Goal: Task Accomplishment & Management: Use online tool/utility

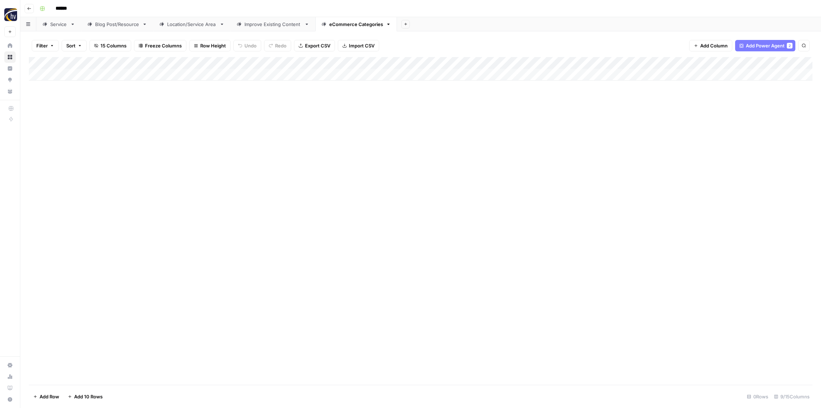
click at [223, 152] on div "Add Column" at bounding box center [421, 220] width 784 height 327
click at [28, 8] on icon "button" at bounding box center [29, 8] width 4 height 3
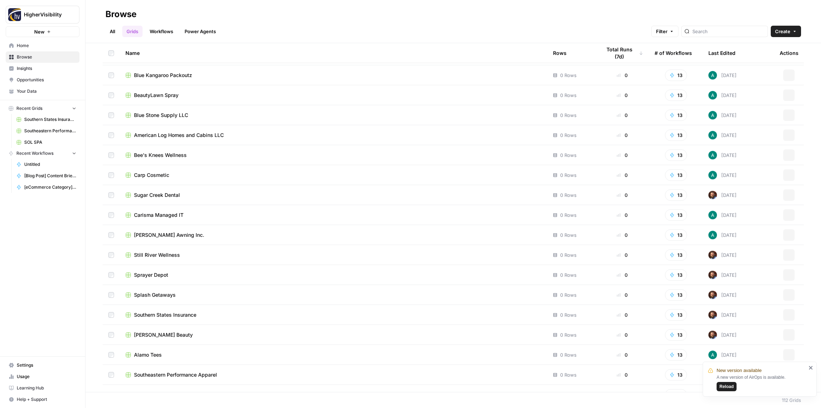
scroll to position [1906, 0]
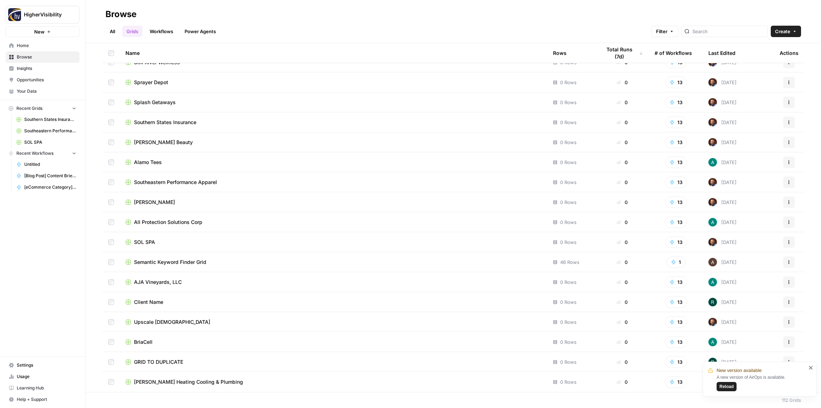
click at [729, 387] on span "Reload" at bounding box center [726, 386] width 14 height 6
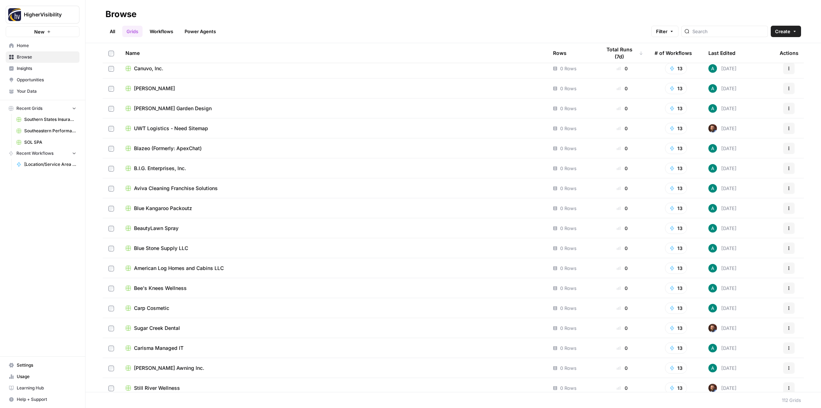
scroll to position [1906, 0]
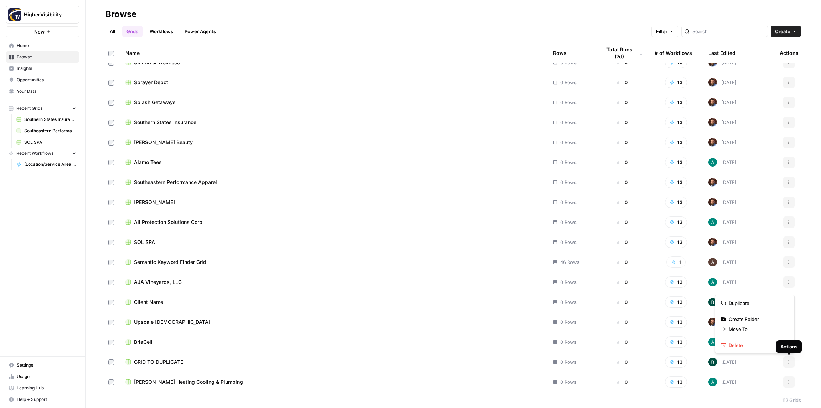
click at [790, 363] on icon "button" at bounding box center [789, 362] width 4 height 4
click at [742, 304] on span "Duplicate" at bounding box center [757, 302] width 57 height 7
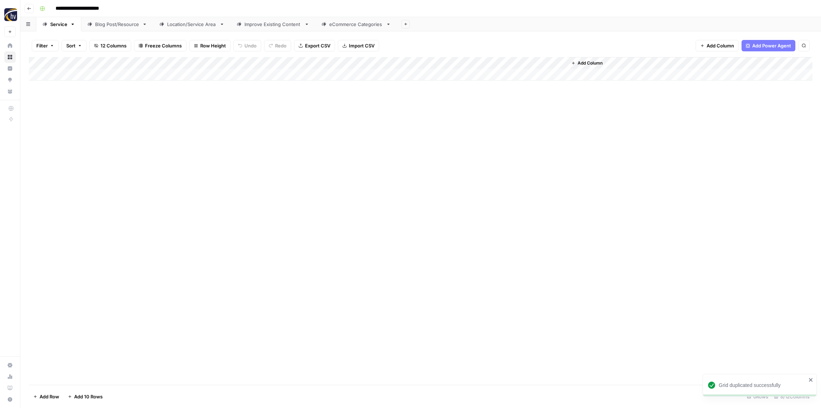
click at [76, 8] on input "**********" at bounding box center [88, 8] width 73 height 11
paste input
type input "**********"
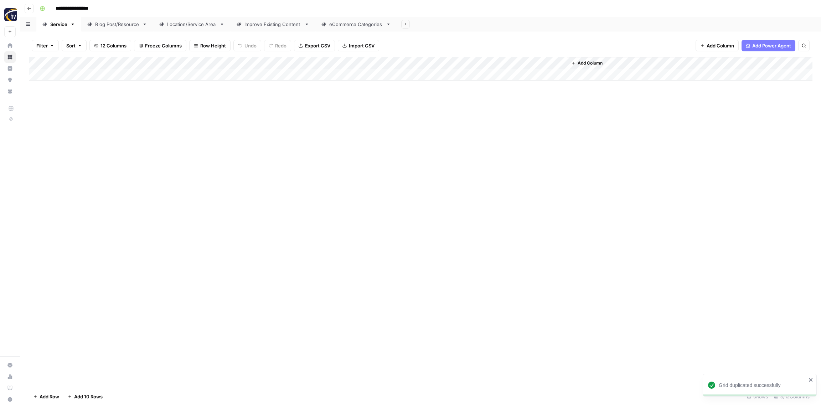
click at [138, 9] on div "**********" at bounding box center [425, 8] width 777 height 11
click at [145, 65] on div "Add Column" at bounding box center [421, 69] width 784 height 24
click at [144, 120] on span "Configure Inputs" at bounding box center [163, 122] width 62 height 7
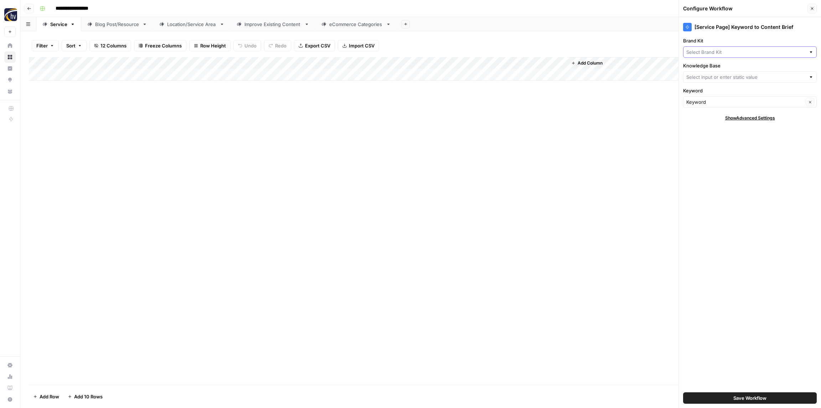
type input "HigherVisibility Sitemap"
click at [705, 52] on input "Brand Kit" at bounding box center [745, 51] width 119 height 7
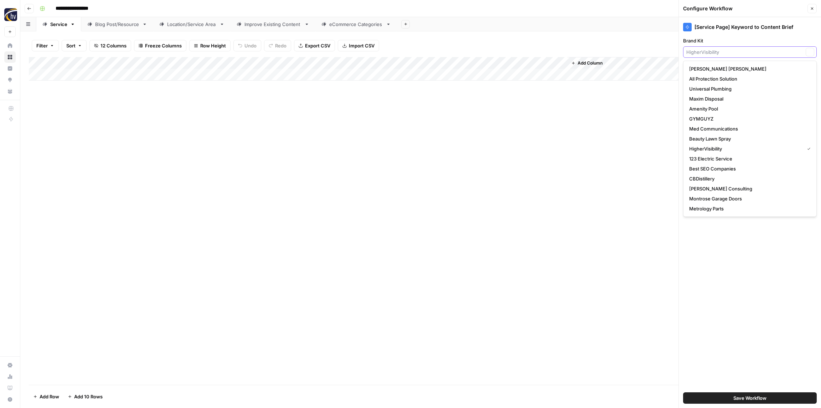
paste input "Sierra Dental Care"
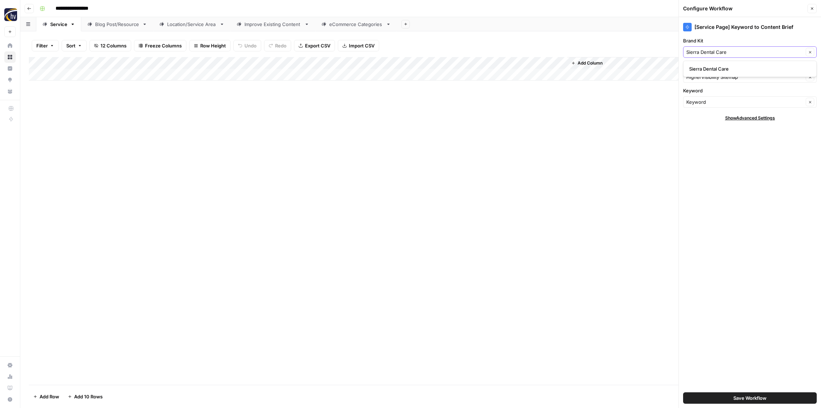
type input "Sierra Dental Care"
click at [705, 66] on span "Sierra Dental Care" at bounding box center [748, 68] width 119 height 7
click at [710, 77] on input "Knowledge Base" at bounding box center [744, 76] width 117 height 7
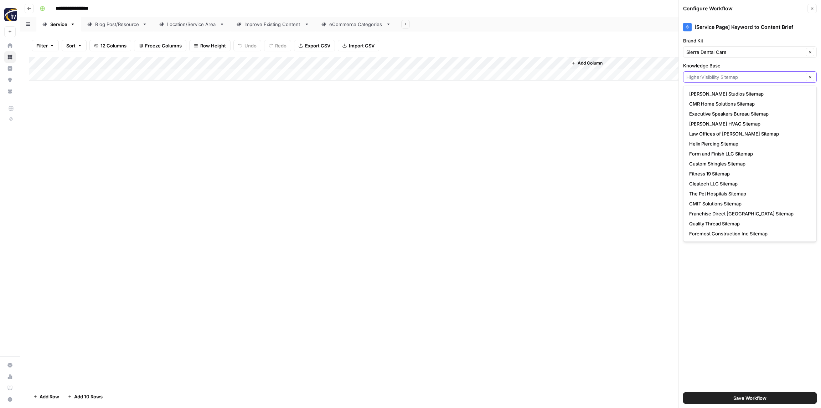
paste input "Sierra Dental Care"
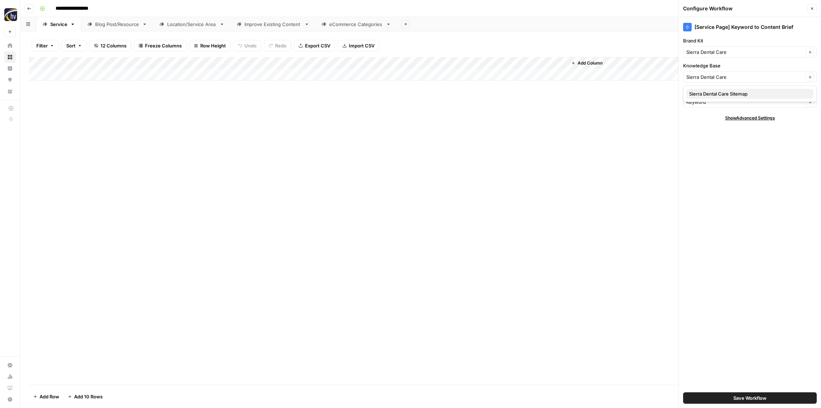
click at [706, 92] on span "Sierra Dental Care Sitemap" at bounding box center [748, 93] width 119 height 7
type input "Sierra Dental Care Sitemap"
click at [743, 400] on span "Save Workflow" at bounding box center [749, 397] width 33 height 7
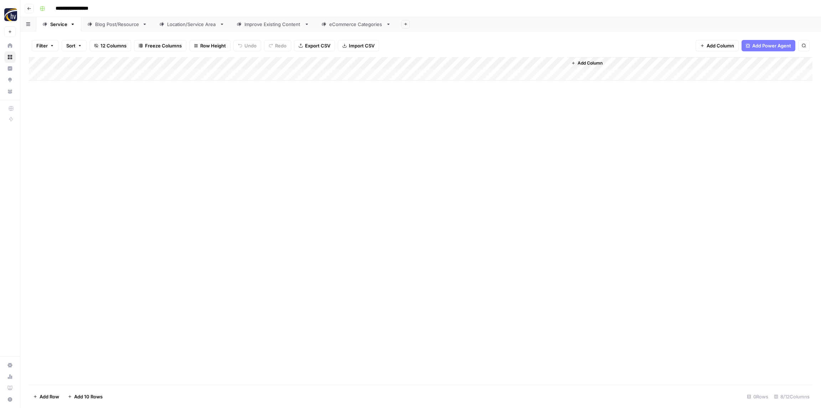
click at [474, 60] on div "Add Column" at bounding box center [421, 69] width 784 height 24
click at [470, 120] on span "Configure Inputs" at bounding box center [484, 122] width 62 height 7
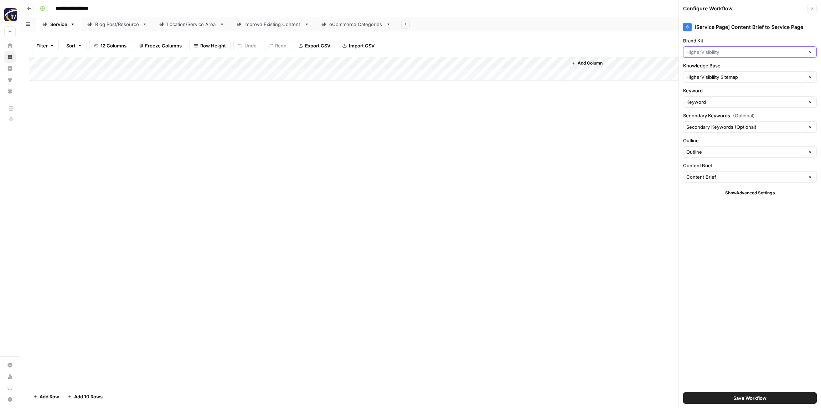
click at [711, 53] on input "Brand Kit" at bounding box center [744, 51] width 117 height 7
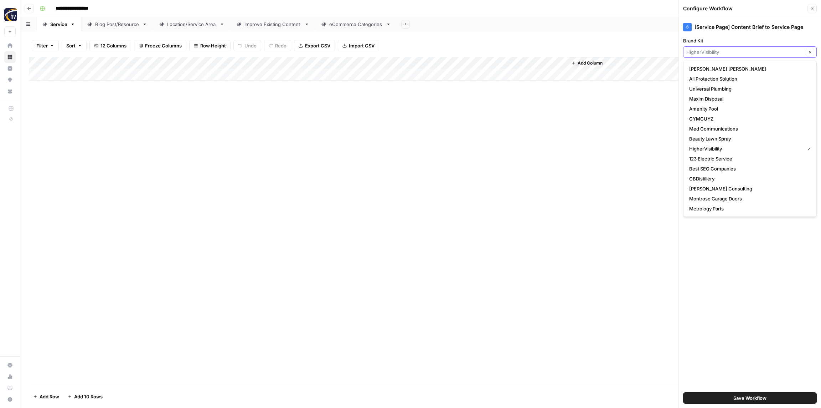
paste input "Sierra Dental Care"
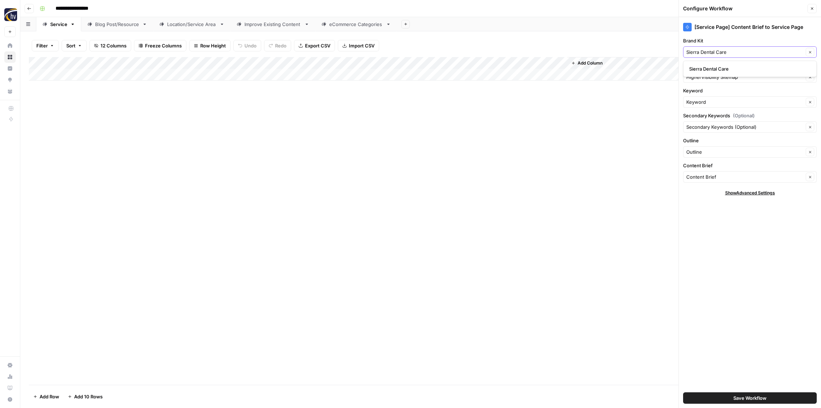
type input "Sierra Dental Care"
click at [714, 69] on span "Sierra Dental Care" at bounding box center [748, 68] width 119 height 7
click at [712, 83] on div "[Service Page] Content Brief to Service Page Brand Kit Sierra Dental Care Clear…" at bounding box center [750, 212] width 142 height 391
click at [713, 78] on input "Knowledge Base" at bounding box center [744, 76] width 117 height 7
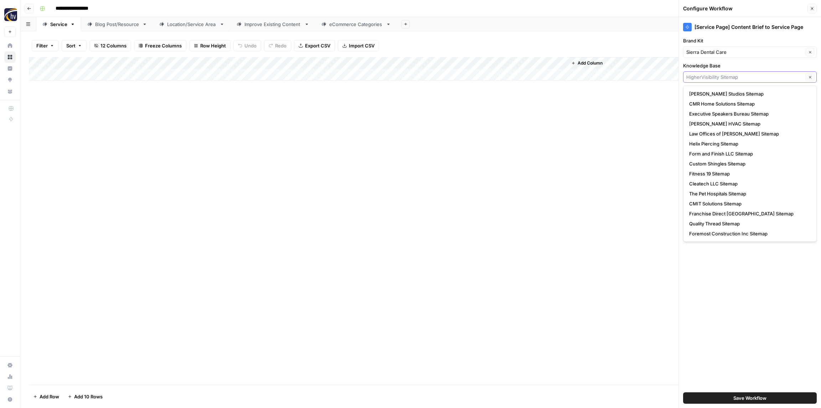
paste input "Sierra Dental Care"
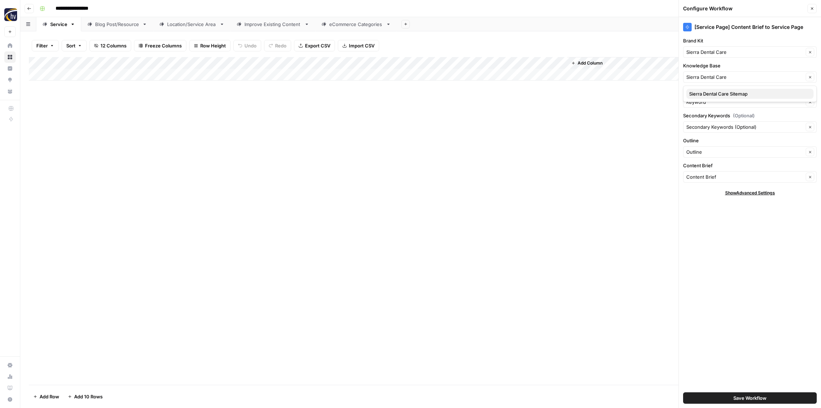
click at [709, 93] on span "Sierra Dental Care Sitemap" at bounding box center [748, 93] width 119 height 7
type input "Sierra Dental Care Sitemap"
click at [758, 397] on span "Save Workflow" at bounding box center [749, 397] width 33 height 7
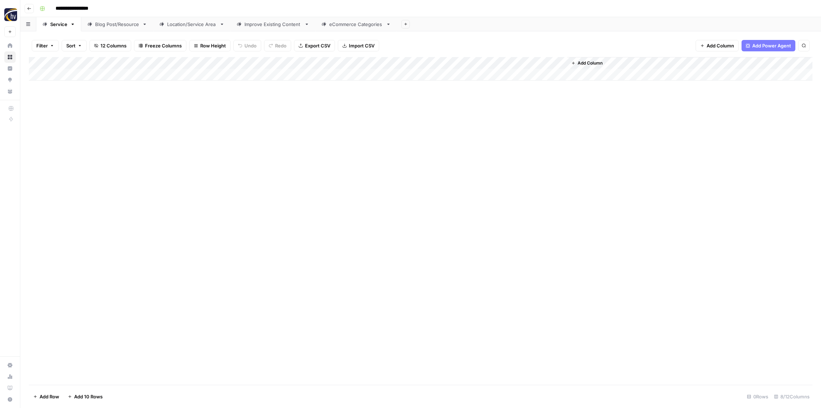
click at [114, 23] on div "Blog Post/Resource" at bounding box center [117, 24] width 44 height 7
click at [150, 62] on div "Add Column" at bounding box center [421, 69] width 784 height 24
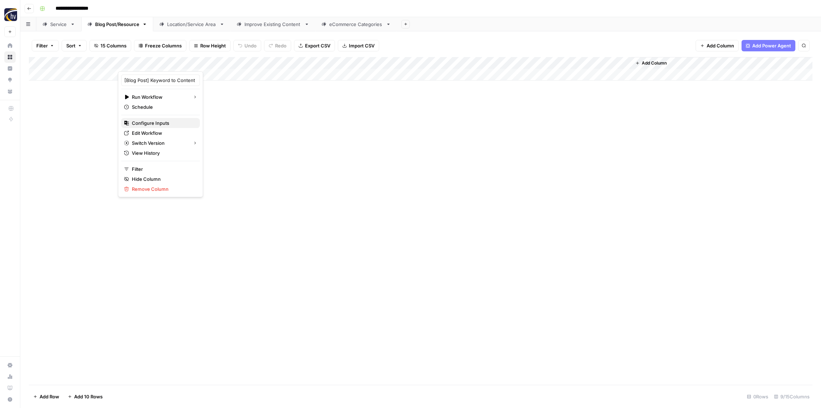
click at [152, 120] on span "Configure Inputs" at bounding box center [163, 122] width 62 height 7
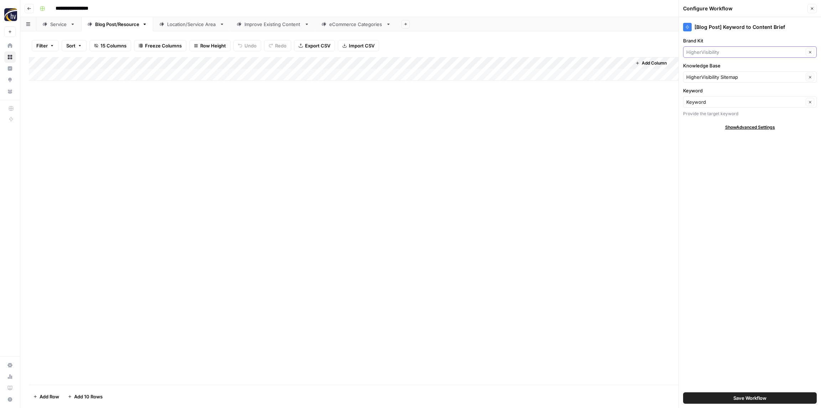
click at [711, 51] on input "Brand Kit" at bounding box center [744, 51] width 117 height 7
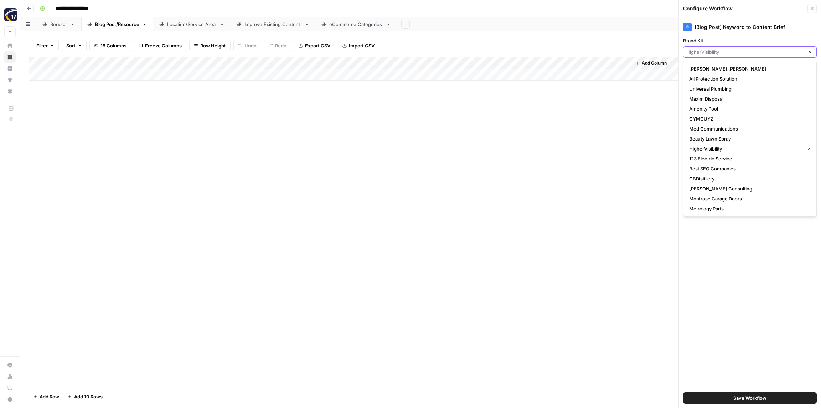
paste input "Sierra Dental Care"
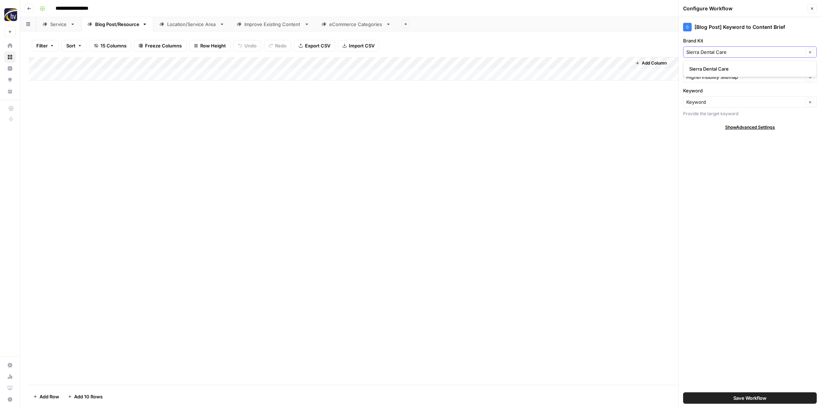
type input "Sierra Dental Care"
click at [709, 67] on span "Sierra Dental Care" at bounding box center [748, 68] width 119 height 7
click at [706, 76] on input "Knowledge Base" at bounding box center [744, 76] width 117 height 7
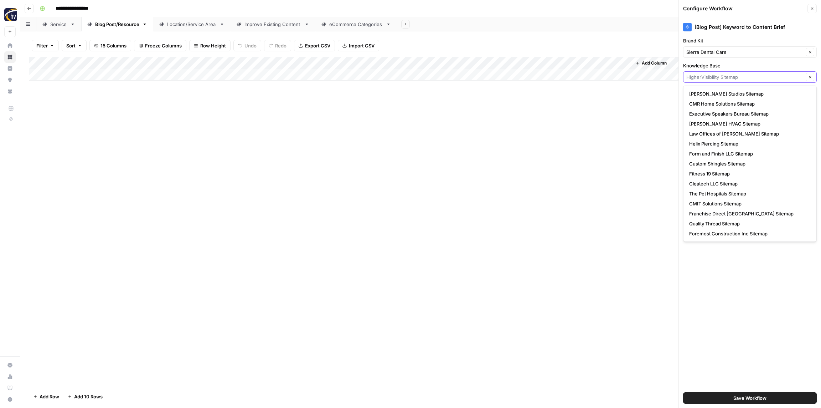
paste input "Sierra Dental Care"
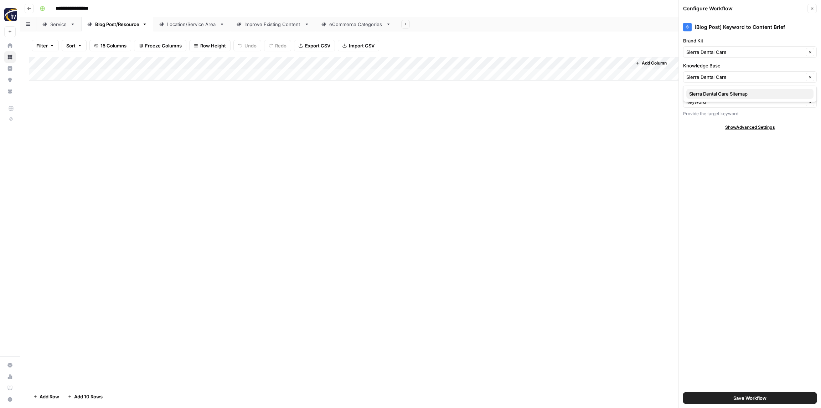
click at [712, 91] on span "Sierra Dental Care Sitemap" at bounding box center [748, 93] width 119 height 7
type input "Sierra Dental Care Sitemap"
click at [724, 397] on button "Save Workflow" at bounding box center [750, 397] width 134 height 11
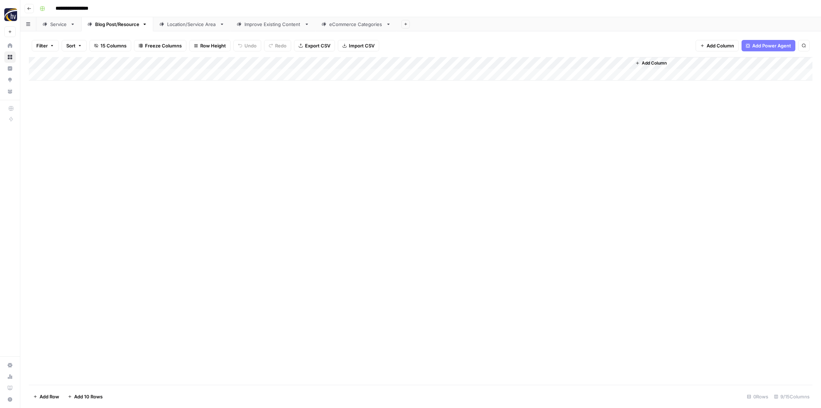
click at [523, 62] on div "Add Column" at bounding box center [421, 69] width 784 height 24
click at [520, 121] on span "Configure Inputs" at bounding box center [548, 122] width 62 height 7
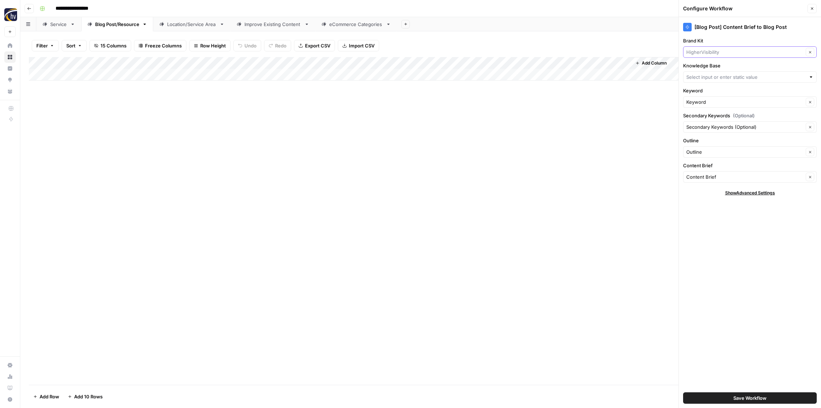
click at [711, 50] on input "Brand Kit" at bounding box center [744, 51] width 117 height 7
paste input "Sierra Dental Care"
type input "Sierra Dental Care"
click at [706, 69] on span "Sierra Dental Care" at bounding box center [748, 68] width 119 height 7
click at [705, 80] on input "Knowledge Base" at bounding box center [745, 76] width 119 height 7
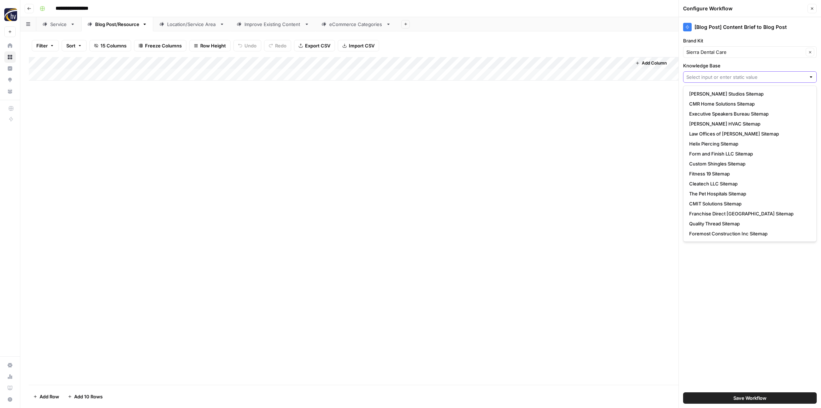
paste input "Sierra Dental Care"
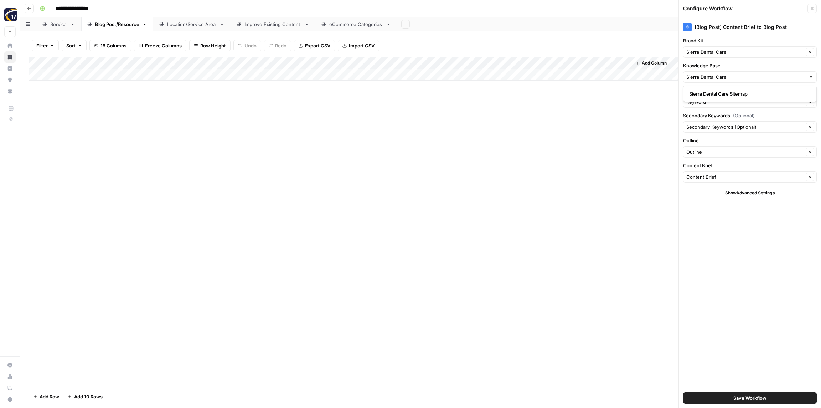
drag, startPoint x: 708, startPoint y: 96, endPoint x: 705, endPoint y: 93, distance: 3.8
click at [707, 96] on span "Sierra Dental Care Sitemap" at bounding box center [748, 93] width 119 height 7
type input "Sierra Dental Care Sitemap"
click at [729, 394] on button "Save Workflow" at bounding box center [750, 397] width 134 height 11
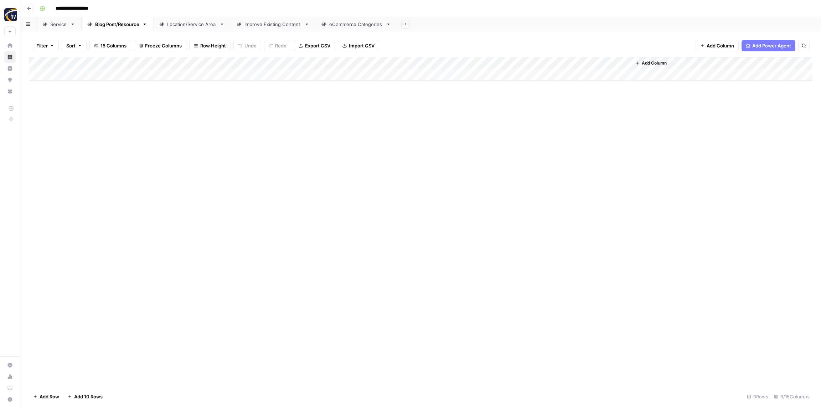
click at [190, 28] on link "Location/Service Area" at bounding box center [191, 24] width 77 height 14
click at [280, 64] on div "Add Column" at bounding box center [421, 69] width 784 height 24
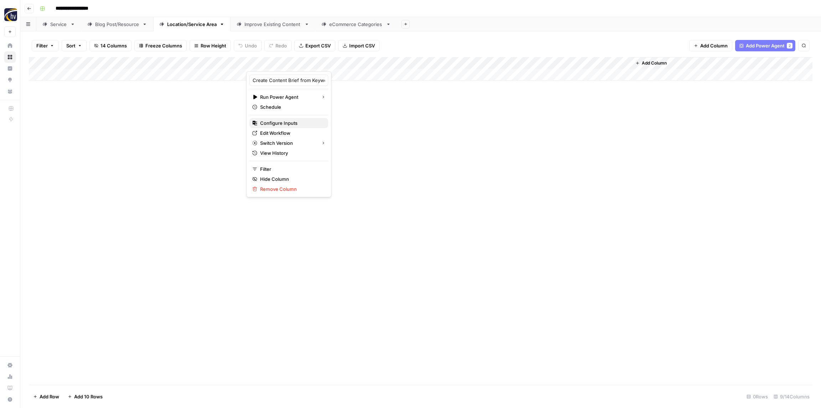
click at [277, 125] on span "Configure Inputs" at bounding box center [291, 122] width 62 height 7
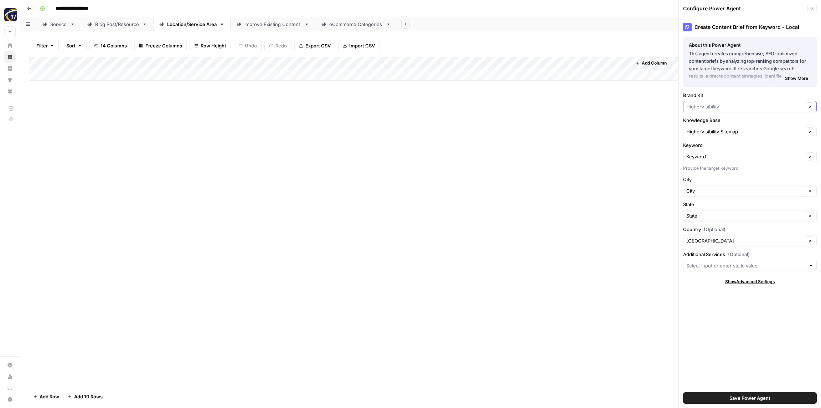
click at [703, 103] on input "Brand Kit" at bounding box center [744, 106] width 117 height 7
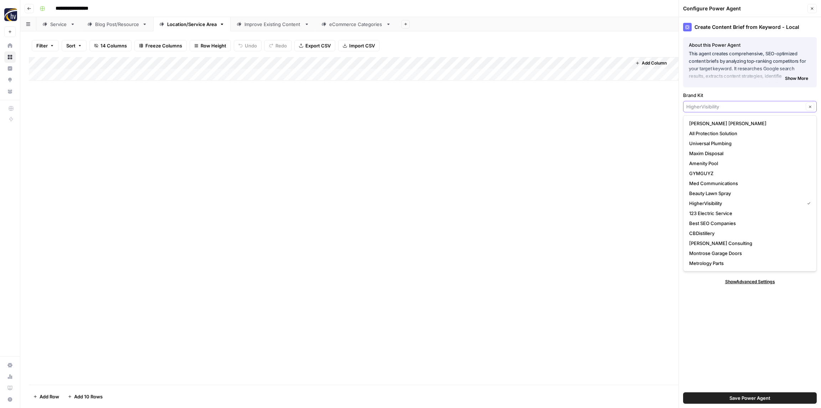
paste input "Sierra Dental Care"
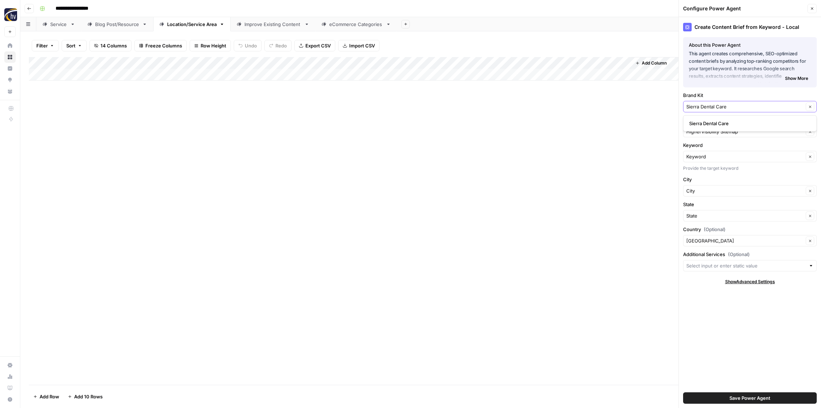
type input "Sierra Dental Care"
click at [699, 122] on span "Sierra Dental Care" at bounding box center [748, 123] width 119 height 7
click at [706, 132] on input "Knowledge Base" at bounding box center [744, 131] width 117 height 7
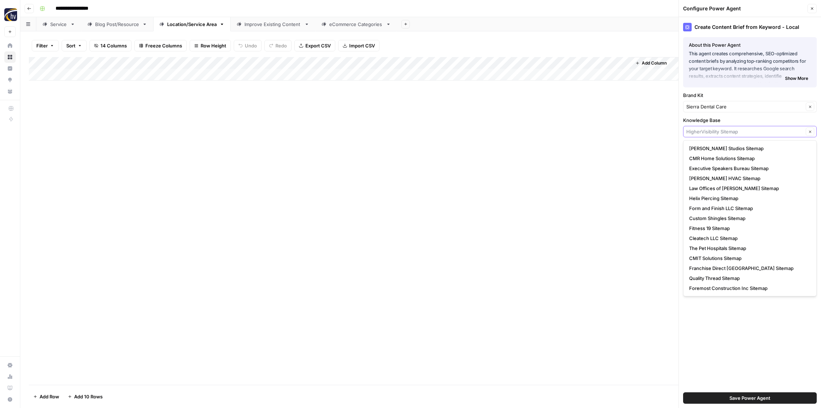
paste input "Sierra Dental Care"
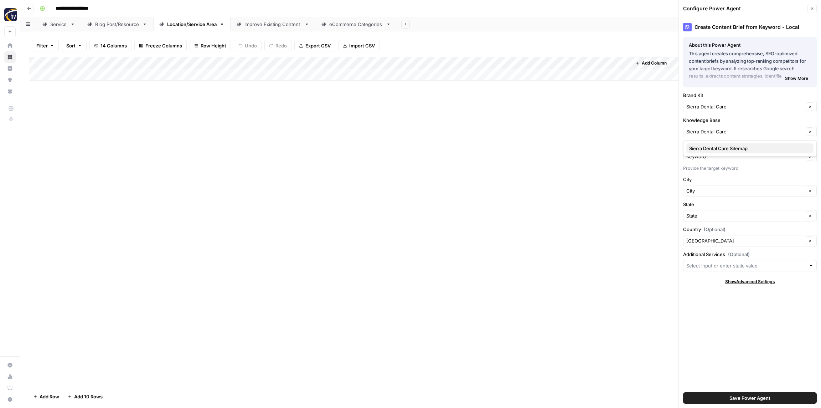
click at [707, 151] on span "Sierra Dental Care Sitemap" at bounding box center [748, 148] width 119 height 7
type input "Sierra Dental Care Sitemap"
click at [759, 396] on span "Save Power Agent" at bounding box center [749, 397] width 41 height 7
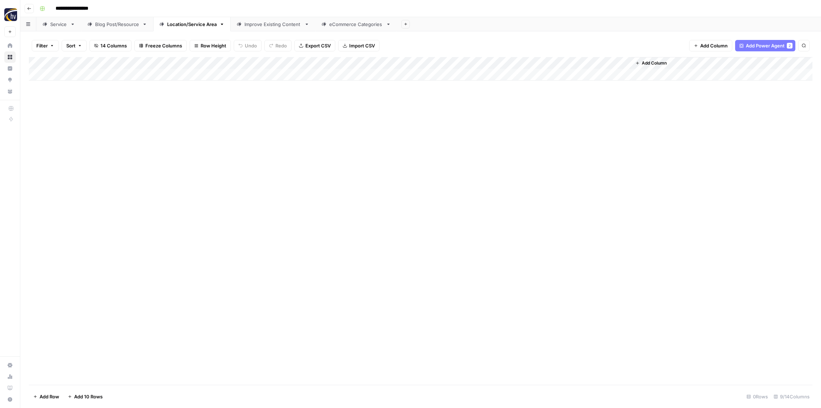
click at [535, 62] on div "Add Column" at bounding box center [421, 69] width 784 height 24
click at [544, 120] on span "Configure Inputs" at bounding box center [548, 122] width 62 height 7
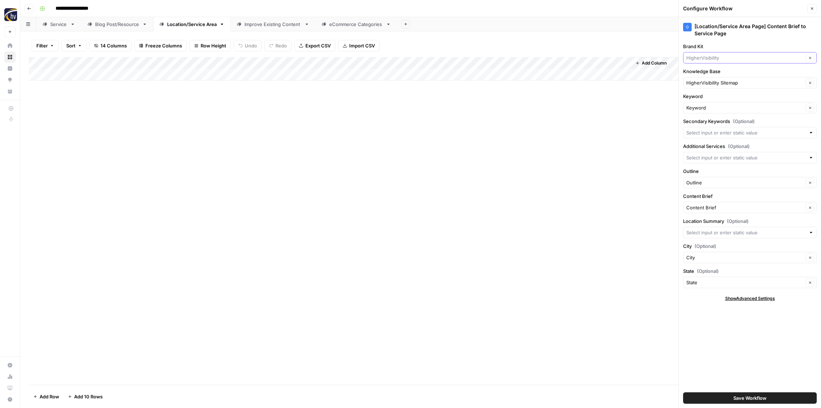
click at [718, 57] on input "Brand Kit" at bounding box center [744, 57] width 117 height 7
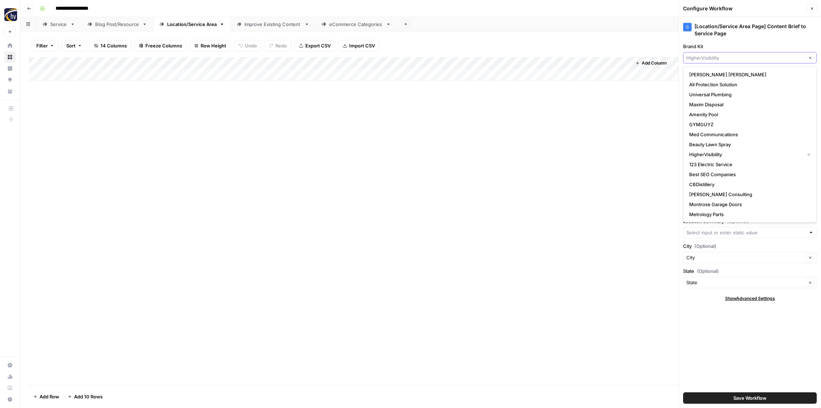
paste input "Sierra Dental Care"
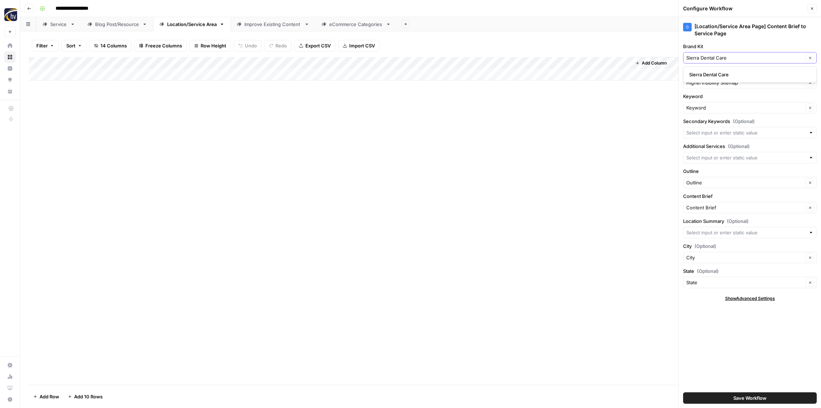
type input "Sierra Dental Care"
click at [715, 74] on span "Sierra Dental Care" at bounding box center [748, 74] width 119 height 7
click at [714, 83] on input "Knowledge Base" at bounding box center [744, 82] width 117 height 7
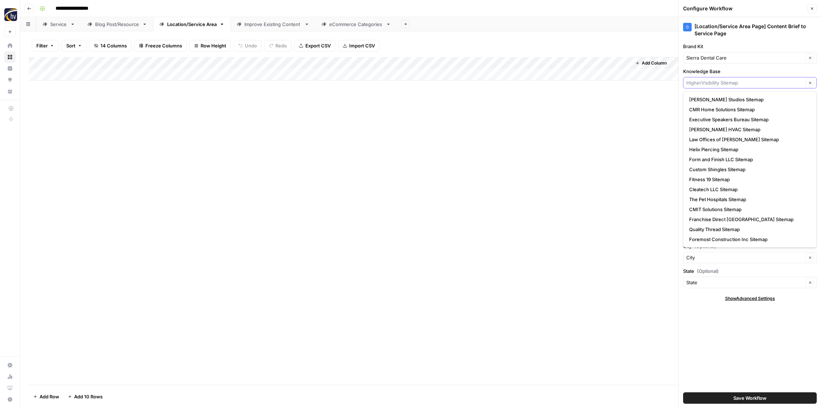
paste input "Sierra Dental Care"
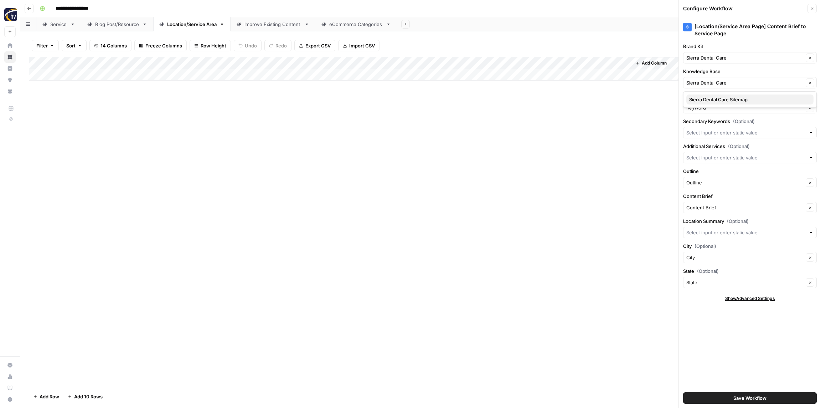
click at [711, 98] on span "Sierra Dental Care Sitemap" at bounding box center [748, 99] width 119 height 7
type input "Sierra Dental Care Sitemap"
click at [736, 396] on span "Save Workflow" at bounding box center [749, 397] width 33 height 7
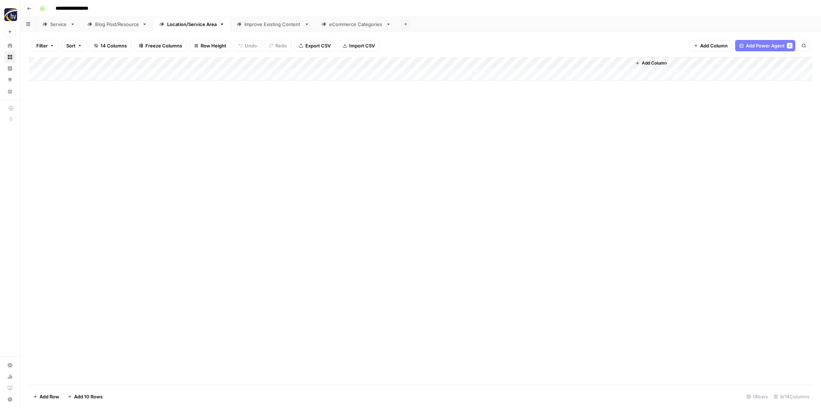
click at [269, 24] on div "Improve Existing Content" at bounding box center [272, 24] width 57 height 7
click at [495, 64] on div "Add Column" at bounding box center [421, 69] width 784 height 24
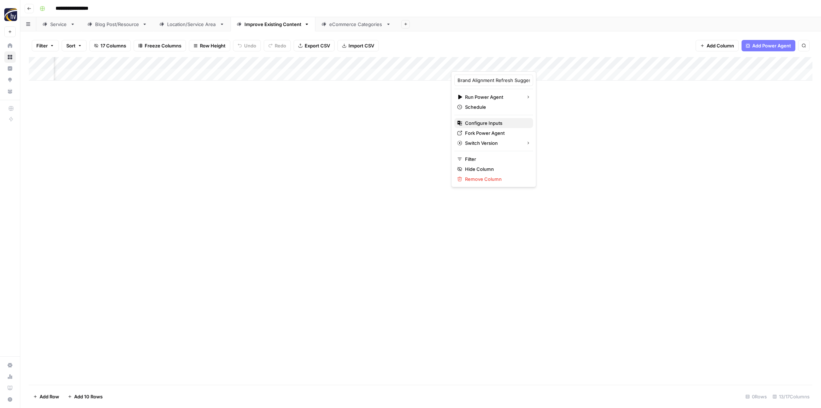
click at [482, 122] on span "Configure Inputs" at bounding box center [496, 122] width 62 height 7
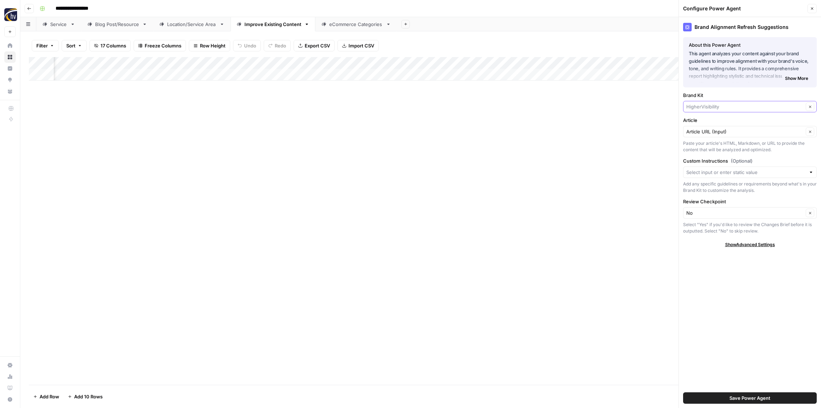
click at [703, 109] on input "Brand Kit" at bounding box center [744, 106] width 117 height 7
paste input "Sierra Dental Care"
type input "Sierra Dental Care"
click at [703, 120] on span "Sierra Dental Care" at bounding box center [748, 123] width 119 height 7
click at [754, 396] on span "Save Power Agent" at bounding box center [749, 397] width 41 height 7
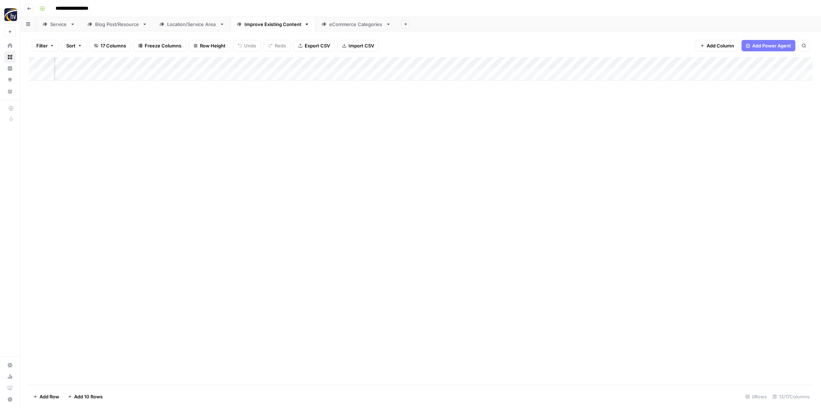
click at [673, 63] on div "Add Column" at bounding box center [421, 69] width 784 height 24
click at [660, 127] on button "Configure Inputs" at bounding box center [675, 123] width 79 height 10
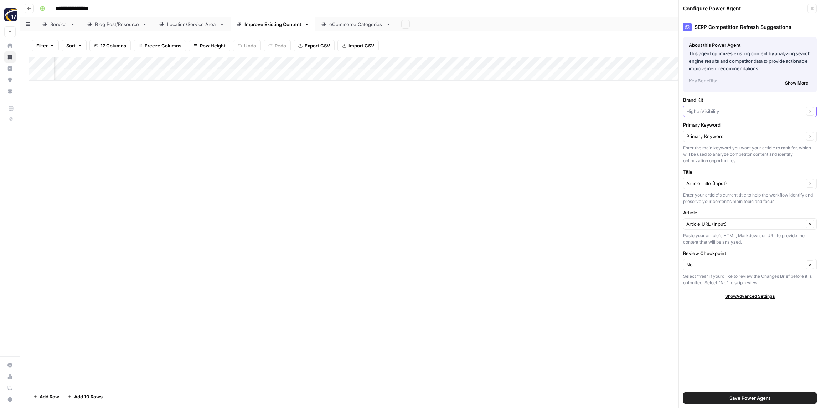
click at [713, 112] on input "Brand Kit" at bounding box center [744, 111] width 117 height 7
paste input "Sierra Dental Care"
type input "Sierra Dental Care"
click at [718, 126] on span "Sierra Dental Care" at bounding box center [748, 127] width 119 height 7
click at [738, 396] on span "Save Power Agent" at bounding box center [749, 397] width 41 height 7
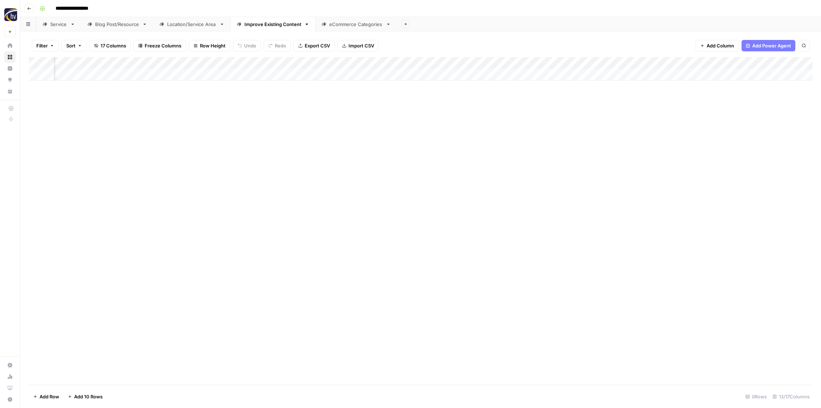
scroll to position [0, 304]
click at [719, 64] on div "Add Column" at bounding box center [421, 69] width 784 height 24
click at [698, 122] on span "Configure Inputs" at bounding box center [721, 122] width 62 height 7
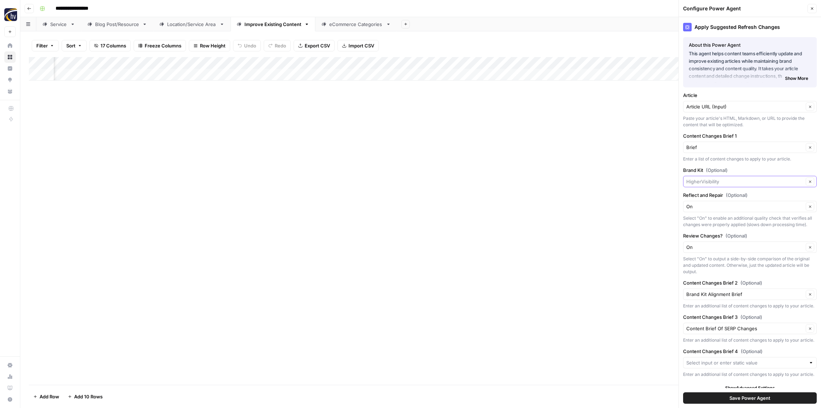
click at [714, 182] on input "Brand Kit (Optional)" at bounding box center [744, 181] width 117 height 7
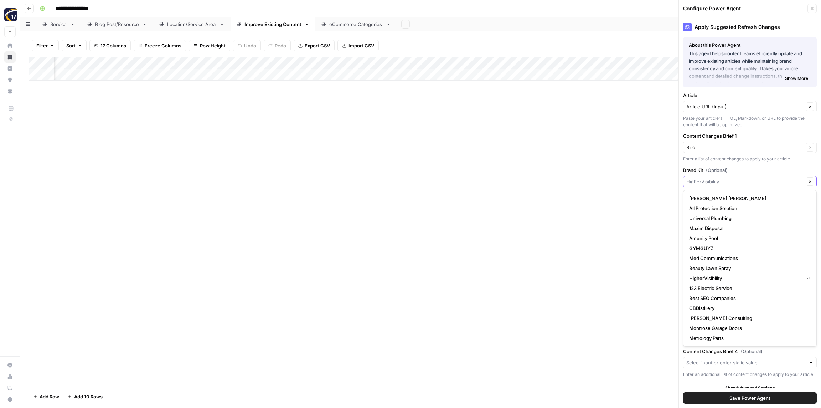
paste input "Sierra Dental Care"
type input "Sierra Dental Care"
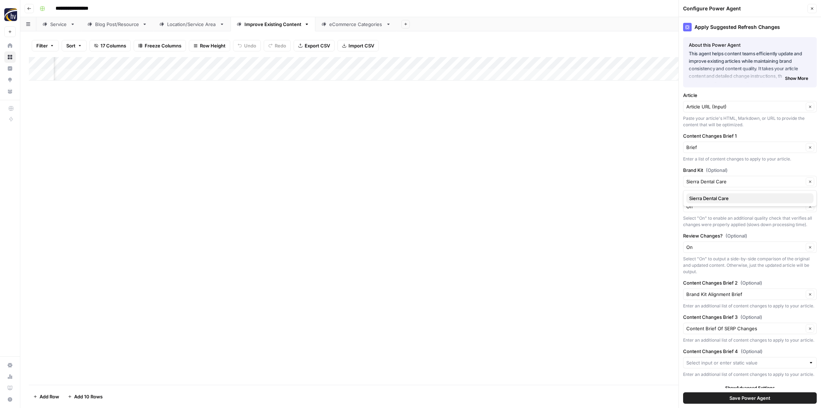
click at [705, 196] on span "Sierra Dental Care" at bounding box center [748, 198] width 119 height 7
click at [752, 396] on span "Save Power Agent" at bounding box center [749, 397] width 41 height 7
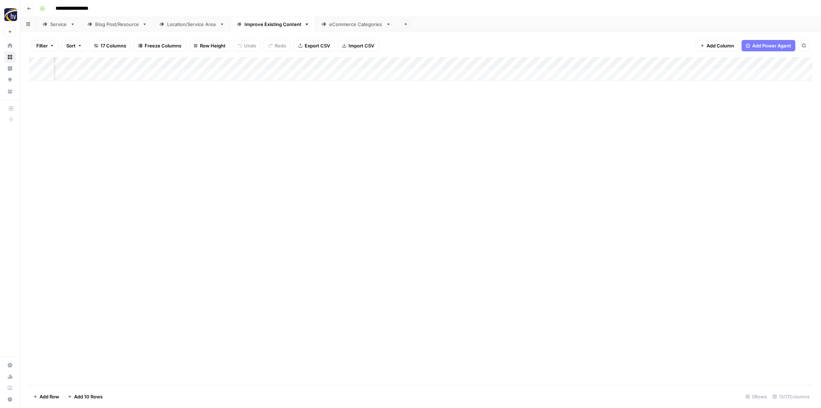
click at [352, 27] on div "eCommerce Categories" at bounding box center [356, 24] width 54 height 7
click at [323, 62] on div "Add Column" at bounding box center [421, 69] width 784 height 24
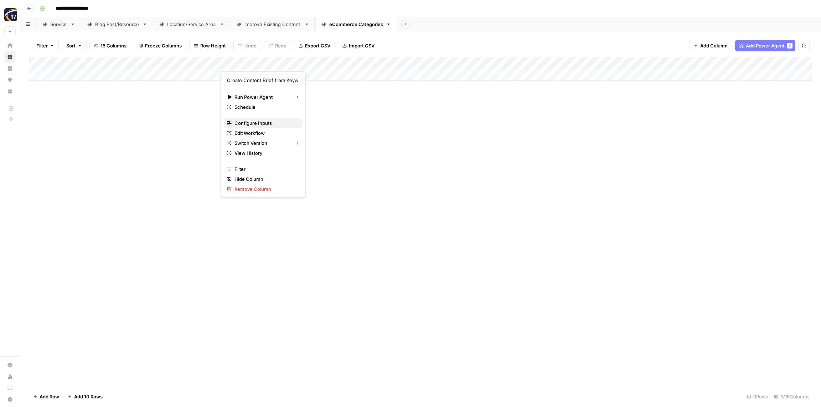
click at [275, 119] on span "Configure Inputs" at bounding box center [265, 122] width 62 height 7
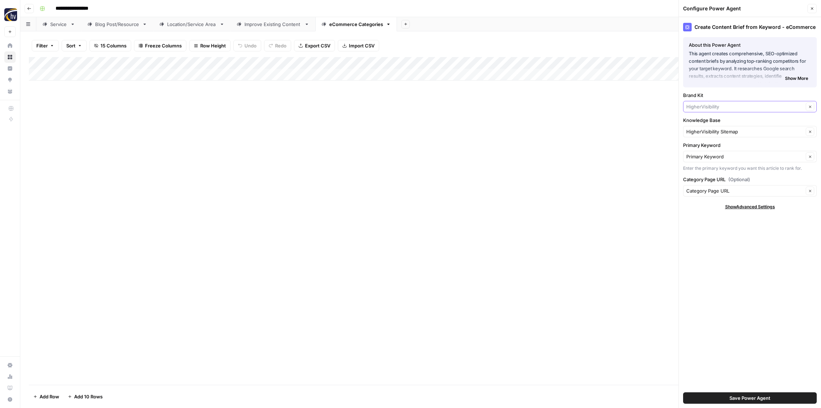
click at [724, 104] on input "Brand Kit" at bounding box center [744, 106] width 117 height 7
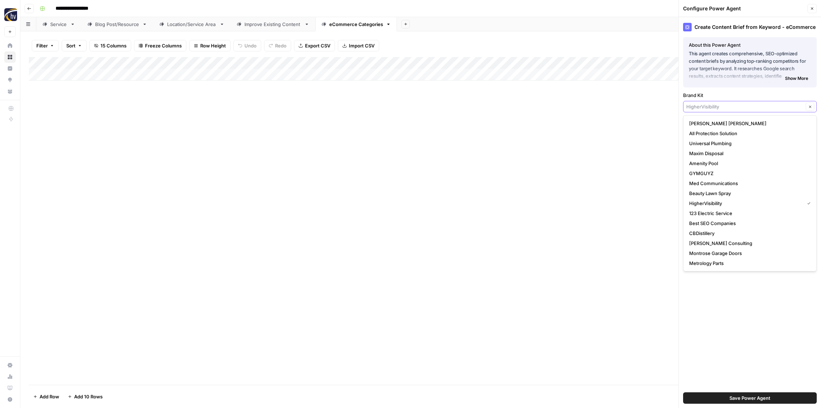
paste input "Sierra Dental Care"
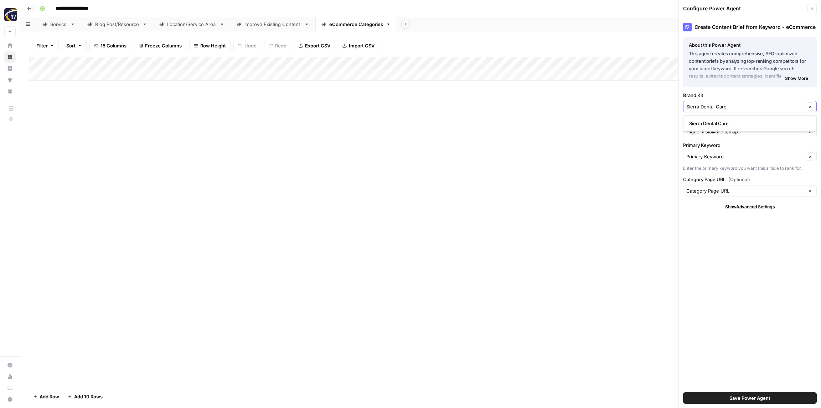
type input "Sierra Dental Care"
click at [713, 120] on span "Sierra Dental Care" at bounding box center [748, 123] width 119 height 7
click at [713, 129] on input "Knowledge Base" at bounding box center [744, 131] width 117 height 7
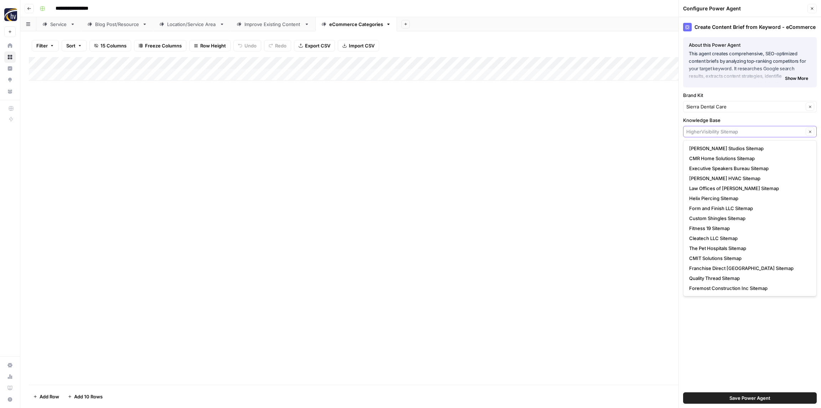
paste input "Sierra Dental Care"
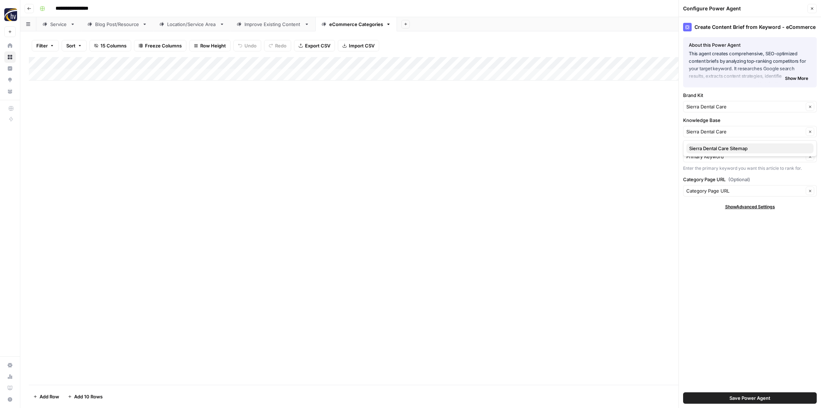
click at [710, 152] on button "Sierra Dental Care Sitemap" at bounding box center [749, 148] width 127 height 10
type input "Sierra Dental Care Sitemap"
click at [741, 400] on span "Save Power Agent" at bounding box center [749, 397] width 41 height 7
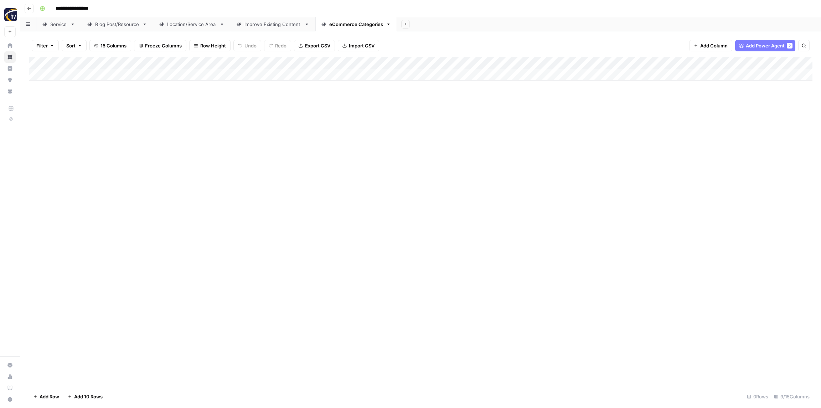
click at [675, 64] on div "Add Column" at bounding box center [421, 69] width 784 height 24
click at [652, 122] on span "Configure Inputs" at bounding box center [665, 122] width 62 height 7
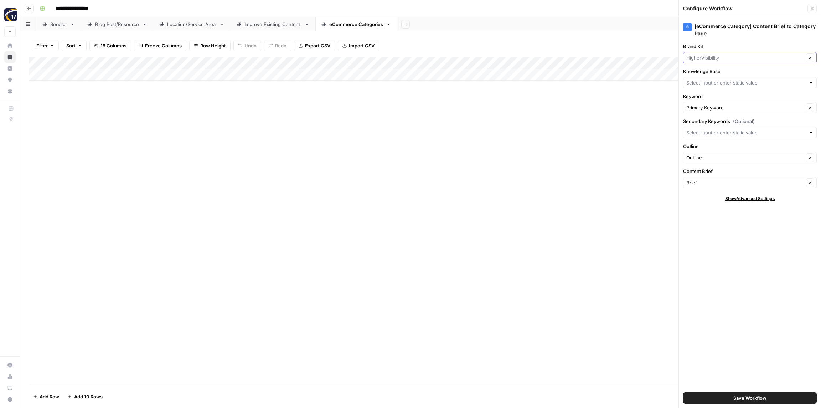
click at [718, 55] on input "Brand Kit" at bounding box center [744, 57] width 117 height 7
paste input "Sierra Dental Care"
type input "Sierra Dental Care"
click at [717, 73] on span "Sierra Dental Care" at bounding box center [748, 74] width 119 height 7
click at [714, 85] on input "Knowledge Base" at bounding box center [745, 82] width 119 height 7
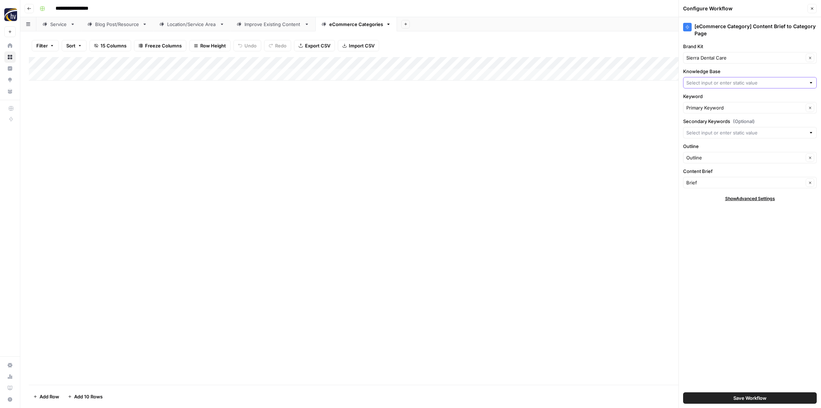
paste input "Sierra Dental Care"
click at [711, 95] on button "Sierra Dental Care Sitemap" at bounding box center [749, 99] width 127 height 10
type input "Sierra Dental Care Sitemap"
click at [731, 398] on button "Save Workflow" at bounding box center [750, 397] width 134 height 11
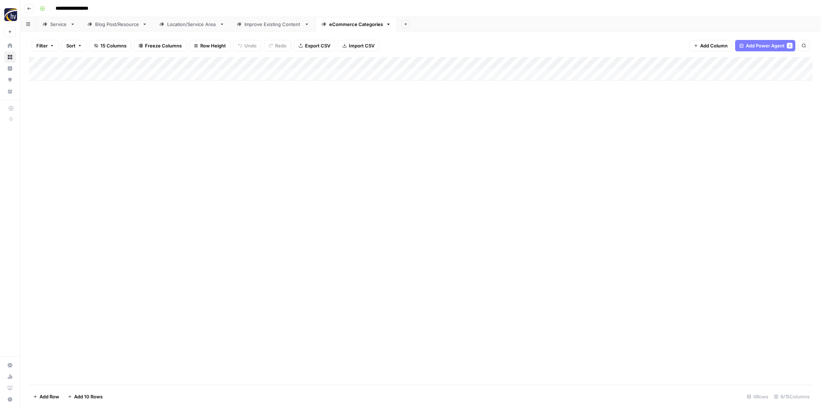
click at [29, 9] on icon "button" at bounding box center [29, 8] width 4 height 4
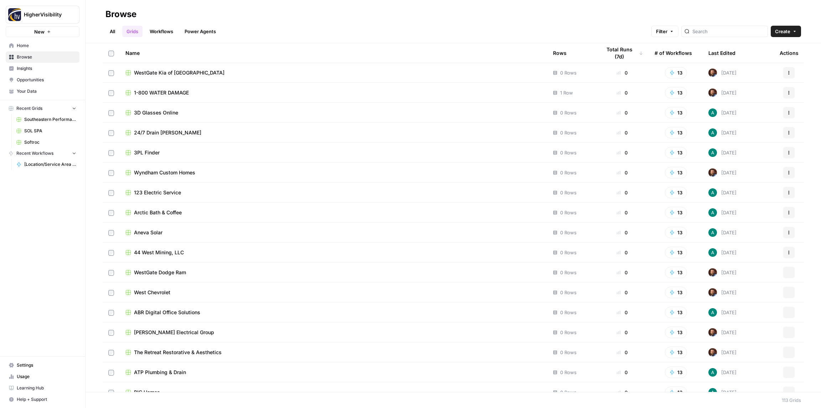
scroll to position [1926, 0]
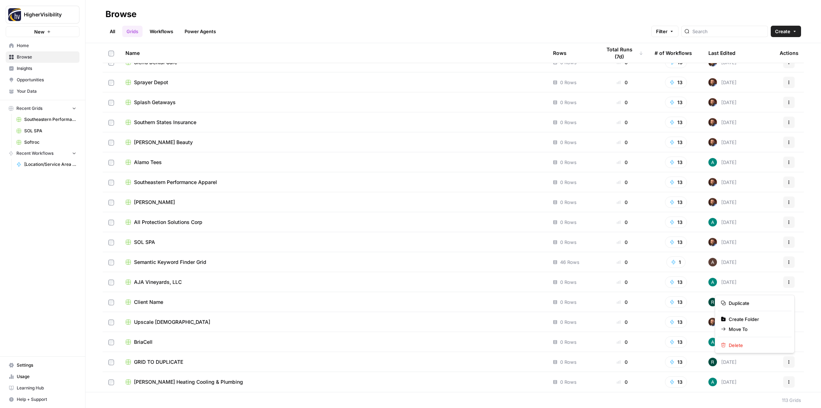
click at [788, 362] on icon "button" at bounding box center [789, 362] width 4 height 4
click at [746, 306] on span "Duplicate" at bounding box center [757, 302] width 57 height 7
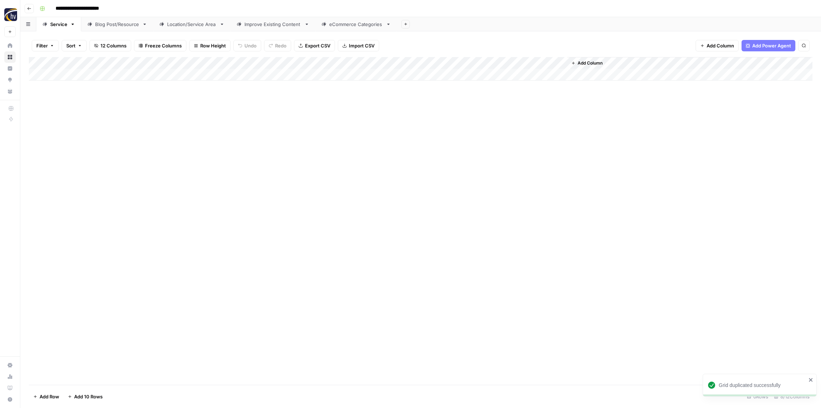
click at [94, 7] on input "**********" at bounding box center [88, 8] width 73 height 11
paste input
type input "**********"
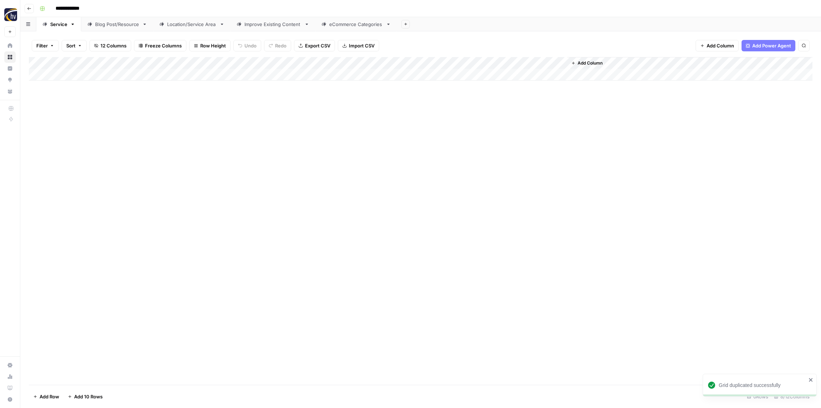
click at [129, 9] on div "**********" at bounding box center [425, 8] width 777 height 11
click at [147, 131] on div "Add Column" at bounding box center [421, 220] width 784 height 327
click at [145, 64] on div "Add Column" at bounding box center [421, 69] width 784 height 24
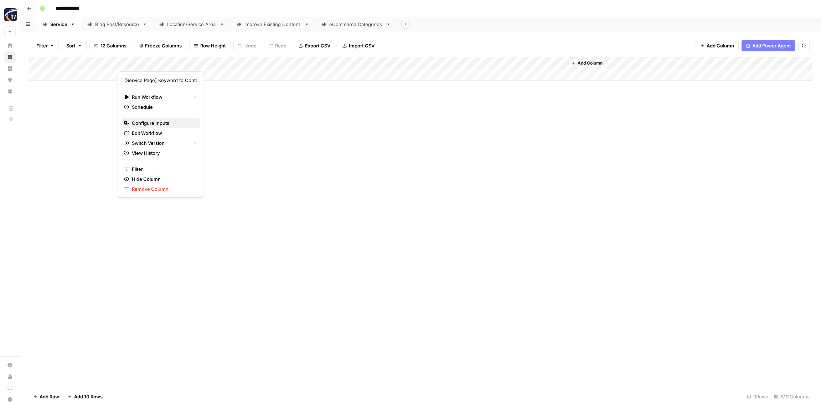
click at [153, 123] on span "Configure Inputs" at bounding box center [163, 122] width 62 height 7
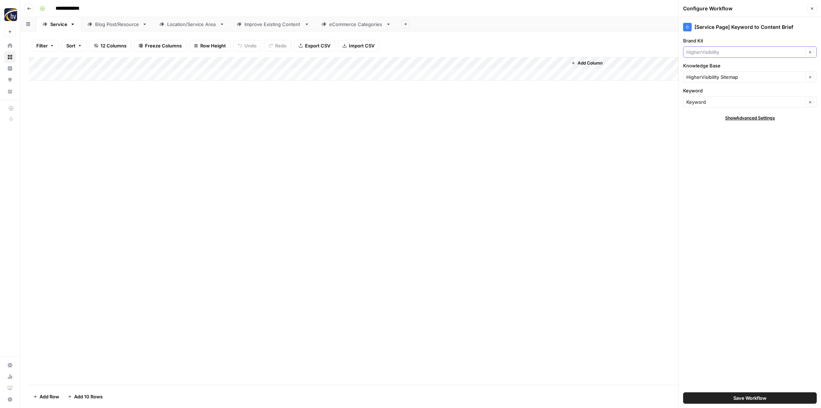
click at [705, 52] on input "Brand Kit" at bounding box center [744, 51] width 117 height 7
paste input "Security Safe"
type input "Security Safe"
click at [709, 68] on span "Security Safe" at bounding box center [748, 68] width 119 height 7
click at [708, 74] on input "Knowledge Base" at bounding box center [744, 76] width 117 height 7
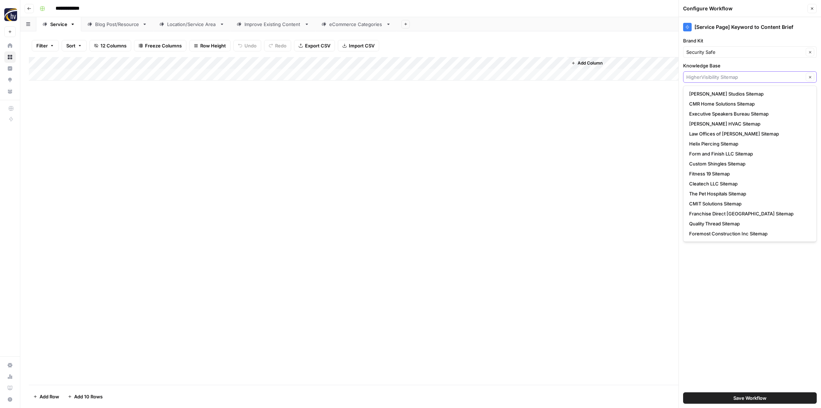
paste input "Security Safe"
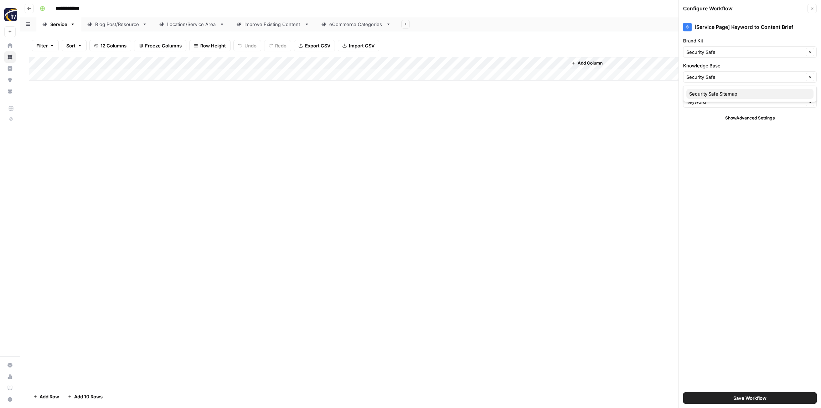
click at [704, 92] on span "Security Safe Sitemap" at bounding box center [748, 93] width 119 height 7
type input "Security Safe Sitemap"
click at [725, 393] on button "Save Workflow" at bounding box center [750, 397] width 134 height 11
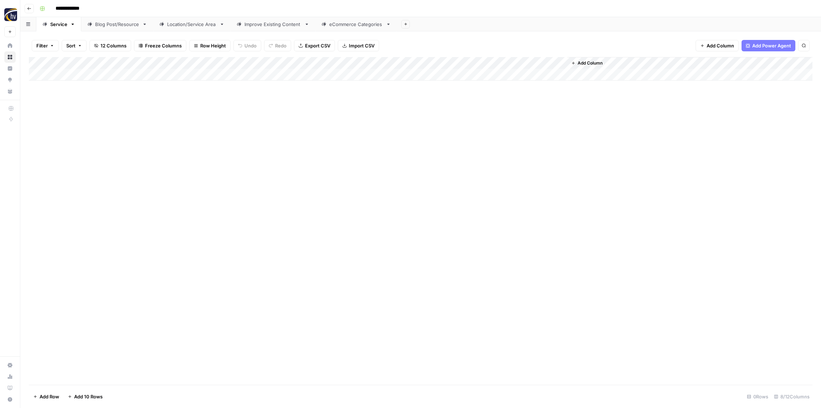
click at [472, 65] on div "Add Column" at bounding box center [421, 69] width 784 height 24
click at [476, 126] on span "Configure Inputs" at bounding box center [484, 122] width 62 height 7
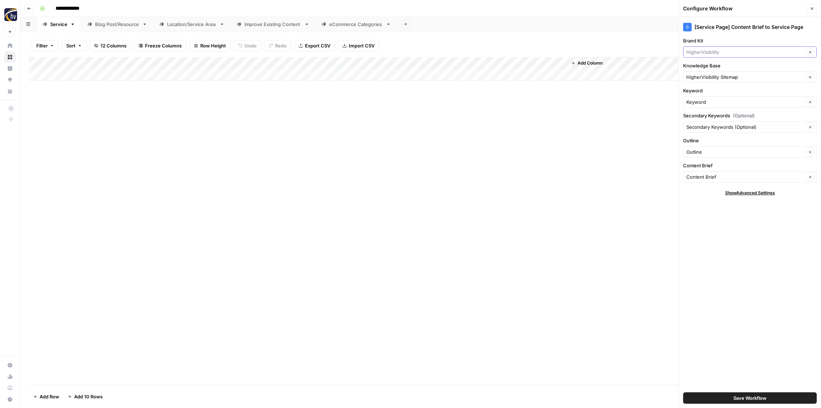
click at [702, 49] on input "Brand Kit" at bounding box center [744, 51] width 117 height 7
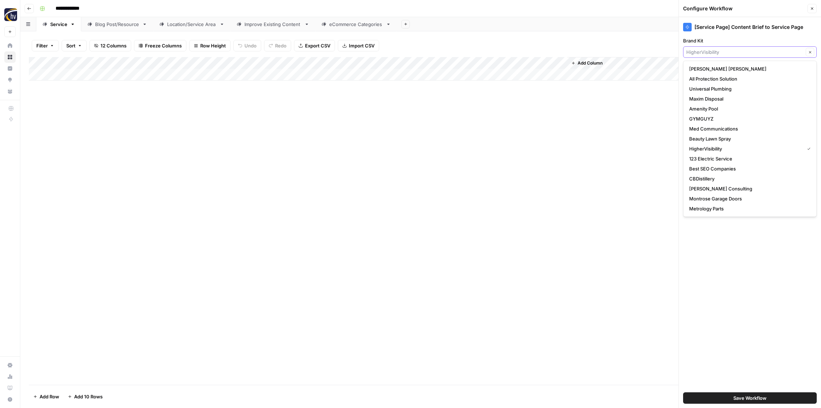
click at [702, 49] on input "Brand Kit" at bounding box center [744, 51] width 117 height 7
paste input "Security Safe"
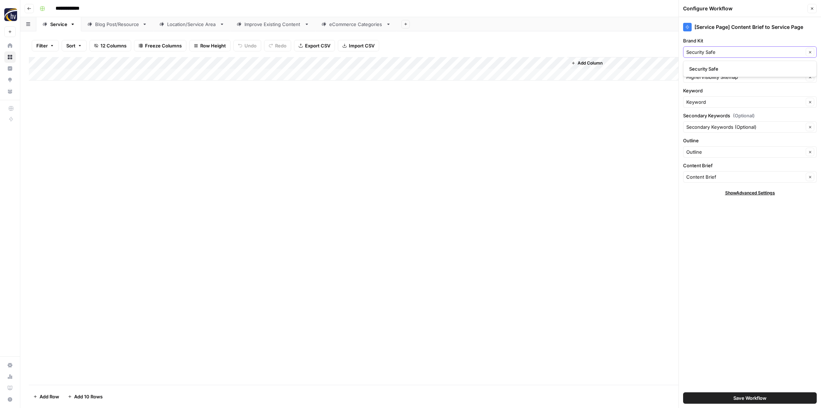
type input "Security Safe"
click at [707, 70] on span "Security Safe" at bounding box center [748, 68] width 119 height 7
click at [706, 77] on input "Knowledge Base" at bounding box center [744, 76] width 117 height 7
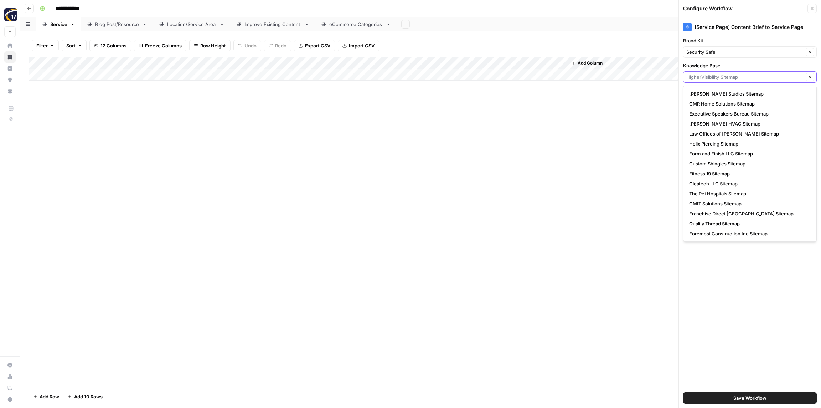
click at [706, 77] on input "Knowledge Base" at bounding box center [744, 76] width 117 height 7
paste input "Security Safe"
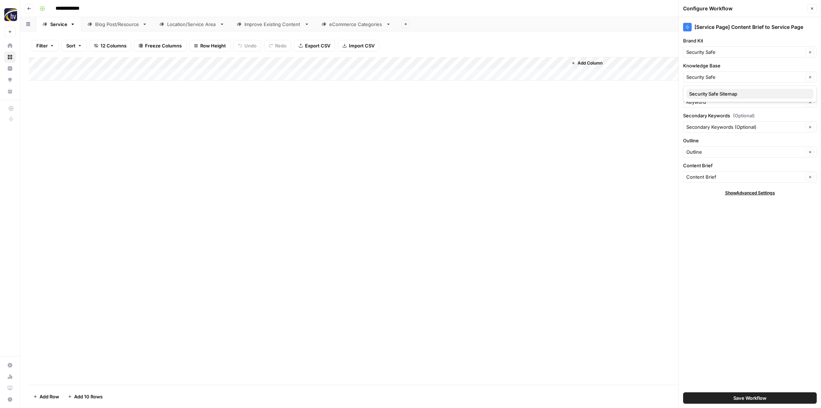
click at [707, 91] on span "Security Safe Sitemap" at bounding box center [748, 93] width 119 height 7
type input "Security Safe Sitemap"
click at [741, 396] on span "Save Workflow" at bounding box center [749, 397] width 33 height 7
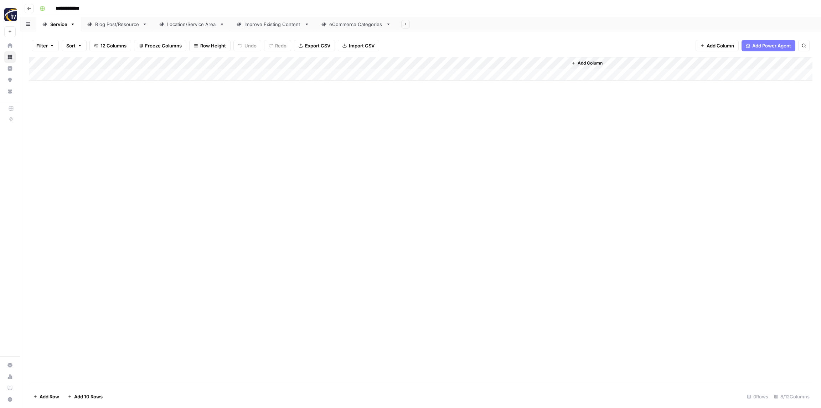
click at [113, 24] on div "Blog Post/Resource" at bounding box center [117, 24] width 44 height 7
click at [157, 63] on div "Add Column" at bounding box center [421, 69] width 784 height 24
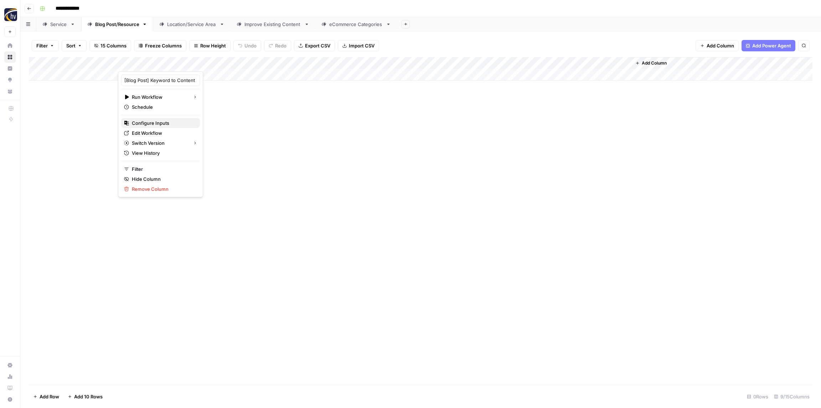
click at [153, 123] on span "Configure Inputs" at bounding box center [163, 122] width 62 height 7
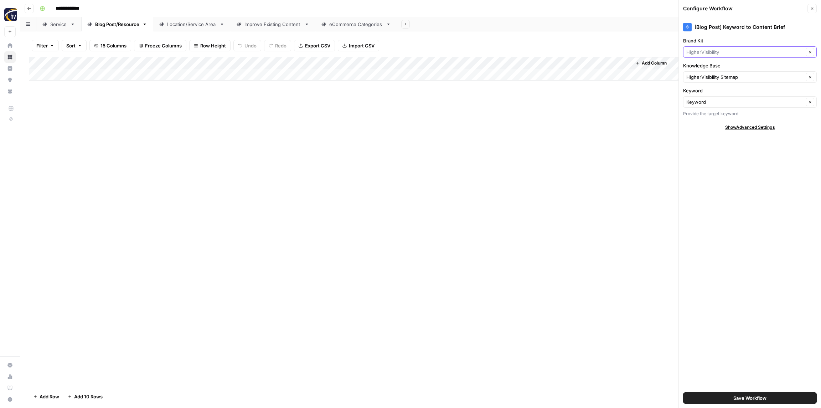
click at [719, 51] on input "Brand Kit" at bounding box center [744, 51] width 117 height 7
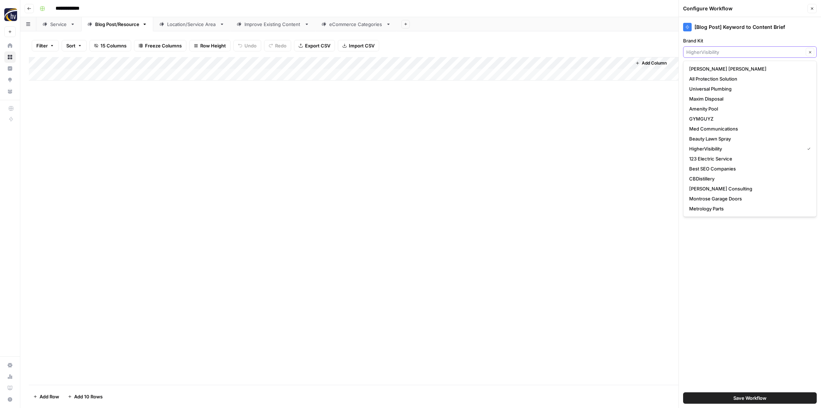
paste input "Security Safe"
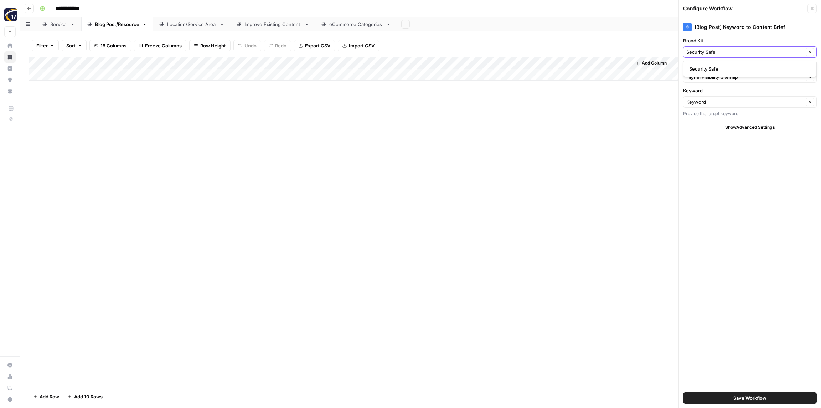
type input "Security Safe"
click at [714, 66] on span "Security Safe" at bounding box center [748, 68] width 119 height 7
click at [713, 73] on input "Knowledge Base" at bounding box center [744, 76] width 117 height 7
paste input "Security Safe"
click at [710, 95] on span "Security Safe Sitemap" at bounding box center [748, 93] width 119 height 7
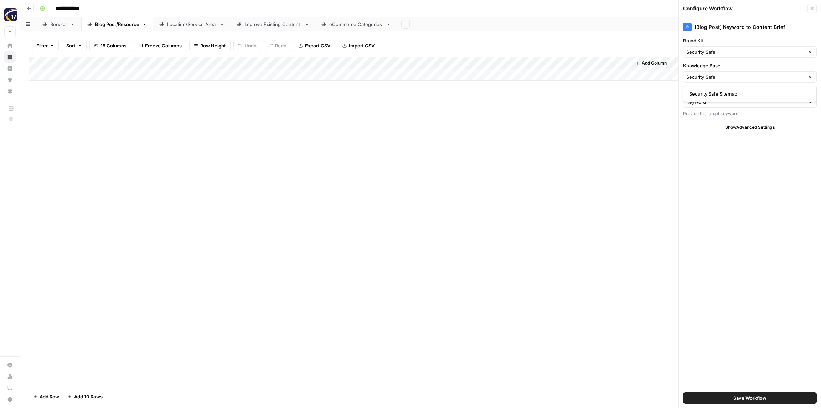
type input "Security Safe Sitemap"
click at [730, 395] on button "Save Workflow" at bounding box center [750, 397] width 134 height 11
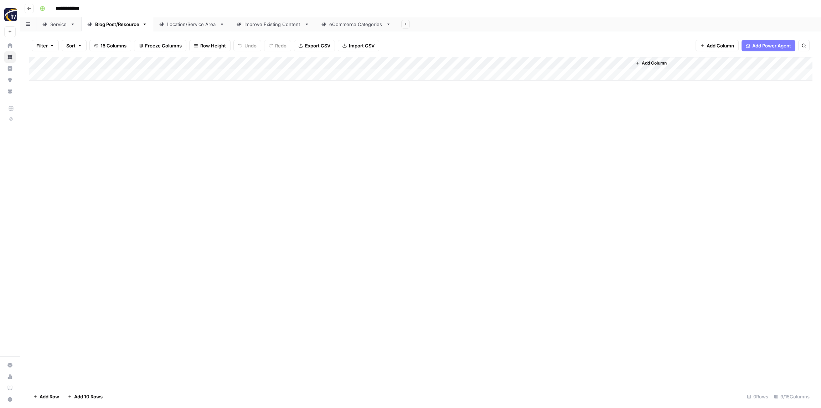
click at [518, 63] on div "Add Column" at bounding box center [421, 69] width 784 height 24
click at [536, 124] on span "Configure Inputs" at bounding box center [548, 122] width 62 height 7
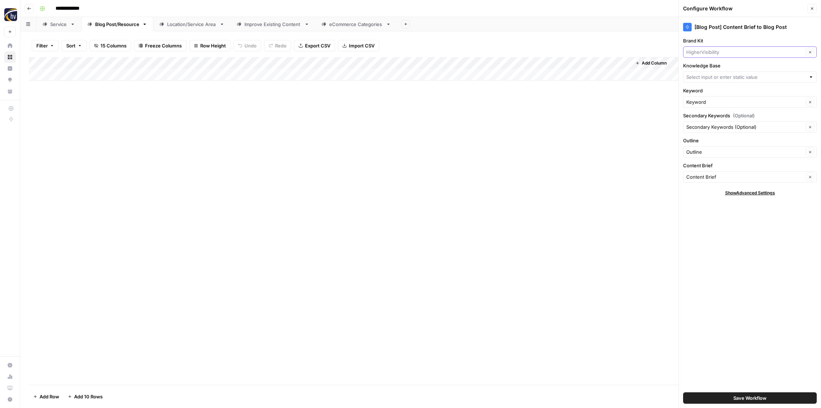
click at [718, 49] on input "Brand Kit" at bounding box center [744, 51] width 117 height 7
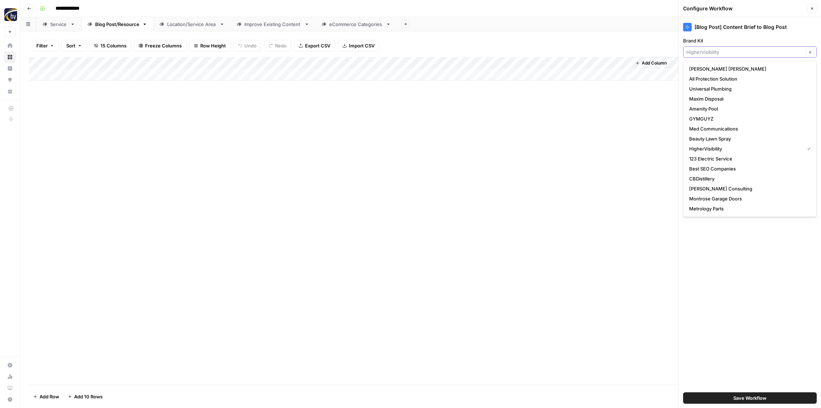
paste input "Security Safe"
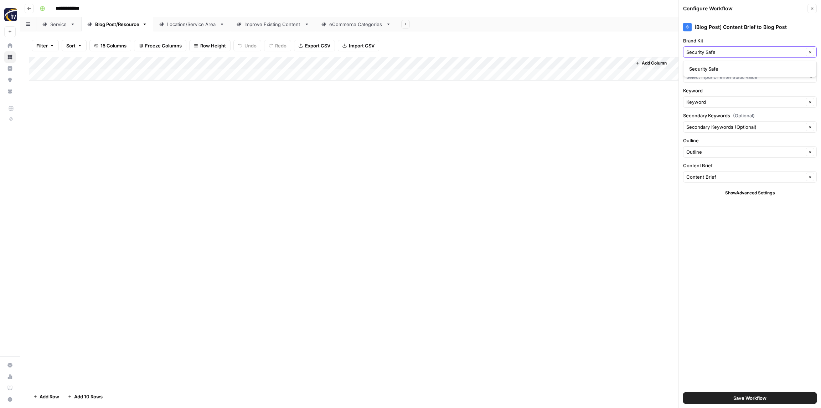
type input "Security Safe"
click at [711, 69] on span "Security Safe" at bounding box center [748, 68] width 119 height 7
click at [711, 81] on div at bounding box center [750, 76] width 134 height 11
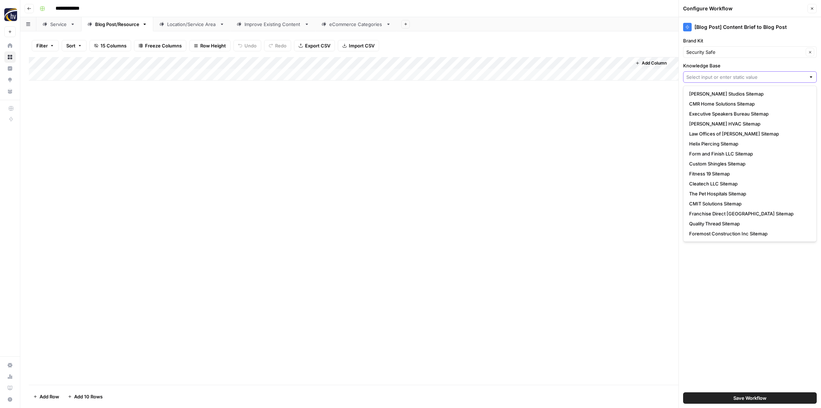
paste input "Security Safe"
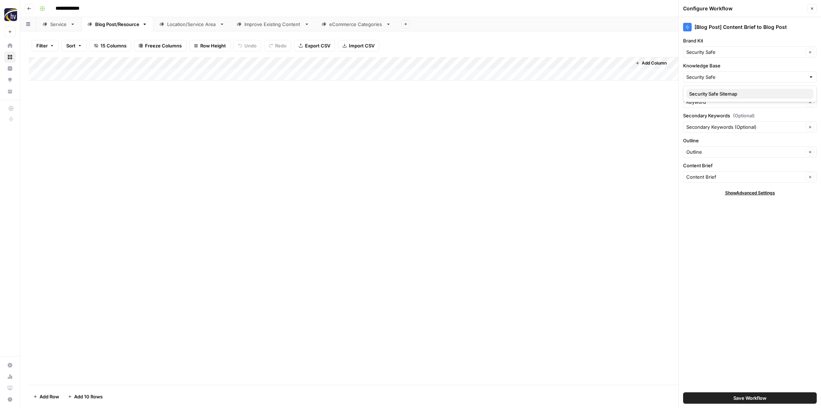
click at [713, 91] on span "Security Safe Sitemap" at bounding box center [748, 93] width 119 height 7
type input "Security Safe Sitemap"
click at [772, 398] on button "Save Workflow" at bounding box center [750, 397] width 134 height 11
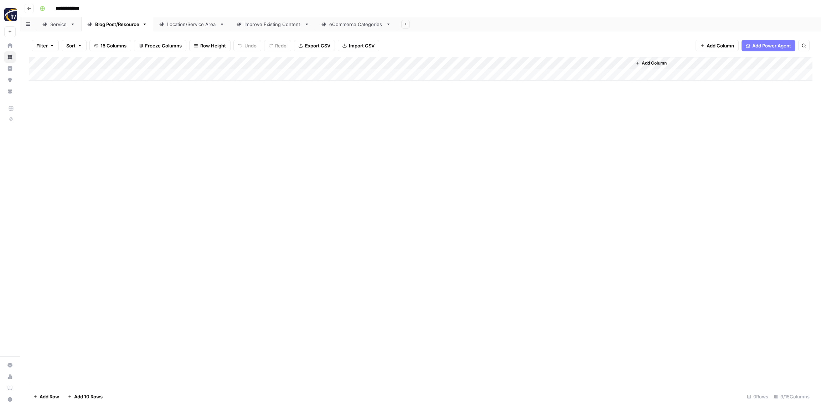
click at [191, 26] on div "Location/Service Area" at bounding box center [192, 24] width 50 height 7
click at [273, 62] on div "Add Column" at bounding box center [421, 69] width 784 height 24
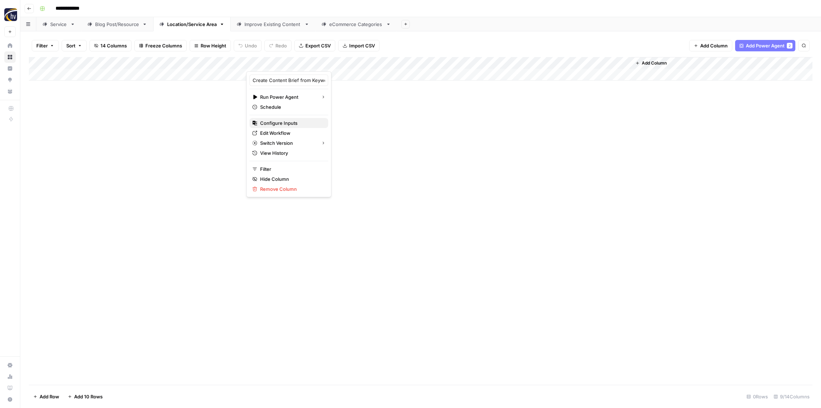
click at [284, 124] on span "Configure Inputs" at bounding box center [291, 122] width 62 height 7
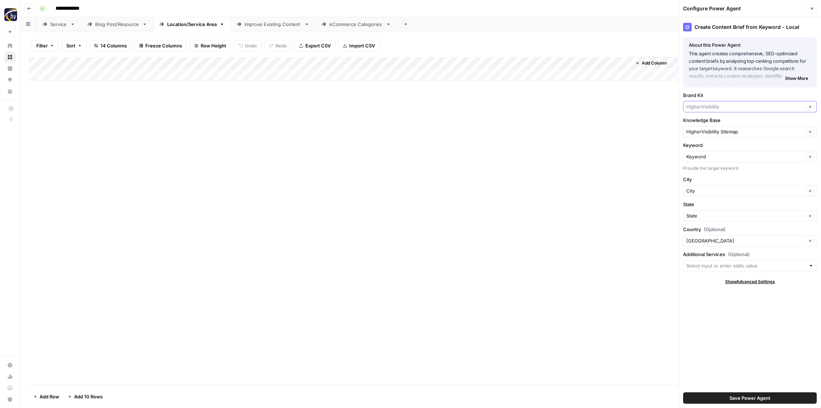
click at [712, 105] on input "Brand Kit" at bounding box center [744, 106] width 117 height 7
paste input "Security Safe"
type input "Security Safe"
click at [719, 121] on span "Security Safe" at bounding box center [748, 123] width 119 height 7
click at [718, 131] on input "Knowledge Base" at bounding box center [744, 131] width 117 height 7
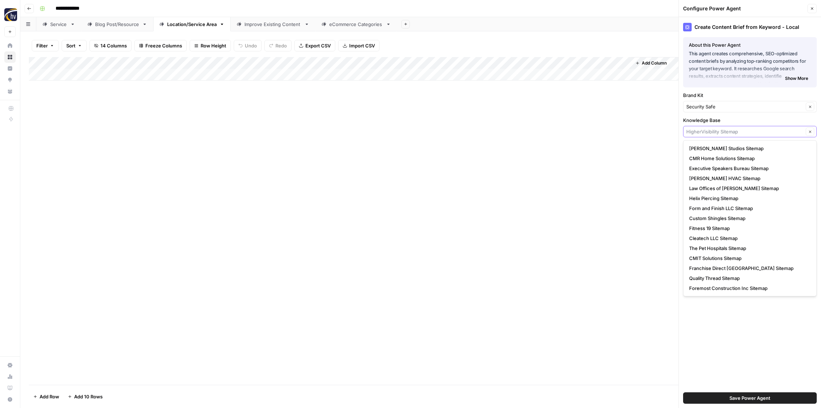
paste input "Security Safe"
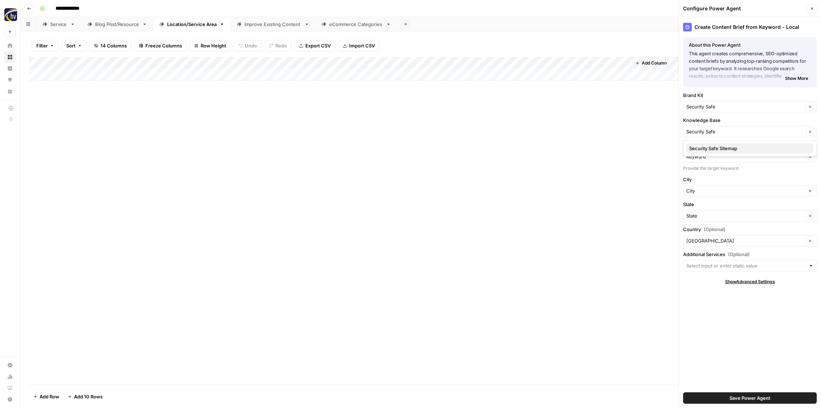
click at [710, 144] on button "Security Safe Sitemap" at bounding box center [749, 148] width 127 height 10
type input "Security Safe Sitemap"
click at [749, 398] on span "Save Power Agent" at bounding box center [749, 397] width 41 height 7
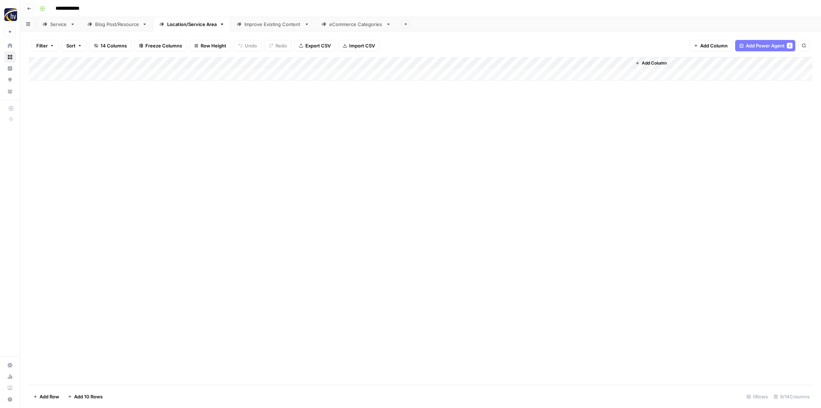
click at [536, 60] on div "Add Column" at bounding box center [421, 69] width 784 height 24
click at [539, 119] on span "Configure Inputs" at bounding box center [548, 122] width 62 height 7
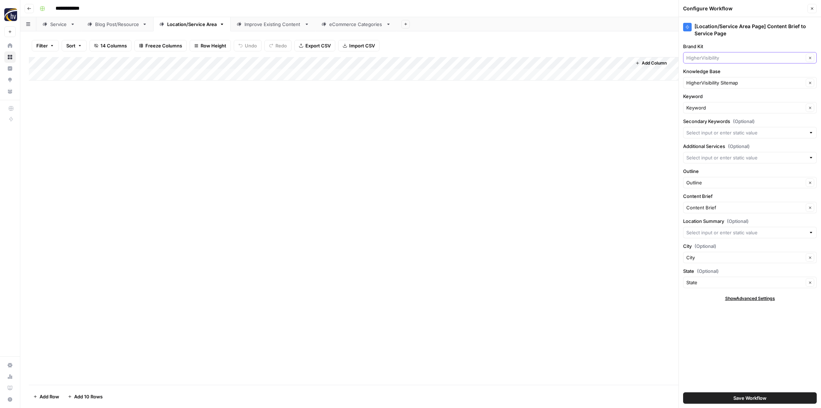
click at [704, 57] on input "Brand Kit" at bounding box center [744, 57] width 117 height 7
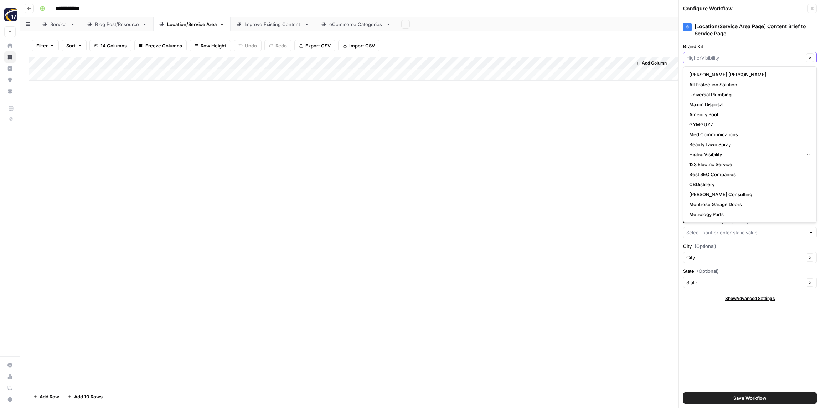
paste input "Security Safe"
type input "Security Safe"
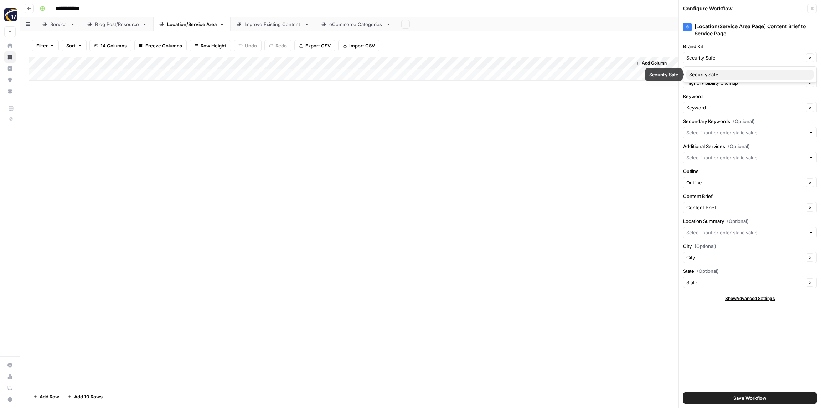
click at [706, 74] on span "Security Safe" at bounding box center [748, 74] width 119 height 7
click at [705, 83] on input "Knowledge Base" at bounding box center [744, 82] width 117 height 7
paste input "Security Safe"
click at [711, 96] on span "Security Safe Sitemap" at bounding box center [748, 99] width 119 height 7
type input "Security Safe Sitemap"
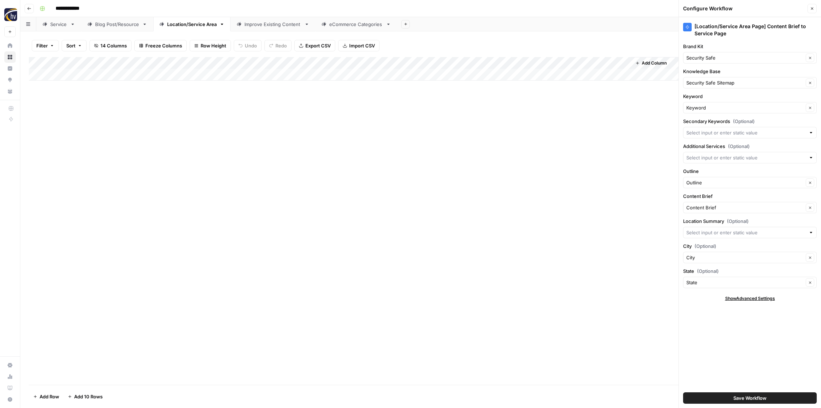
click at [738, 396] on span "Save Workflow" at bounding box center [749, 397] width 33 height 7
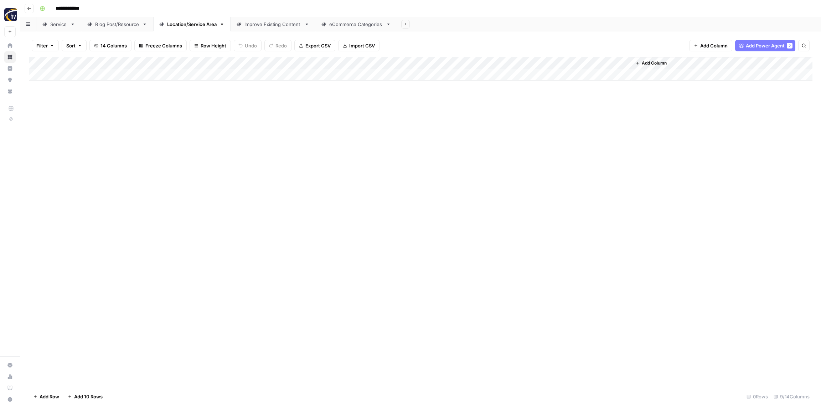
click at [268, 22] on div "Improve Existing Content" at bounding box center [272, 24] width 57 height 7
click at [659, 61] on div "Add Column" at bounding box center [421, 69] width 784 height 24
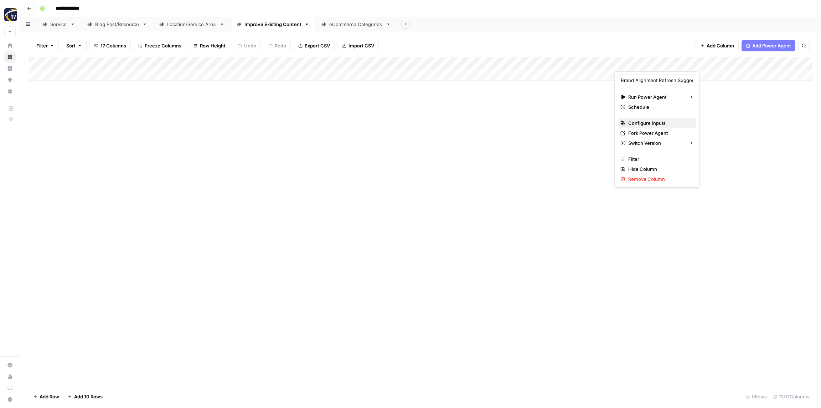
click at [647, 124] on span "Configure Inputs" at bounding box center [659, 122] width 62 height 7
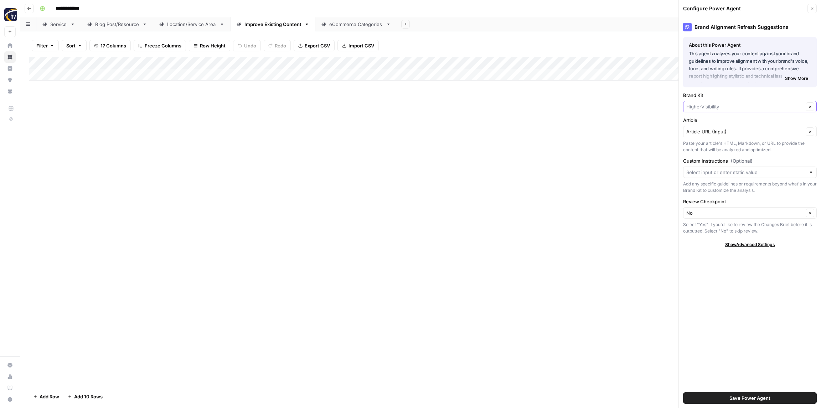
click at [711, 107] on input "Brand Kit" at bounding box center [744, 106] width 117 height 7
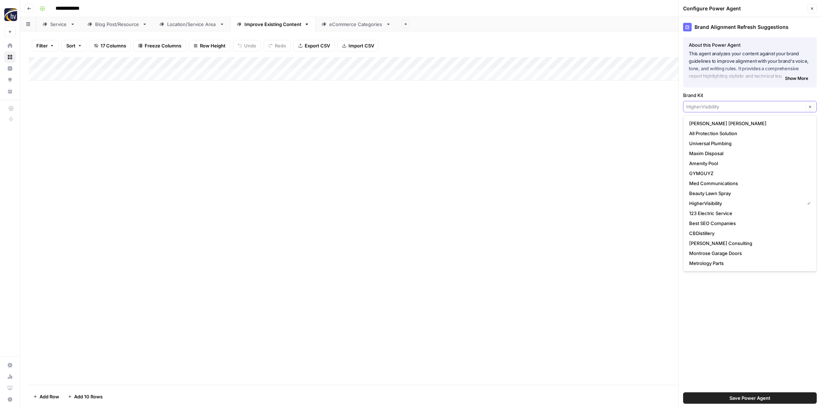
paste input "Security Safe"
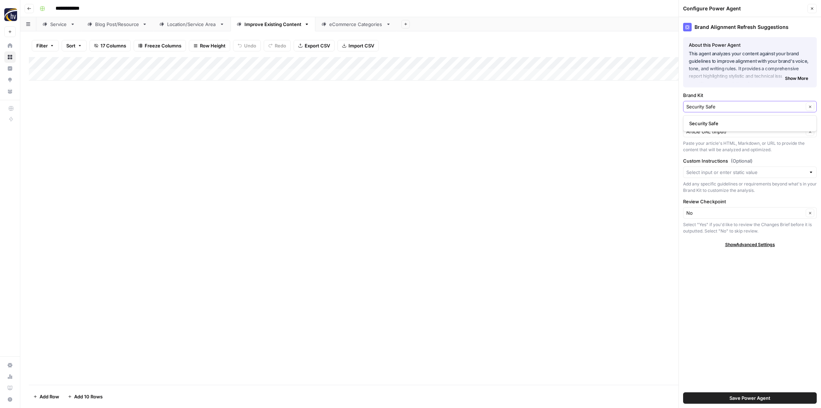
type input "Security Safe"
click at [712, 120] on span "Security Safe" at bounding box center [748, 123] width 119 height 7
click at [705, 131] on input "Article" at bounding box center [744, 131] width 117 height 7
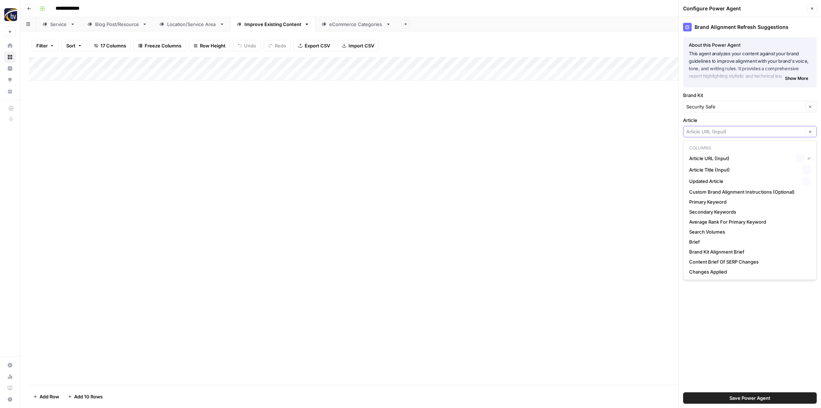
paste input "Security Safe"
type input "Security Safe"
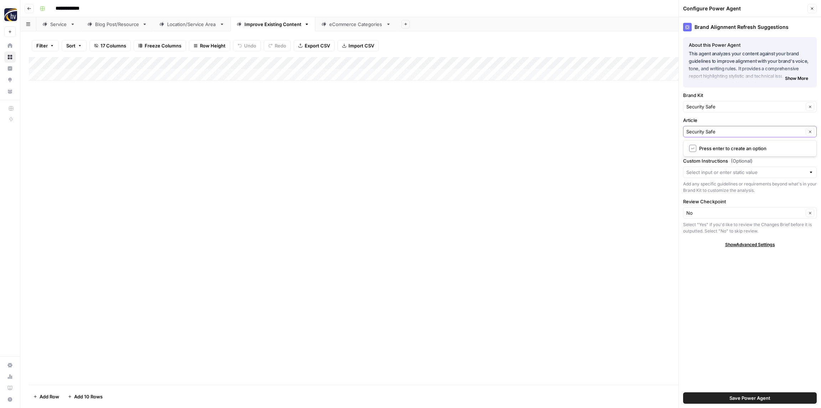
drag, startPoint x: 728, startPoint y: 131, endPoint x: 666, endPoint y: 130, distance: 62.0
click at [666, 130] on div "**********" at bounding box center [420, 204] width 801 height 408
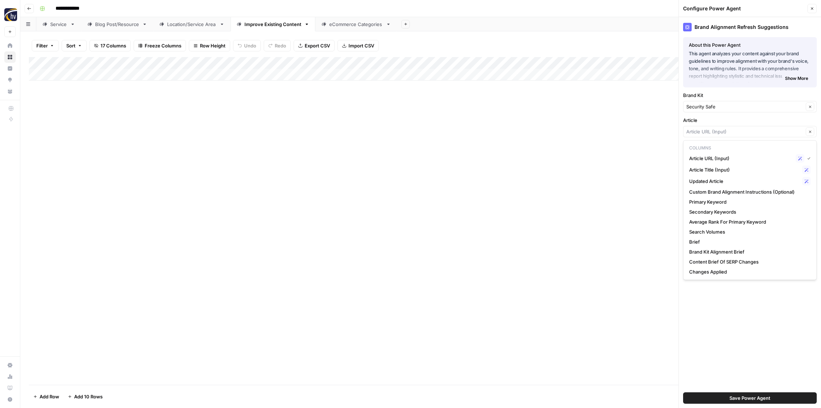
type input "Article URL (Input)"
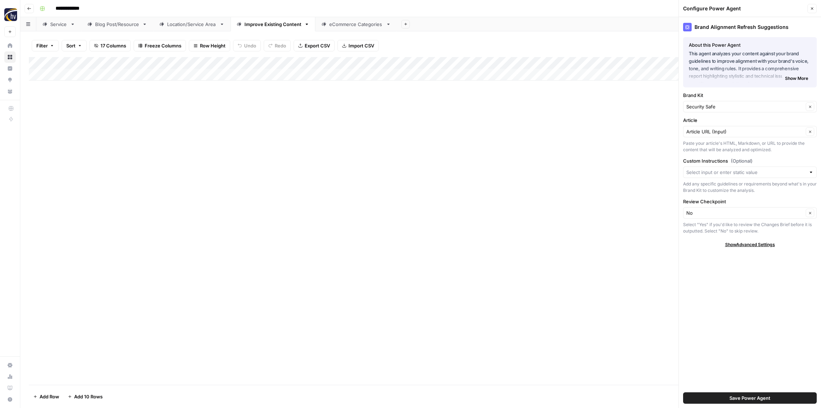
click at [718, 310] on div "Brand Alignment Refresh Suggestions About this Power Agent This agent analyzes …" at bounding box center [750, 212] width 142 height 391
click at [748, 397] on span "Save Power Agent" at bounding box center [749, 397] width 41 height 7
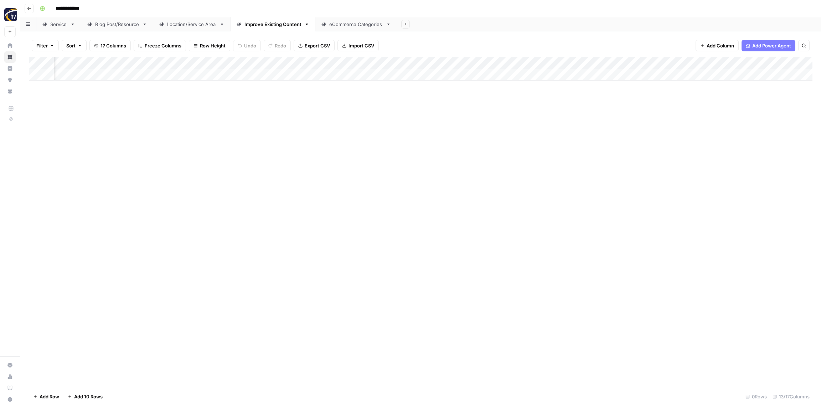
scroll to position [0, 349]
click at [494, 64] on div "Add Column" at bounding box center [421, 69] width 784 height 24
click at [484, 122] on span "Configure Inputs" at bounding box center [492, 122] width 62 height 7
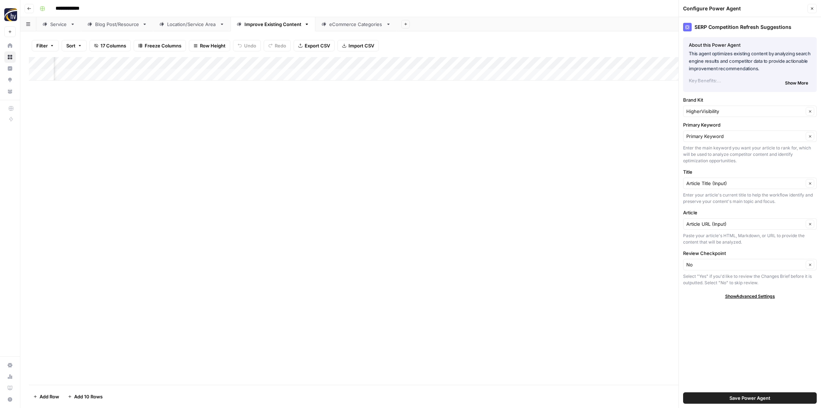
click at [715, 106] on div "HigherVisibility Clear" at bounding box center [750, 110] width 134 height 11
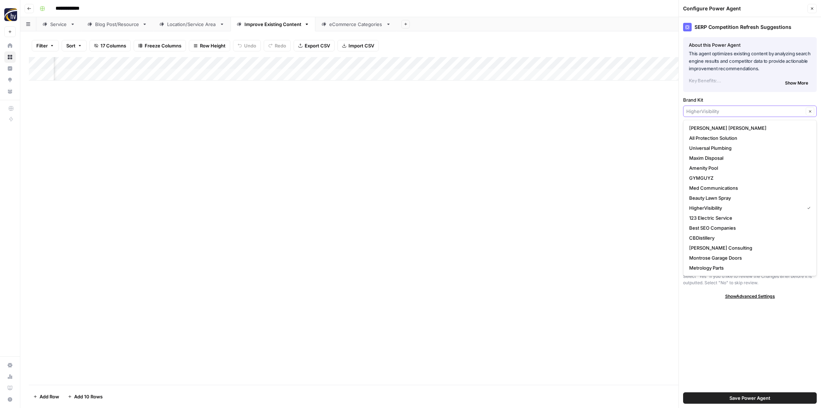
paste input "Security Safe"
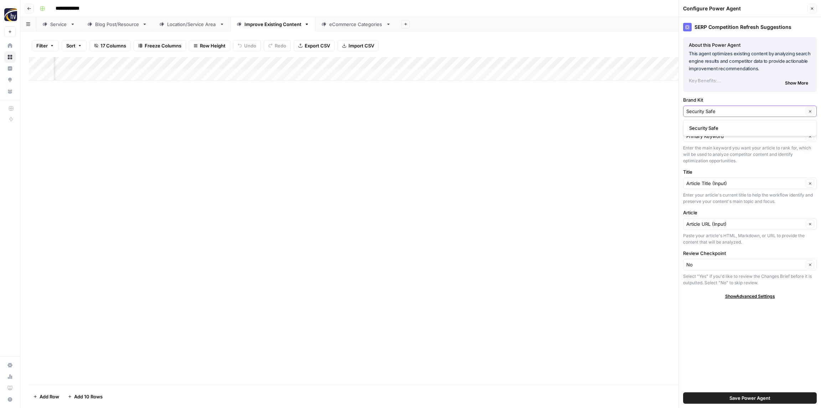
type input "Security Safe"
click at [712, 124] on button "Security Safe" at bounding box center [749, 128] width 127 height 10
click at [740, 396] on span "Save Power Agent" at bounding box center [749, 397] width 41 height 7
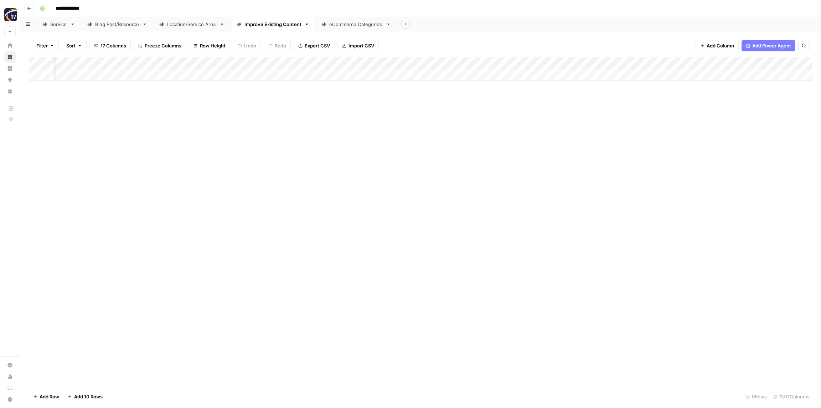
click at [331, 64] on div "Add Column" at bounding box center [421, 69] width 784 height 24
click at [311, 120] on span "Configure Inputs" at bounding box center [310, 122] width 62 height 7
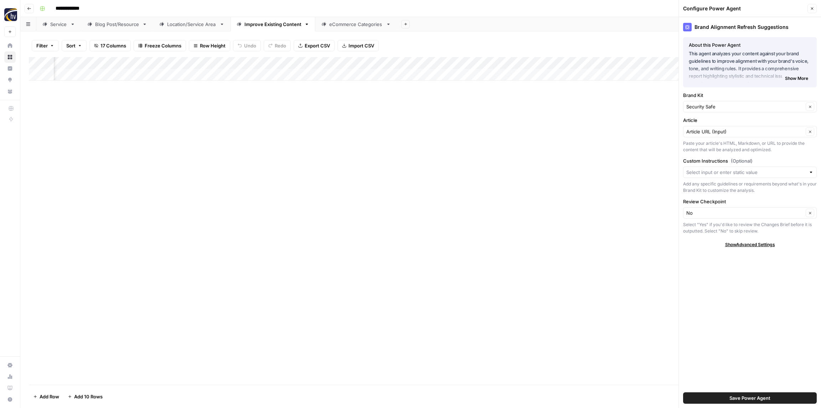
click at [809, 8] on button "Close" at bounding box center [811, 8] width 9 height 9
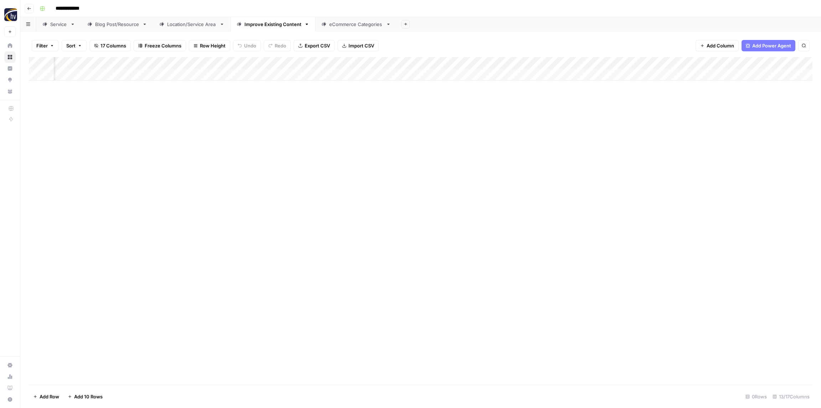
click at [694, 63] on div "Add Column" at bounding box center [421, 69] width 784 height 24
click at [660, 125] on span "Configure Inputs" at bounding box center [676, 122] width 62 height 7
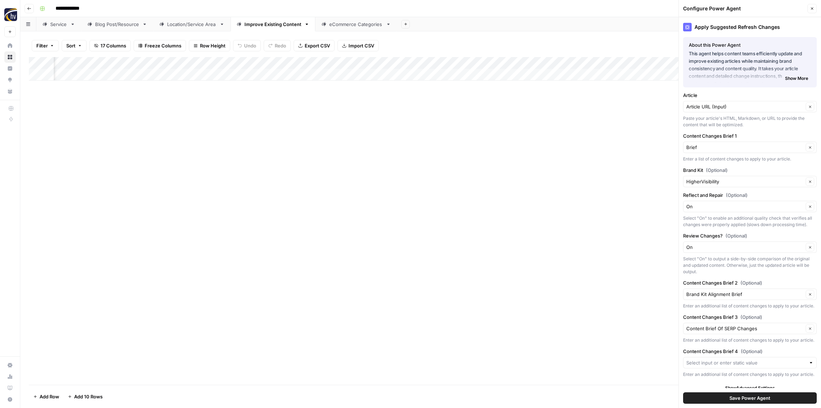
scroll to position [0, 0]
click at [706, 179] on input "Brand Kit (Optional)" at bounding box center [744, 180] width 117 height 7
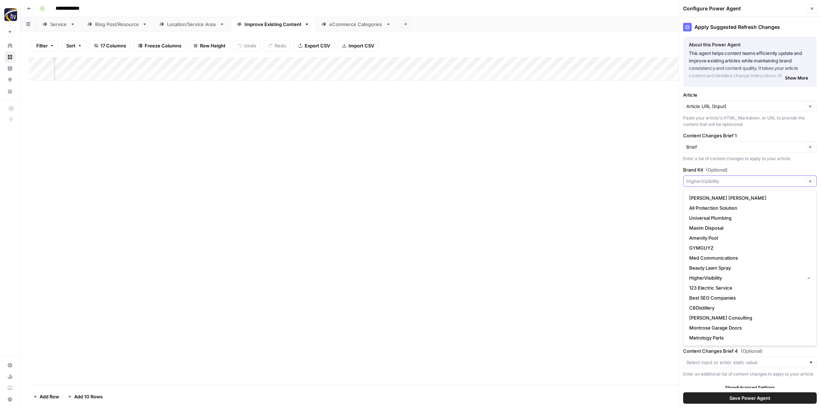
paste input "Security Safe"
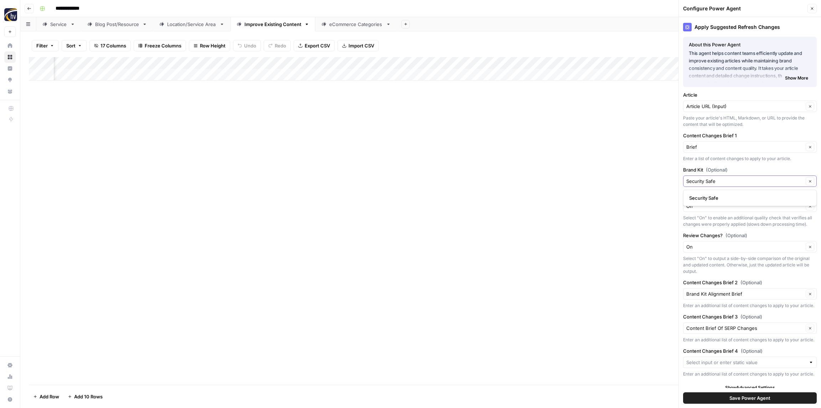
type input "Security Safe"
click at [705, 193] on button "Security Safe" at bounding box center [749, 198] width 127 height 10
click at [727, 393] on button "Save Power Agent" at bounding box center [750, 397] width 134 height 11
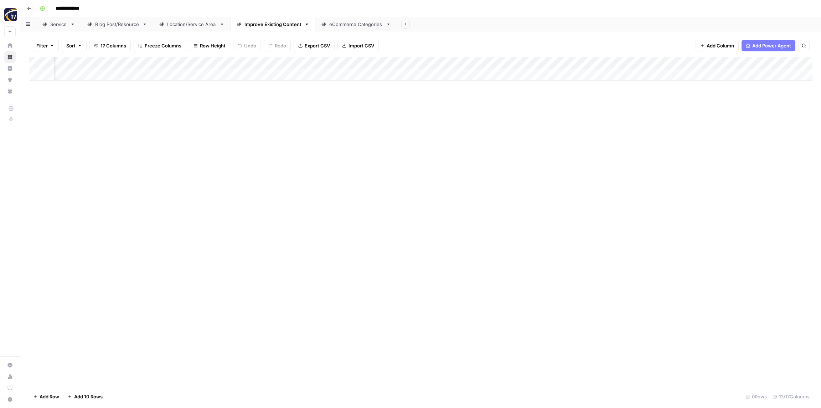
click at [350, 16] on header "**********" at bounding box center [420, 8] width 801 height 17
click at [344, 21] on div "eCommerce Categories" at bounding box center [356, 24] width 54 height 7
click at [275, 63] on div "Add Column" at bounding box center [421, 69] width 784 height 24
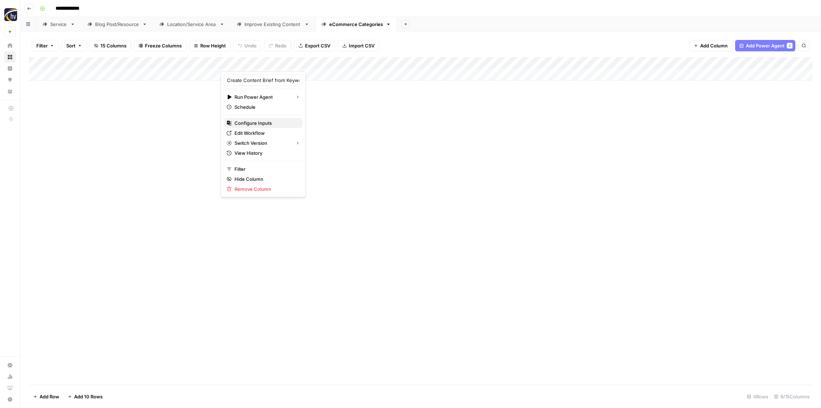
click at [267, 123] on span "Configure Inputs" at bounding box center [265, 122] width 62 height 7
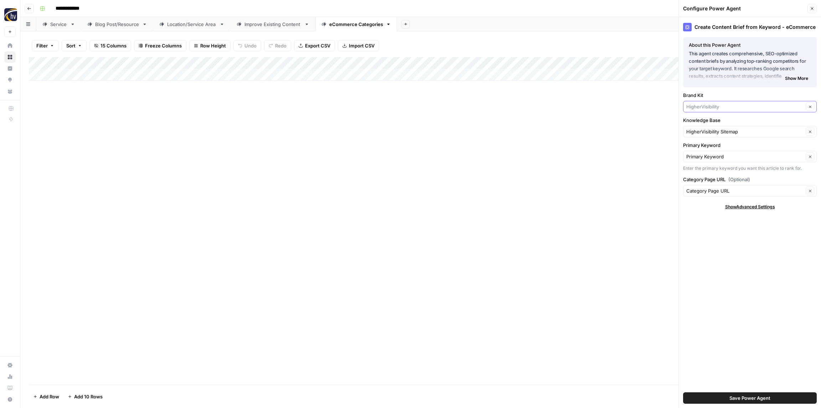
click at [692, 107] on input "Brand Kit" at bounding box center [744, 106] width 117 height 7
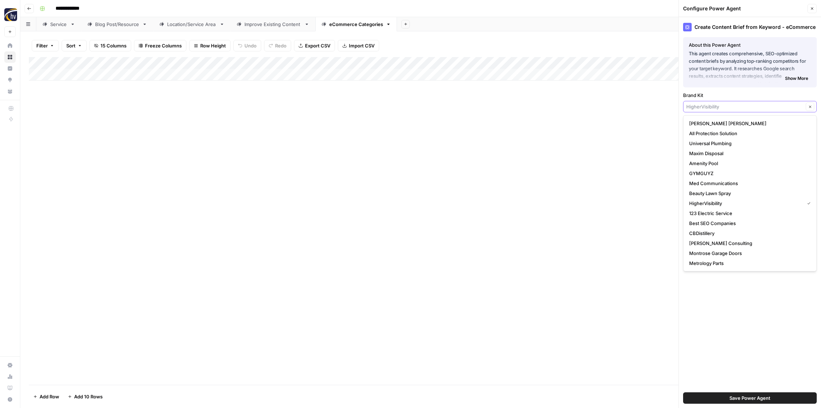
paste input "Security Safe"
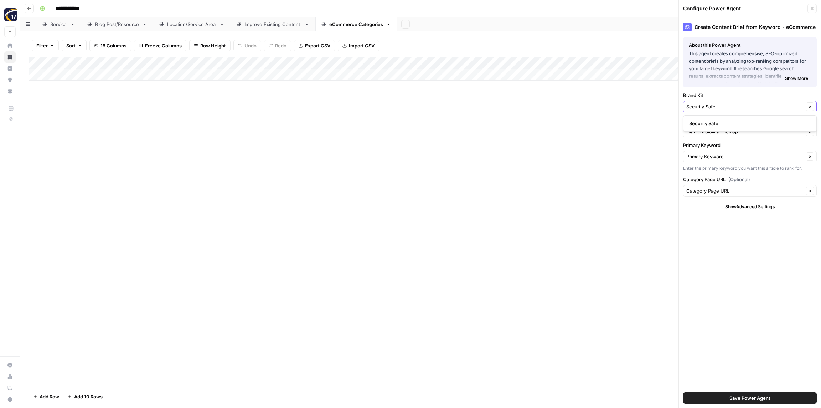
type input "Security Safe"
click at [703, 125] on span "Security Safe" at bounding box center [748, 123] width 119 height 7
click at [702, 129] on input "Knowledge Base" at bounding box center [744, 131] width 117 height 7
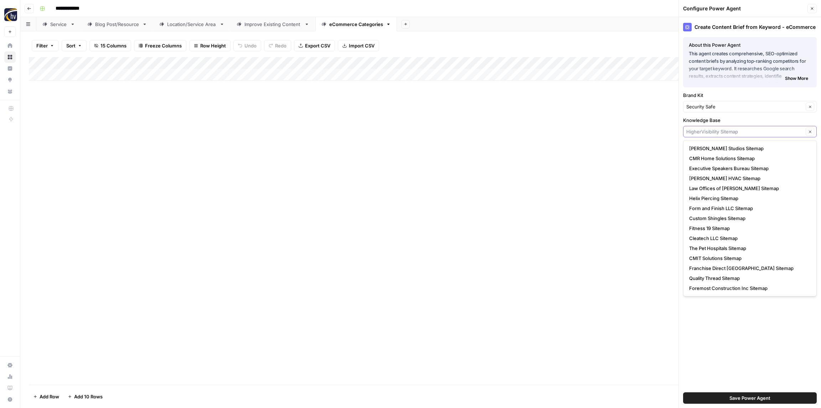
paste input "Security Safe"
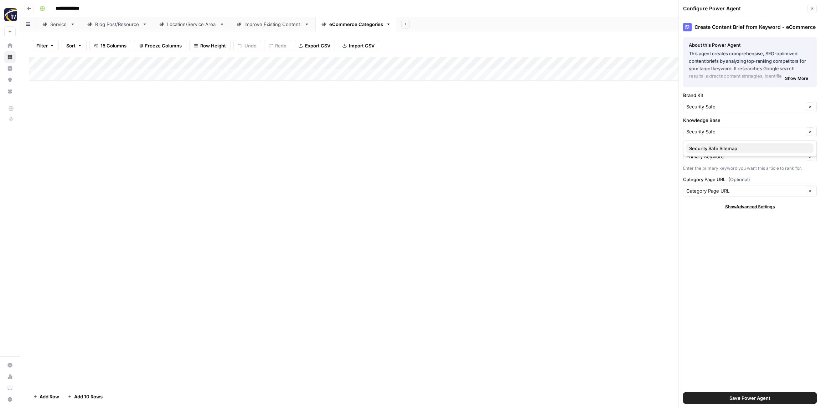
click at [705, 146] on span "Security Safe Sitemap" at bounding box center [748, 148] width 119 height 7
type input "Security Safe Sitemap"
click at [760, 402] on button "Save Power Agent" at bounding box center [750, 397] width 134 height 11
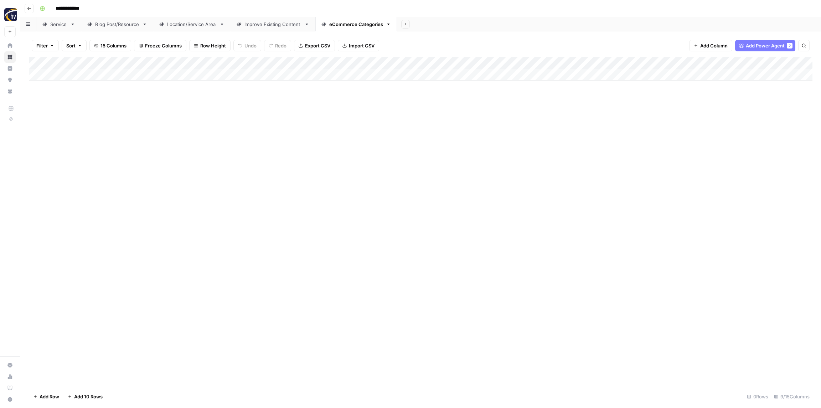
click at [658, 62] on div "Add Column" at bounding box center [421, 69] width 784 height 24
click at [641, 118] on button "Configure Inputs" at bounding box center [662, 123] width 79 height 10
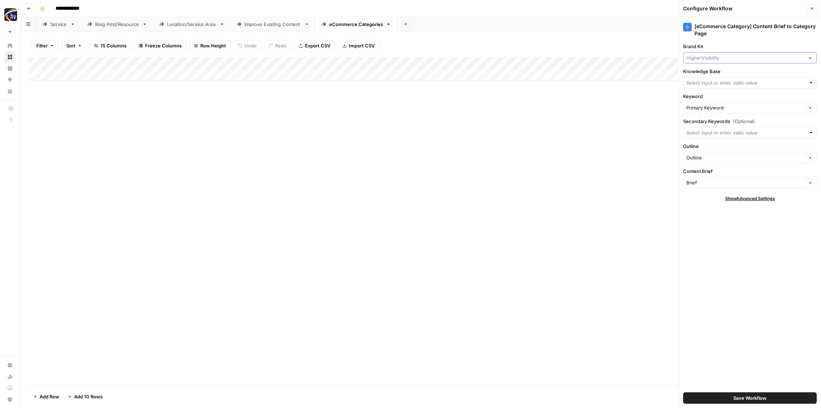
click at [698, 58] on input "Brand Kit" at bounding box center [744, 57] width 117 height 7
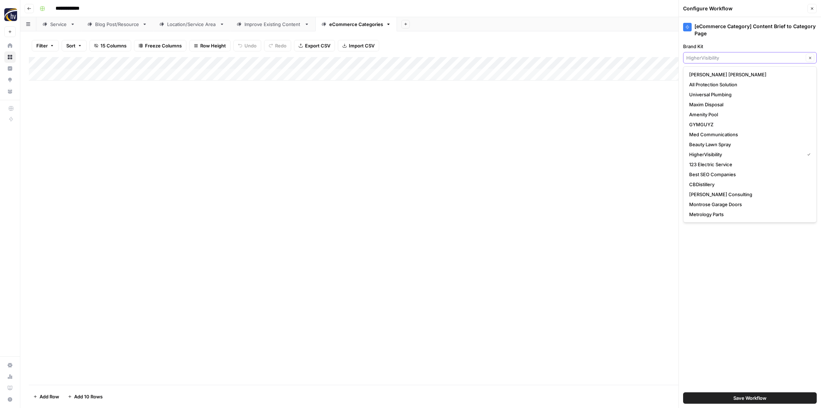
paste input "Security Safe"
type input "Security Safe"
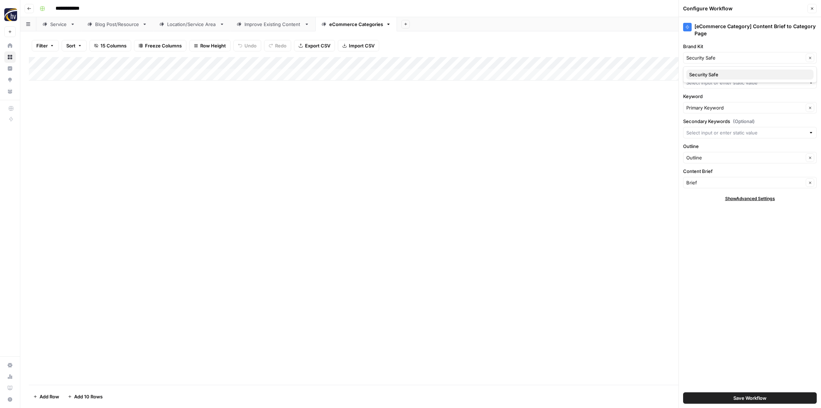
click at [701, 72] on span "Security Safe" at bounding box center [748, 74] width 119 height 7
click at [703, 82] on input "Knowledge Base" at bounding box center [745, 82] width 119 height 7
paste input "Security Safe"
click at [703, 97] on span "Security Safe Sitemap" at bounding box center [748, 99] width 119 height 7
type input "Security Safe Sitemap"
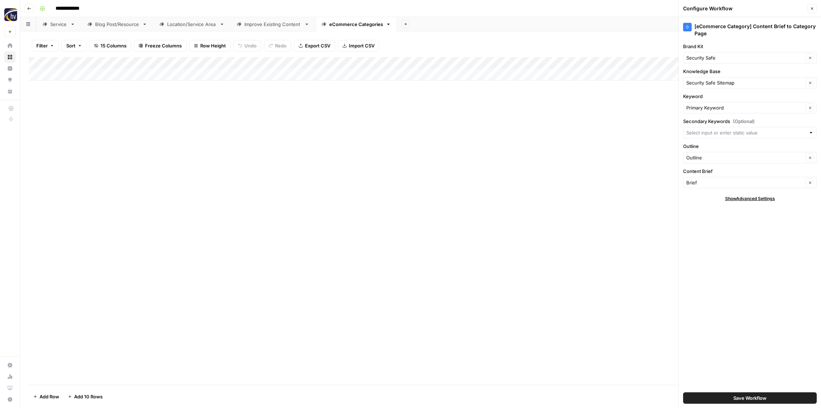
click at [755, 396] on span "Save Workflow" at bounding box center [749, 397] width 33 height 7
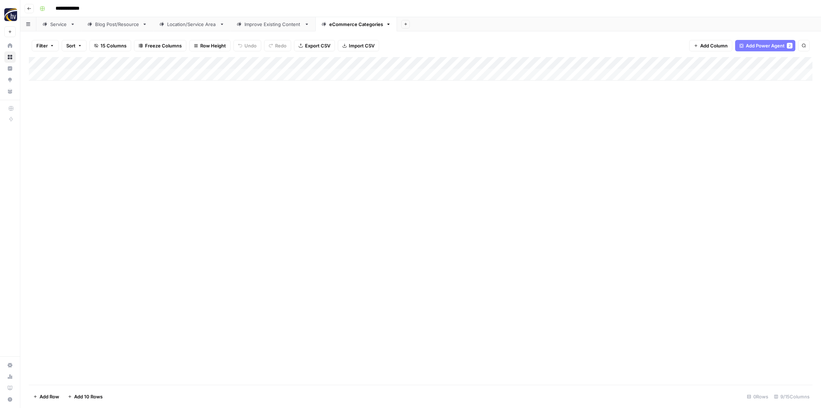
click at [30, 6] on icon "button" at bounding box center [29, 8] width 4 height 4
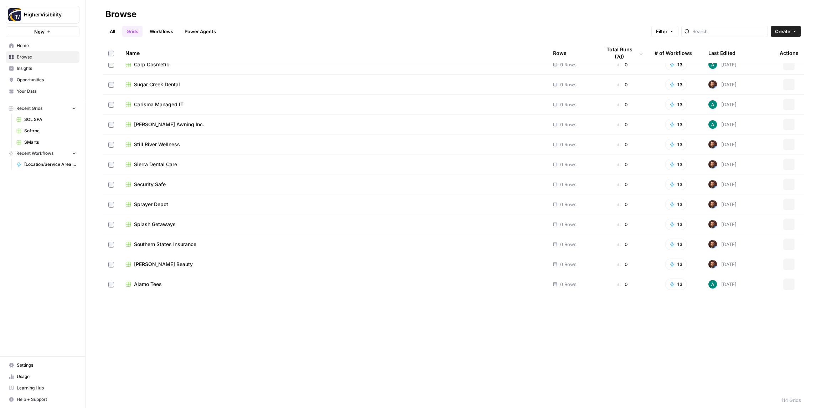
scroll to position [1946, 0]
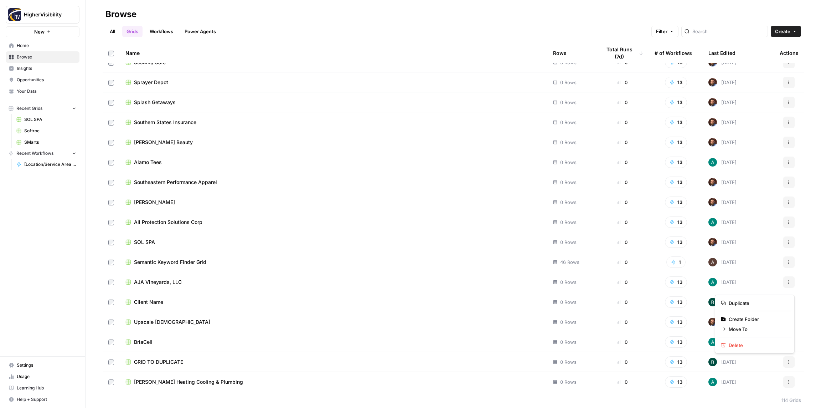
click at [791, 358] on button "Actions" at bounding box center [788, 361] width 11 height 11
click at [753, 302] on span "Duplicate" at bounding box center [757, 302] width 57 height 7
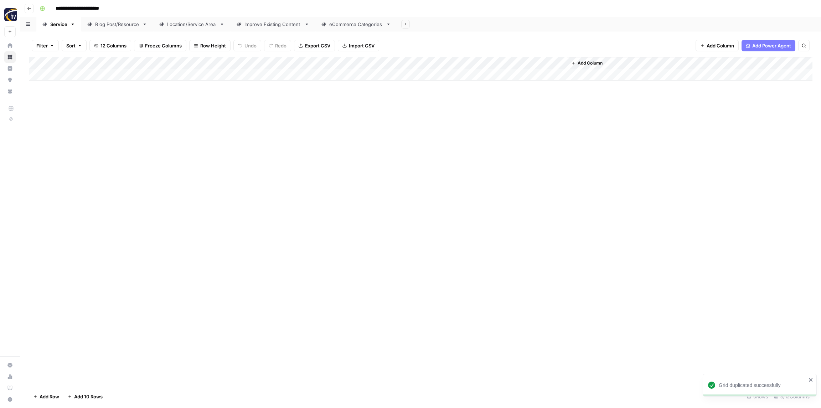
click at [84, 9] on input "**********" at bounding box center [88, 8] width 73 height 11
paste input
type input "**********"
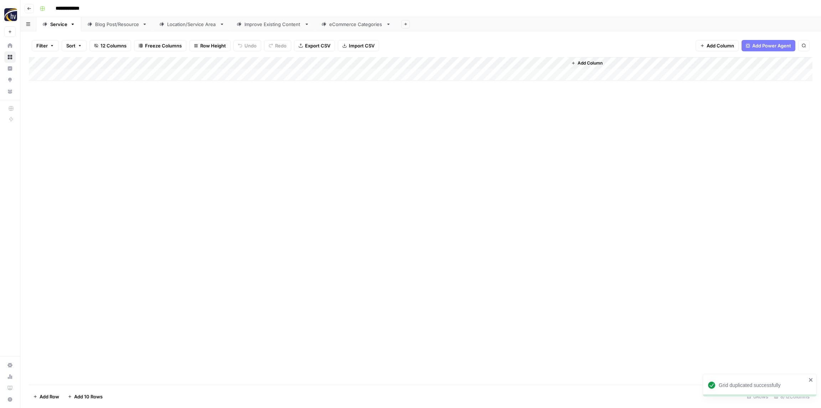
click at [137, 11] on div "**********" at bounding box center [425, 8] width 777 height 11
click at [145, 65] on div "Add Column" at bounding box center [421, 69] width 784 height 24
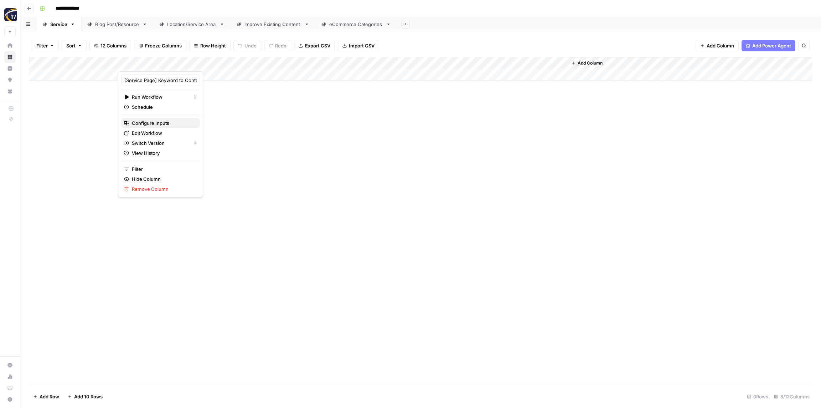
click at [148, 125] on span "Configure Inputs" at bounding box center [163, 122] width 62 height 7
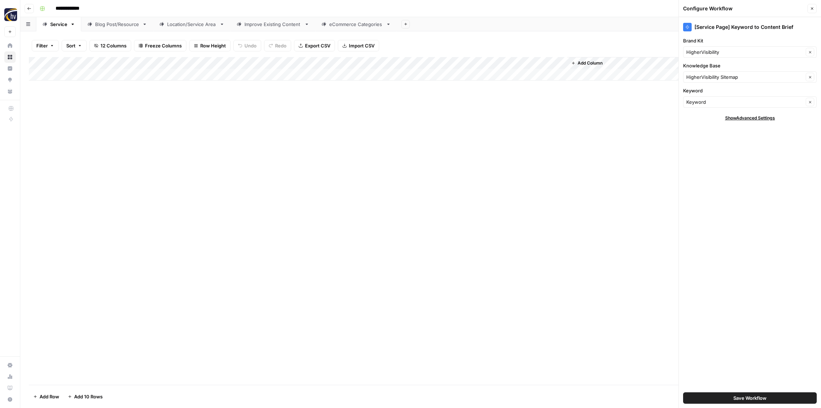
click at [716, 56] on div "HigherVisibility Clear" at bounding box center [750, 51] width 134 height 11
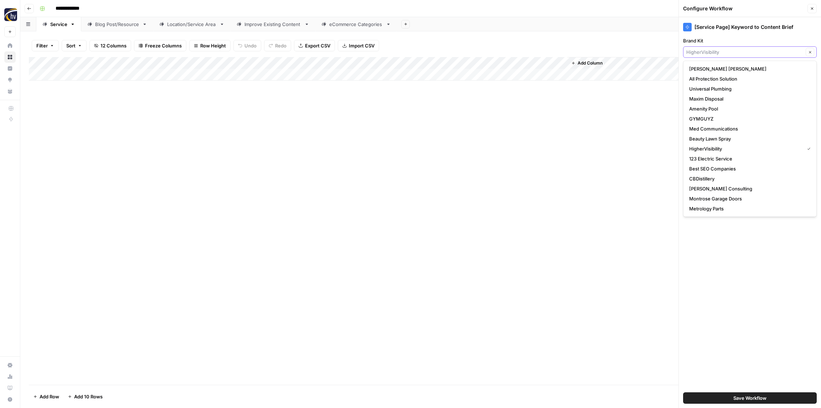
paste input "Safe Home Pro"
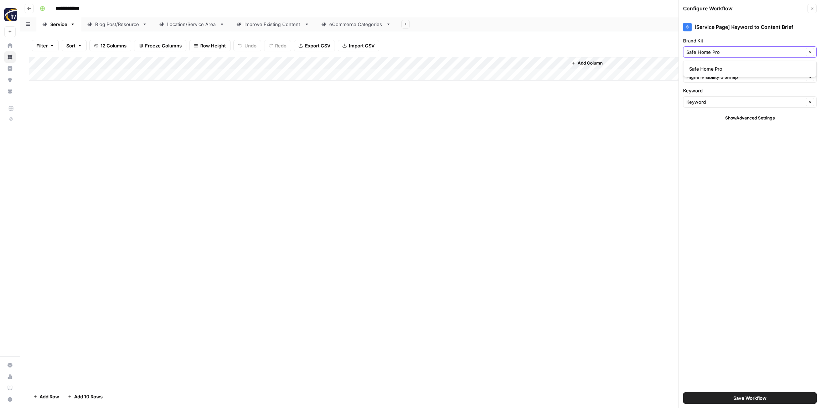
type input "Safe Home Pro"
click at [711, 68] on span "Safe Home Pro" at bounding box center [748, 68] width 119 height 7
click at [705, 75] on input "Knowledge Base" at bounding box center [744, 76] width 117 height 7
paste input "Safe Home Pro"
click at [706, 91] on span "Safe Home Pro Sitemap" at bounding box center [748, 93] width 119 height 7
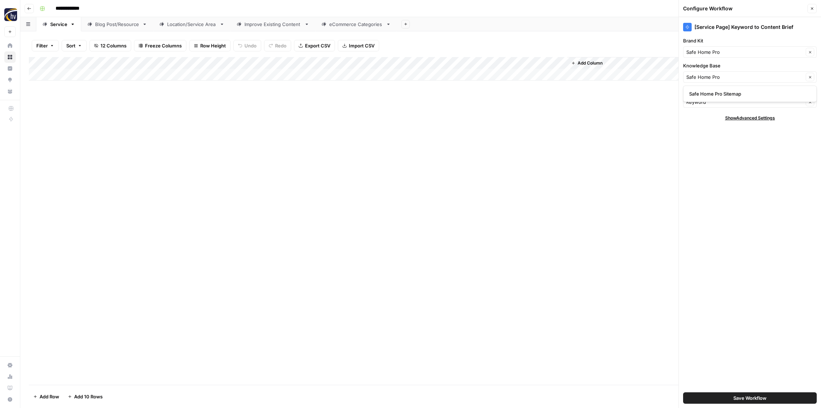
type input "Safe Home Pro Sitemap"
click at [722, 234] on div "[Service Page] Keyword to Content Brief Brand Kit Safe Home Pro Clear Knowledge…" at bounding box center [750, 212] width 142 height 391
click at [751, 399] on span "Save Workflow" at bounding box center [749, 397] width 33 height 7
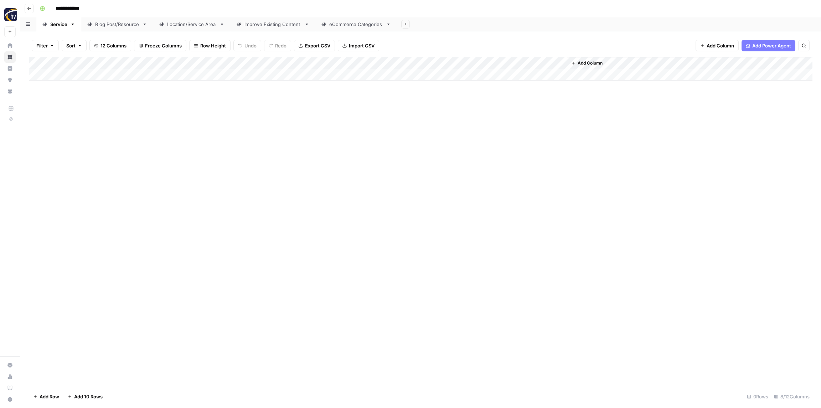
click at [476, 62] on div "Add Column" at bounding box center [421, 69] width 784 height 24
click at [483, 127] on button "Configure Inputs" at bounding box center [481, 123] width 79 height 10
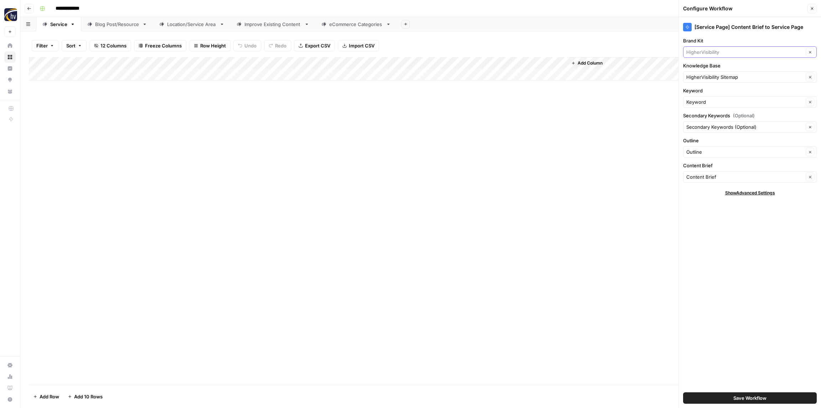
click at [713, 55] on input "Brand Kit" at bounding box center [744, 51] width 117 height 7
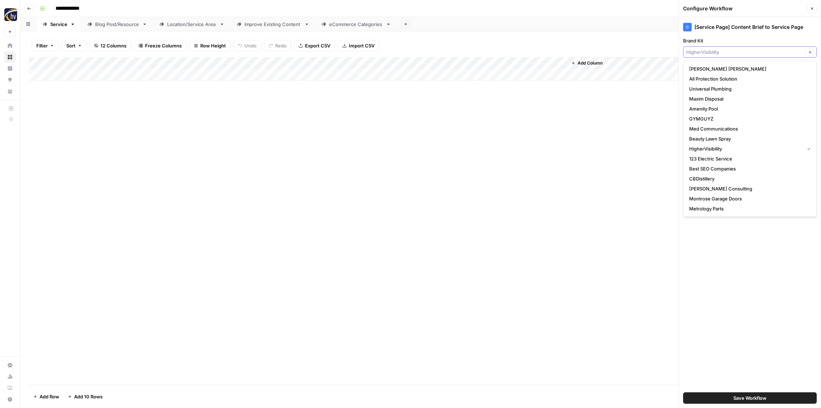
paste input "Safe Home Pro"
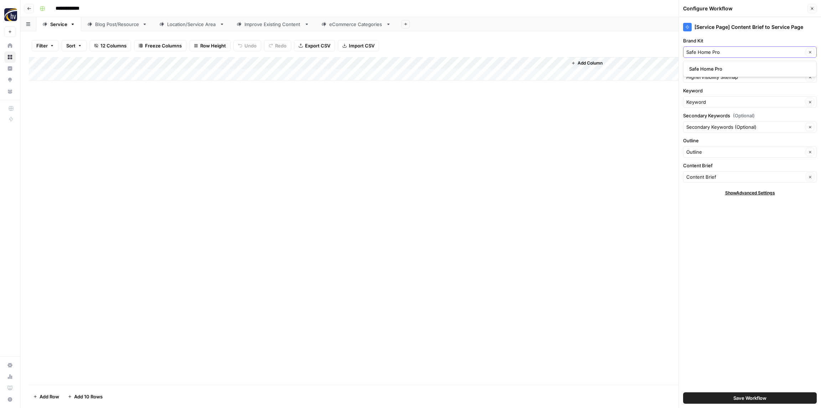
type input "Safe Home Pro"
click at [712, 66] on span "Safe Home Pro" at bounding box center [748, 68] width 119 height 7
click at [707, 77] on input "Knowledge Base" at bounding box center [744, 76] width 117 height 7
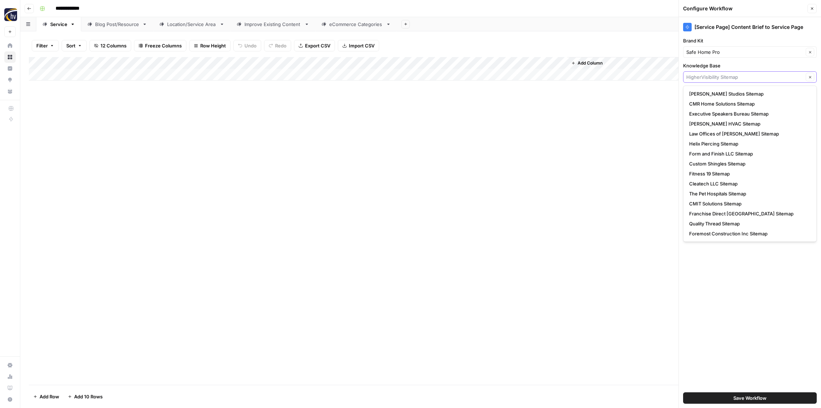
paste input "Safe Home Pro"
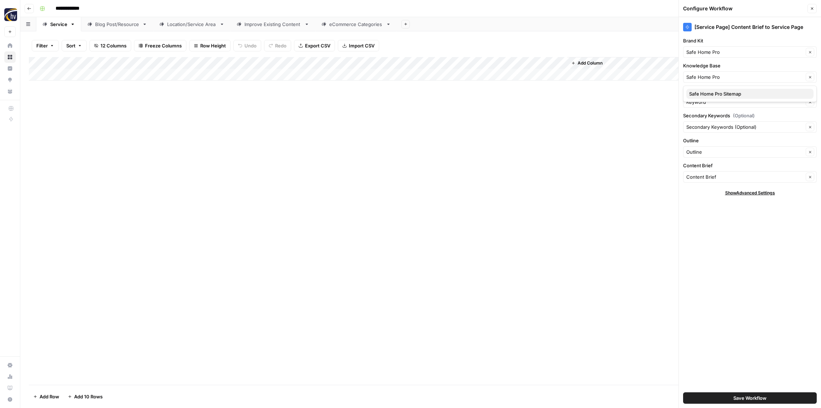
click at [697, 96] on span "Safe Home Pro Sitemap" at bounding box center [748, 93] width 119 height 7
type input "Safe Home Pro Sitemap"
click at [741, 398] on span "Save Workflow" at bounding box center [749, 397] width 33 height 7
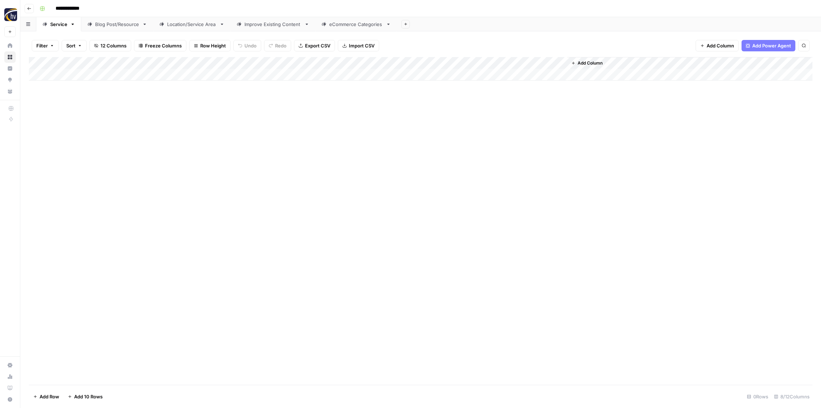
click at [107, 21] on div "Blog Post/Resource" at bounding box center [117, 24] width 44 height 7
drag, startPoint x: 142, startPoint y: 61, endPoint x: 185, endPoint y: 83, distance: 48.3
click at [142, 61] on div "Add Column" at bounding box center [421, 69] width 784 height 24
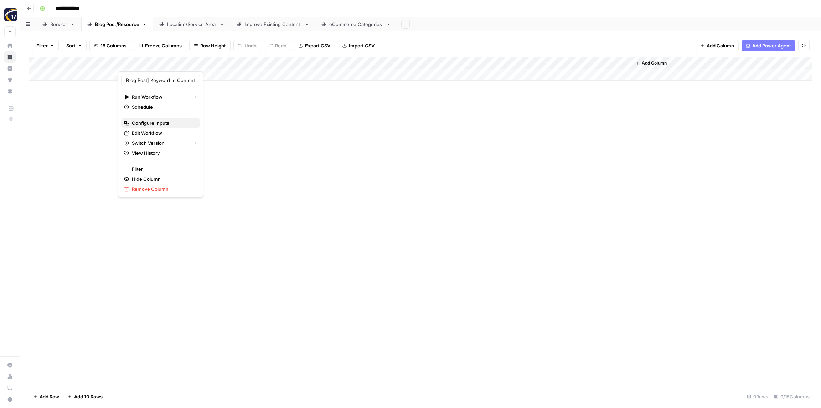
click at [136, 124] on span "Configure Inputs" at bounding box center [163, 122] width 62 height 7
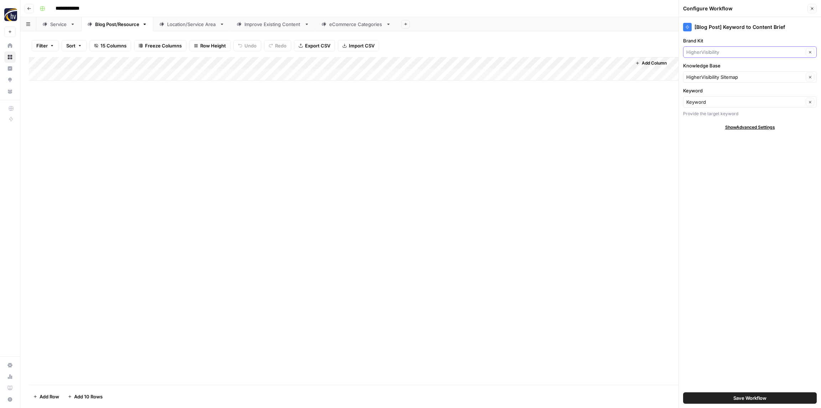
click at [727, 50] on input "Brand Kit" at bounding box center [744, 51] width 117 height 7
paste input "Safe Home Pro"
type input "Safe Home Pro"
click at [724, 65] on span "Safe Home Pro" at bounding box center [748, 68] width 119 height 7
click at [722, 76] on input "Knowledge Base" at bounding box center [744, 76] width 117 height 7
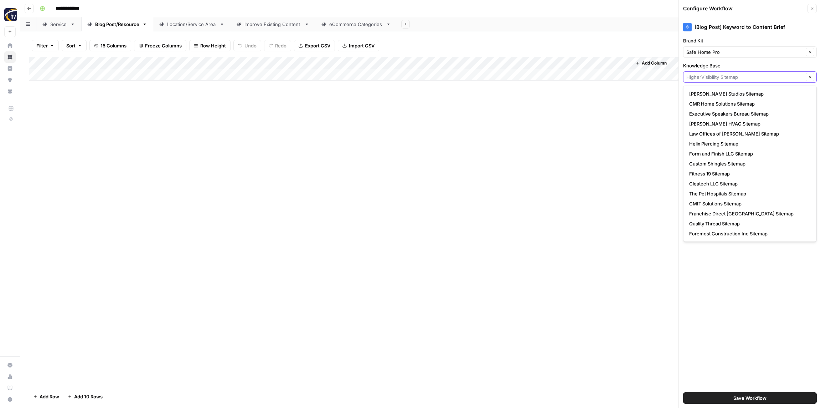
paste input "Safe Home Pro"
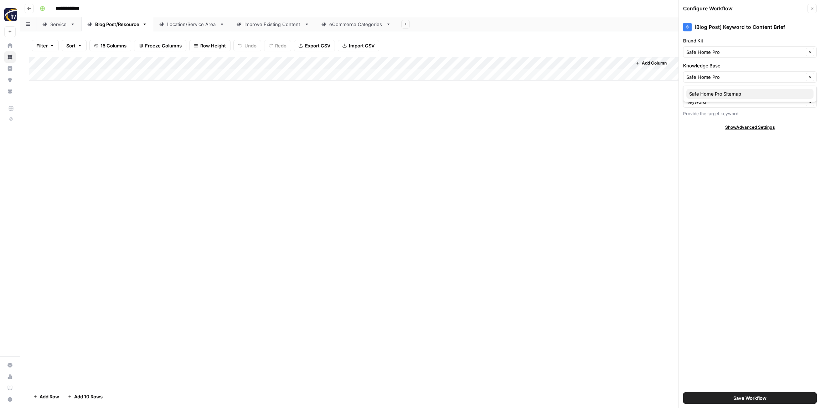
click at [717, 93] on span "Safe Home Pro Sitemap" at bounding box center [748, 93] width 119 height 7
type input "Safe Home Pro Sitemap"
click at [754, 392] on button "Save Workflow" at bounding box center [750, 397] width 134 height 11
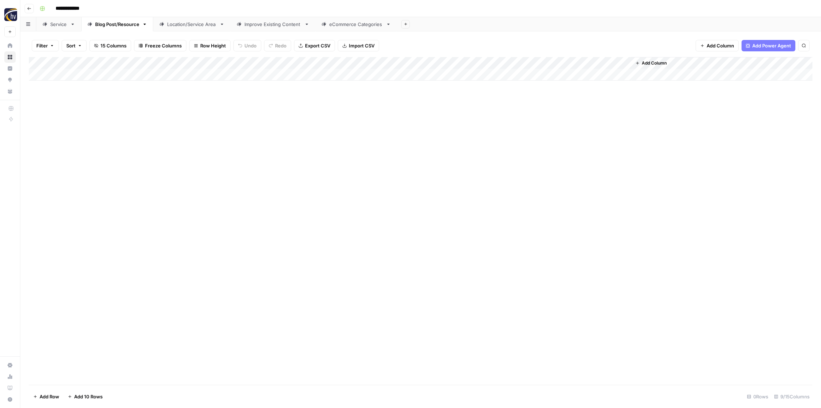
click at [526, 61] on div "Add Column" at bounding box center [421, 69] width 784 height 24
click at [529, 120] on span "Configure Inputs" at bounding box center [548, 122] width 62 height 7
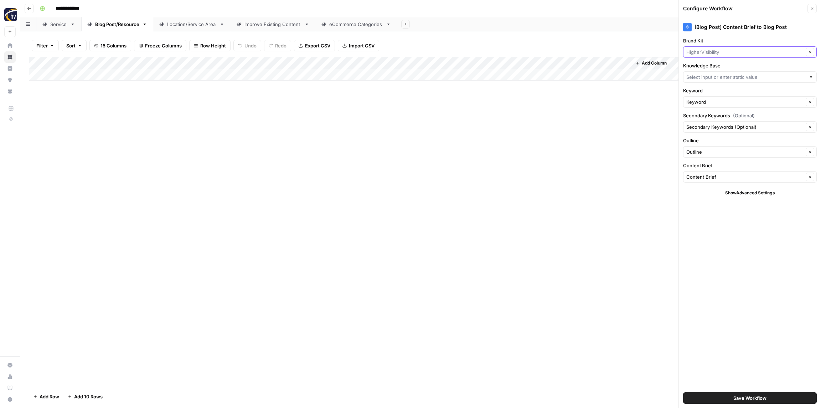
click at [739, 54] on input "Brand Kit" at bounding box center [744, 51] width 117 height 7
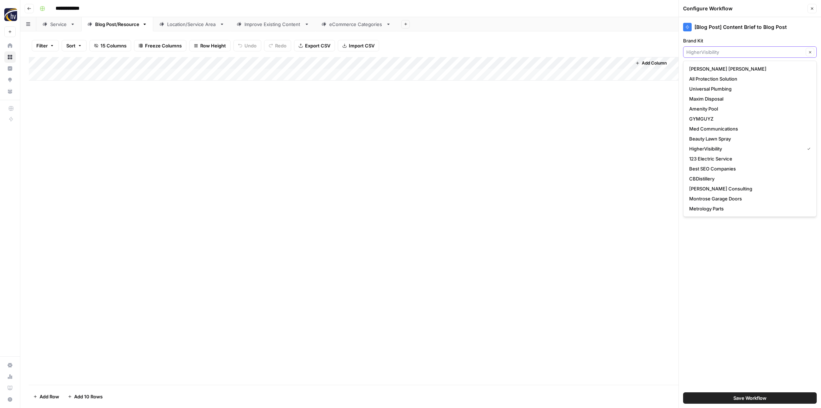
paste input "Safe Home Pro"
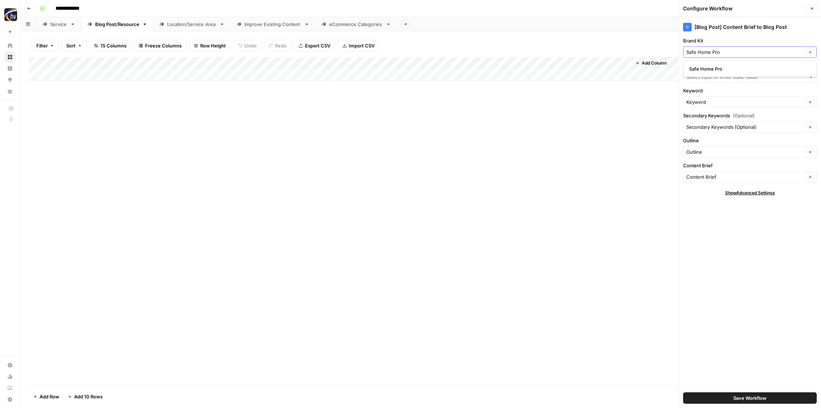
type input "Safe Home Pro"
click at [733, 68] on span "Safe Home Pro" at bounding box center [748, 68] width 119 height 7
click at [727, 76] on input "Knowledge Base" at bounding box center [745, 76] width 119 height 7
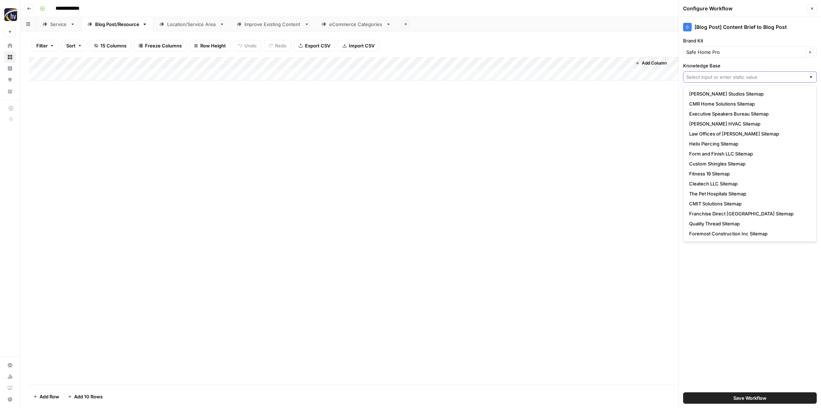
paste input "Safe Home Pro"
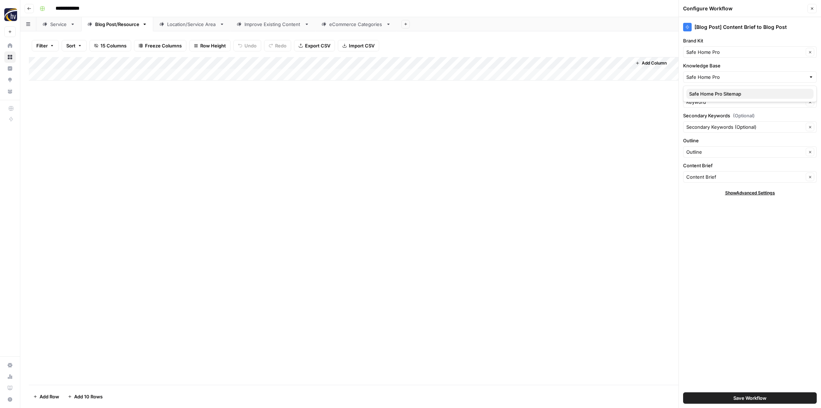
click at [715, 89] on button "Safe Home Pro Sitemap" at bounding box center [749, 94] width 127 height 10
type input "Safe Home Pro Sitemap"
click at [757, 396] on span "Save Workflow" at bounding box center [749, 397] width 33 height 7
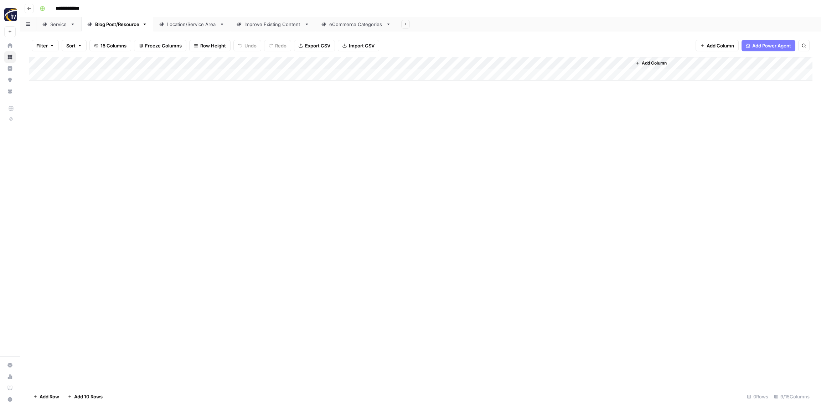
click at [200, 25] on div "Location/Service Area" at bounding box center [192, 24] width 50 height 7
click at [269, 62] on div "Add Column" at bounding box center [421, 69] width 784 height 24
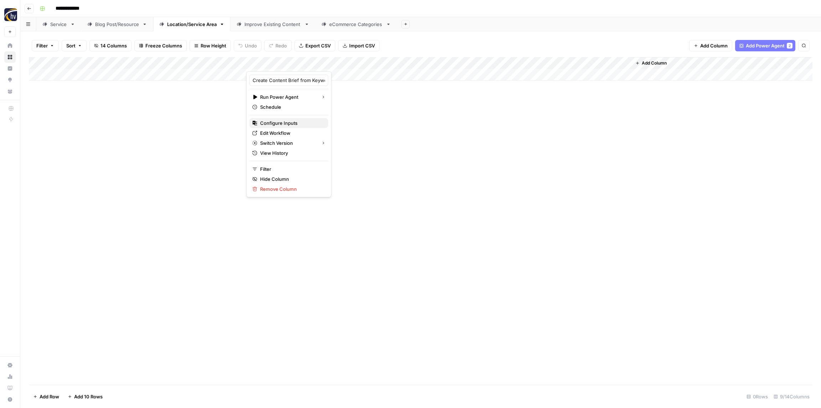
click at [279, 126] on button "Configure Inputs" at bounding box center [288, 123] width 79 height 10
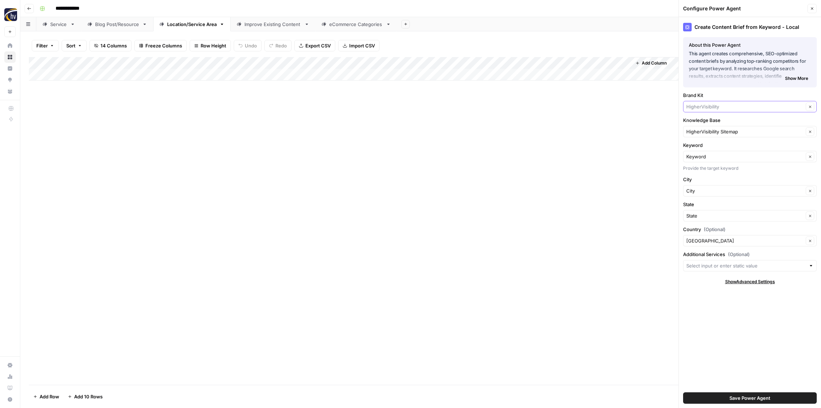
click at [714, 109] on input "Brand Kit" at bounding box center [744, 106] width 117 height 7
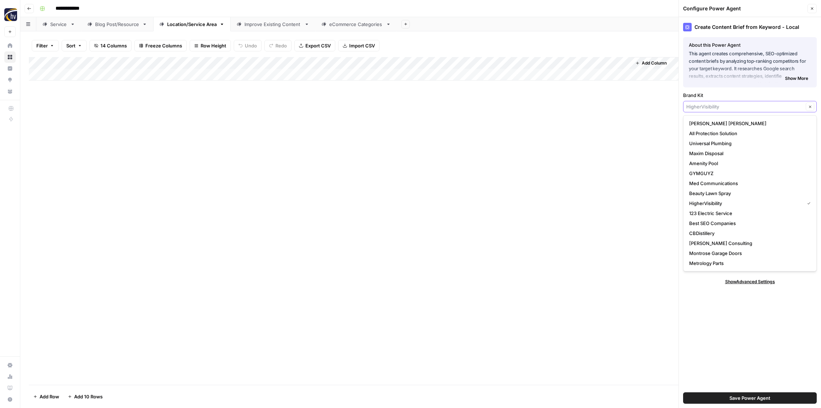
paste input "Safe Home Pro"
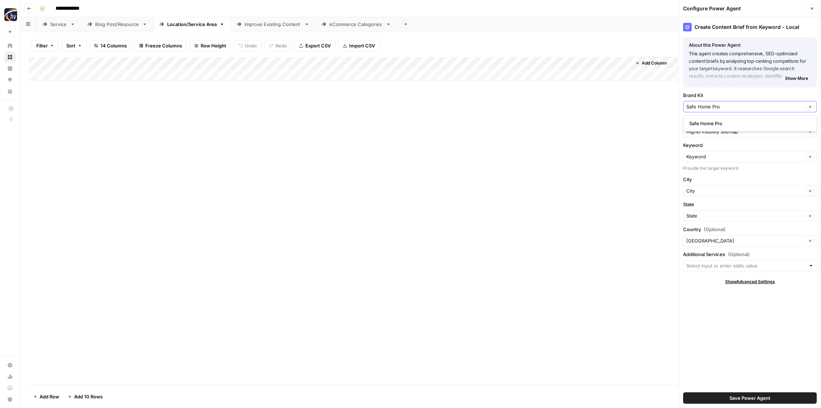
type input "Safe Home Pro"
drag, startPoint x: 709, startPoint y: 117, endPoint x: 708, endPoint y: 122, distance: 5.0
click at [709, 117] on div "Safe Home Pro" at bounding box center [750, 123] width 134 height 16
click at [707, 125] on span "Safe Home Pro" at bounding box center [748, 123] width 119 height 7
click at [700, 131] on input "Knowledge Base" at bounding box center [744, 131] width 117 height 7
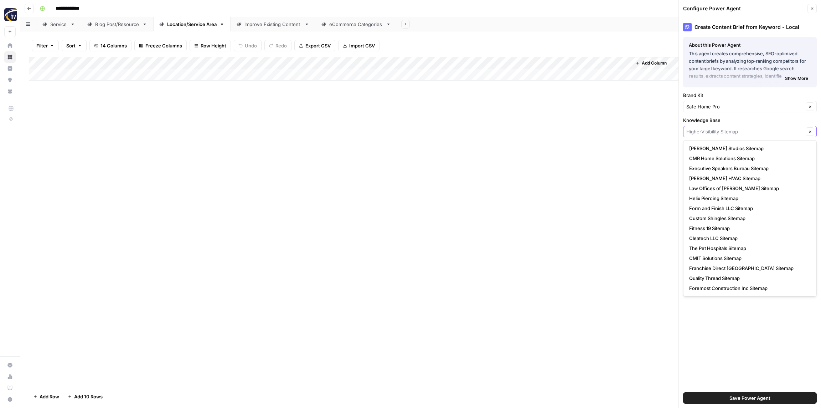
paste input "Safe Home Pro"
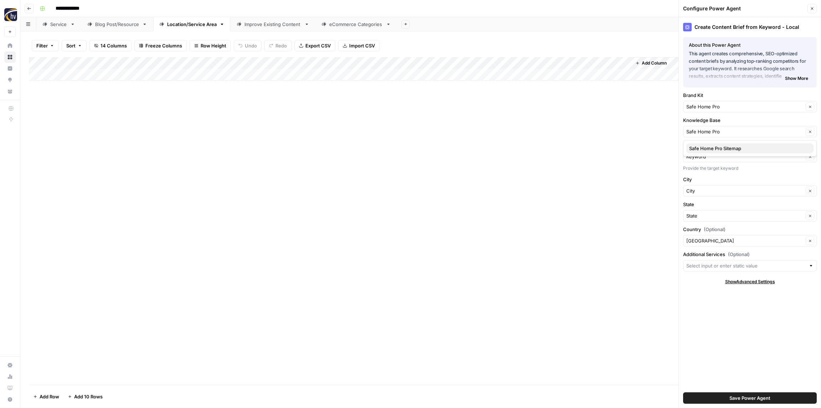
click at [699, 150] on span "Safe Home Pro Sitemap" at bounding box center [748, 148] width 119 height 7
type input "Safe Home Pro Sitemap"
drag, startPoint x: 762, startPoint y: 396, endPoint x: 757, endPoint y: 384, distance: 12.9
click at [762, 396] on span "Save Power Agent" at bounding box center [749, 397] width 41 height 7
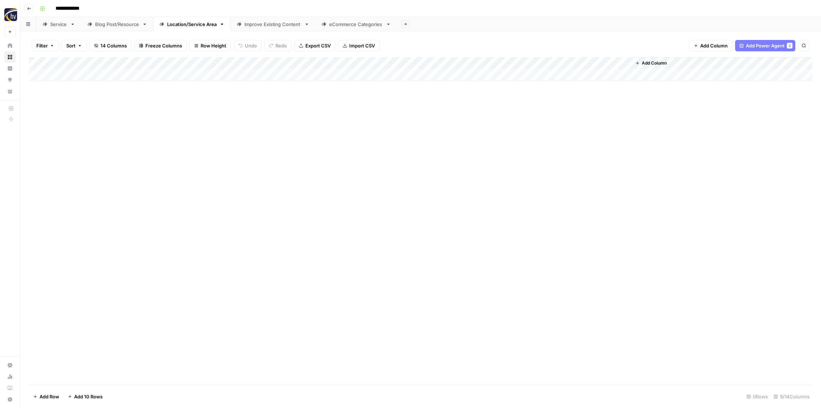
click at [532, 60] on div "Add Column" at bounding box center [421, 69] width 784 height 24
click at [549, 125] on span "Configure Inputs" at bounding box center [548, 122] width 62 height 7
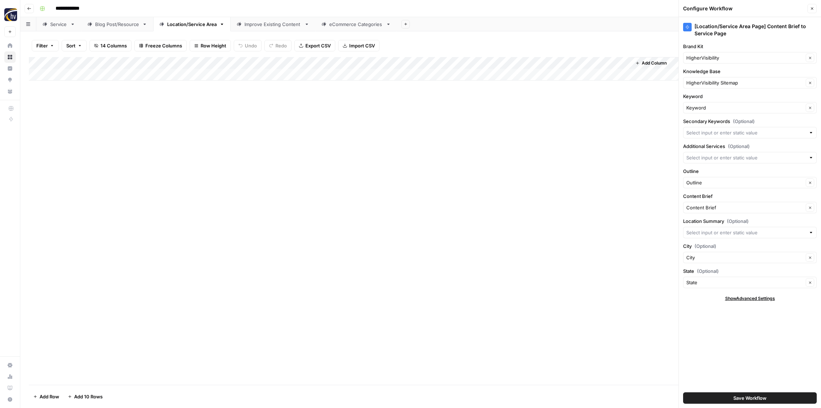
click at [712, 53] on div "HigherVisibility Clear" at bounding box center [750, 57] width 134 height 11
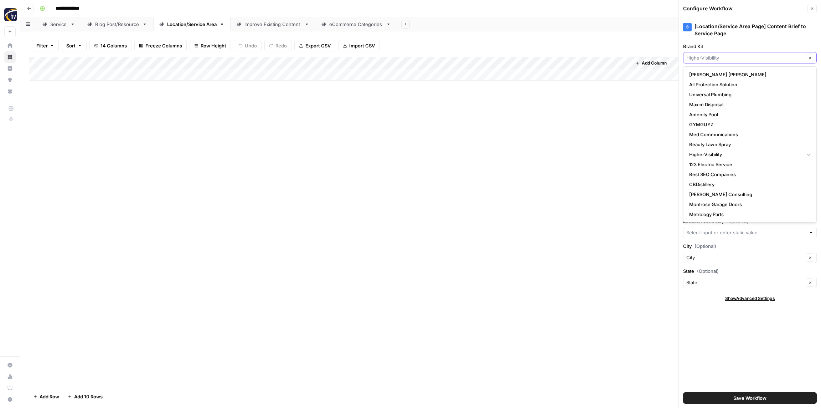
paste input "Safe Home Pro"
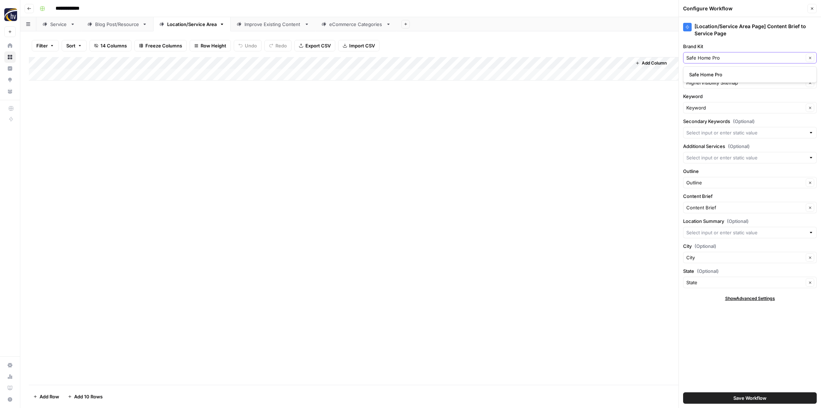
type input "Safe Home Pro"
click at [707, 72] on span "Safe Home Pro" at bounding box center [748, 74] width 119 height 7
click at [708, 79] on input "Knowledge Base" at bounding box center [744, 82] width 117 height 7
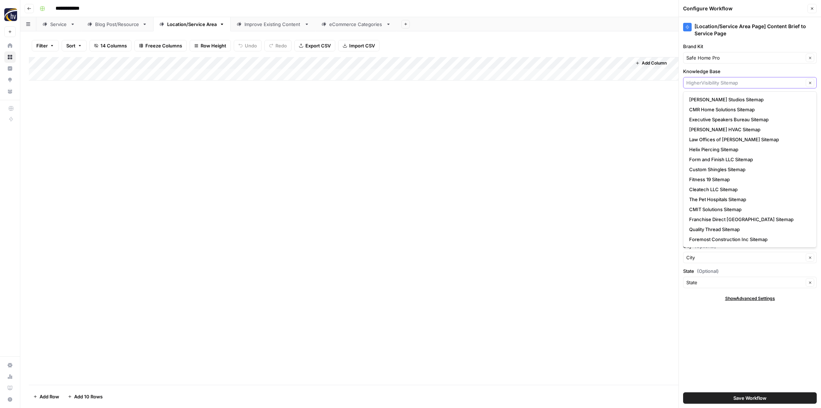
paste input "Safe Home Pro"
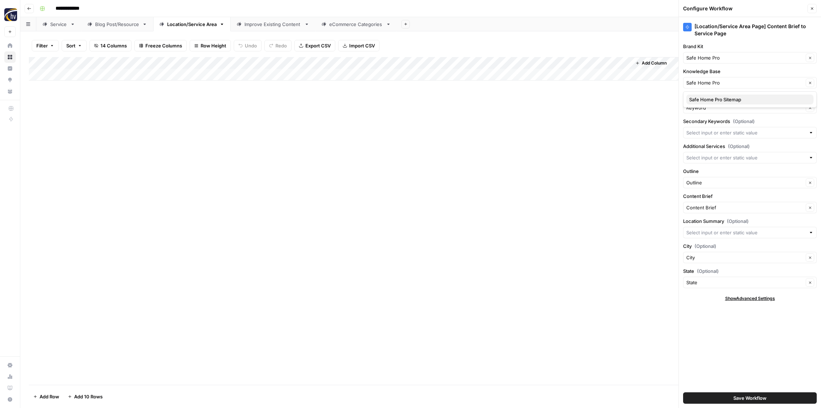
click at [712, 102] on span "Safe Home Pro Sitemap" at bounding box center [748, 99] width 119 height 7
type input "Safe Home Pro Sitemap"
click at [740, 399] on span "Save Workflow" at bounding box center [749, 397] width 33 height 7
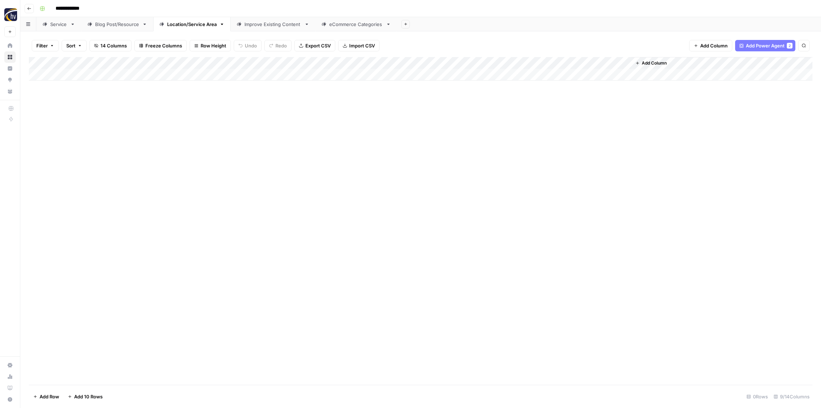
click at [255, 25] on div "Improve Existing Content" at bounding box center [272, 24] width 57 height 7
click at [231, 62] on div "Add Column" at bounding box center [421, 69] width 784 height 24
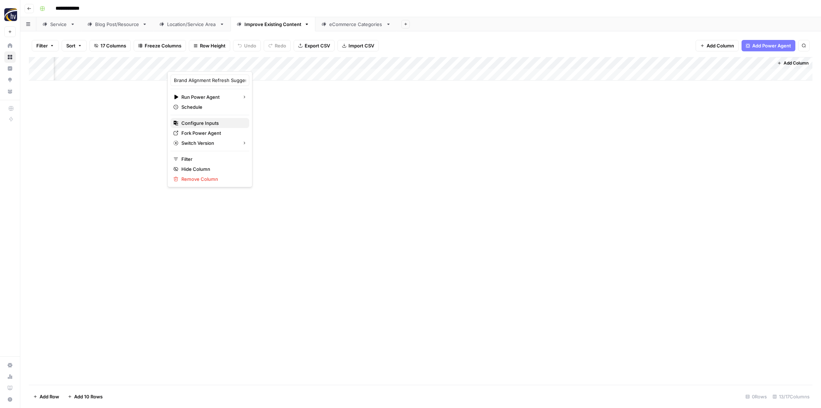
click at [201, 124] on span "Configure Inputs" at bounding box center [212, 122] width 62 height 7
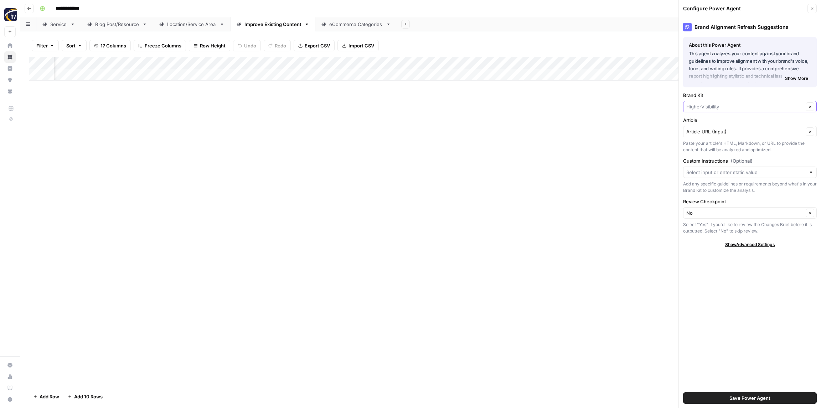
click at [703, 107] on input "Brand Kit" at bounding box center [744, 106] width 117 height 7
paste input "Safe Home Pro"
type input "Safe Home Pro"
click at [703, 125] on span "Safe Home Pro" at bounding box center [748, 123] width 119 height 7
click at [755, 398] on span "Save Power Agent" at bounding box center [749, 397] width 41 height 7
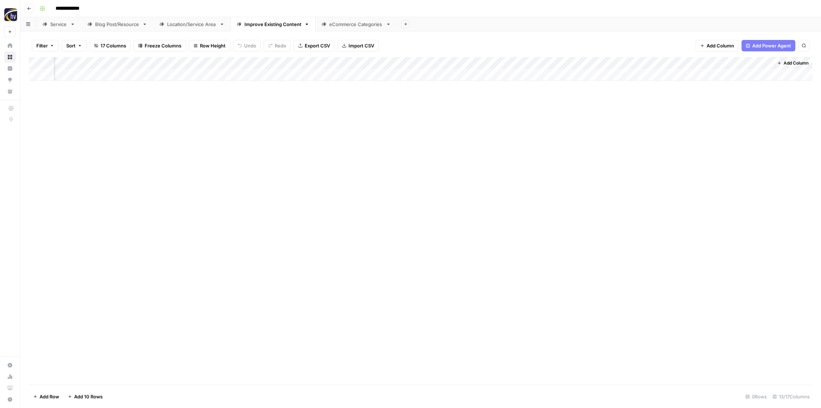
click at [388, 63] on div "Add Column" at bounding box center [421, 69] width 784 height 24
click at [390, 120] on span "Configure Inputs" at bounding box center [394, 122] width 62 height 7
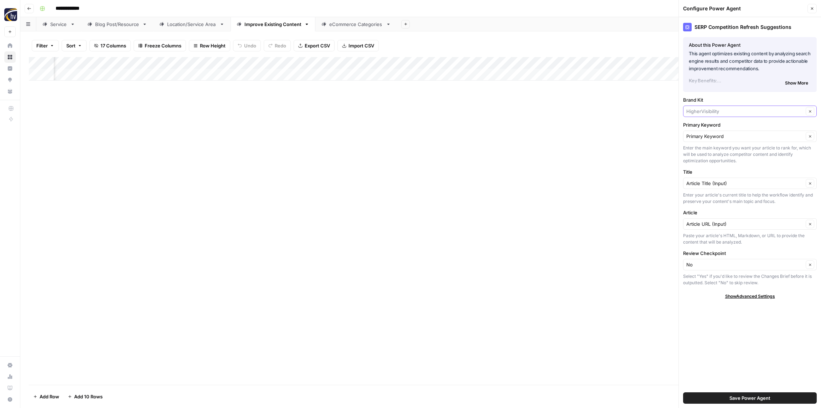
click at [709, 108] on input "Brand Kit" at bounding box center [744, 111] width 117 height 7
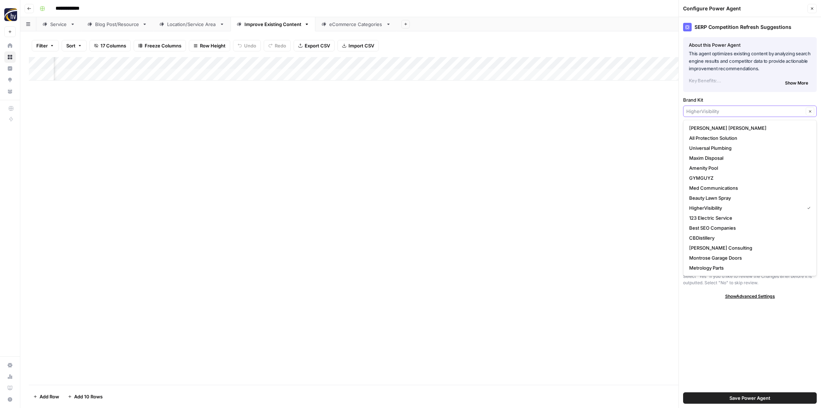
paste input "Safe Home Pro"
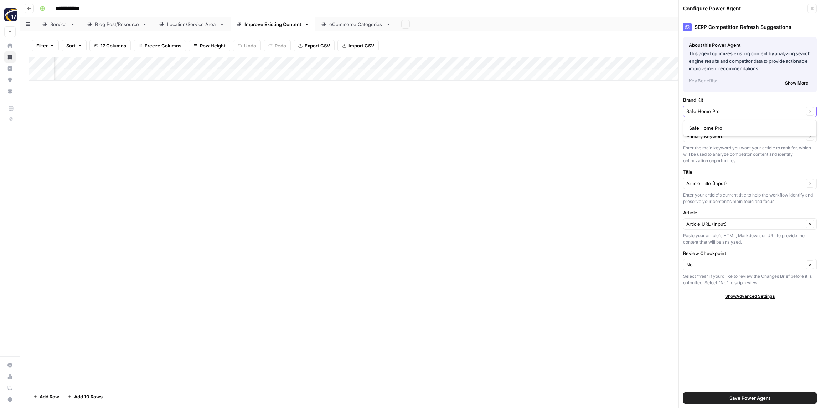
type input "Safe Home Pro"
click at [705, 128] on span "Safe Home Pro" at bounding box center [748, 127] width 119 height 7
click at [737, 396] on span "Save Power Agent" at bounding box center [749, 397] width 41 height 7
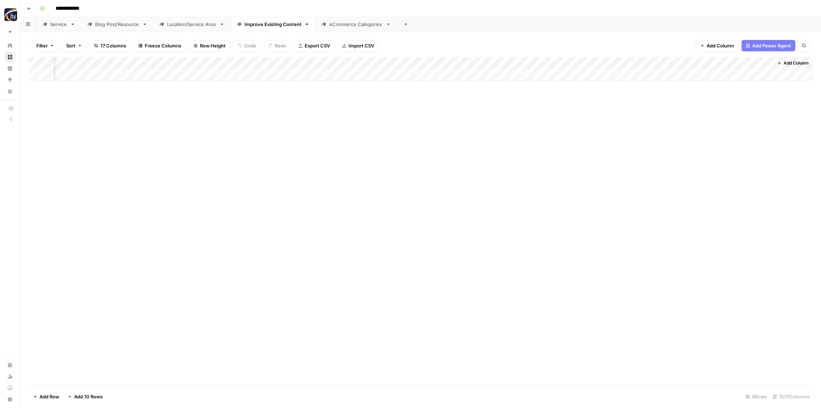
click at [566, 63] on div "Add Column" at bounding box center [421, 69] width 784 height 24
click at [567, 120] on span "Configure Inputs" at bounding box center [578, 122] width 62 height 7
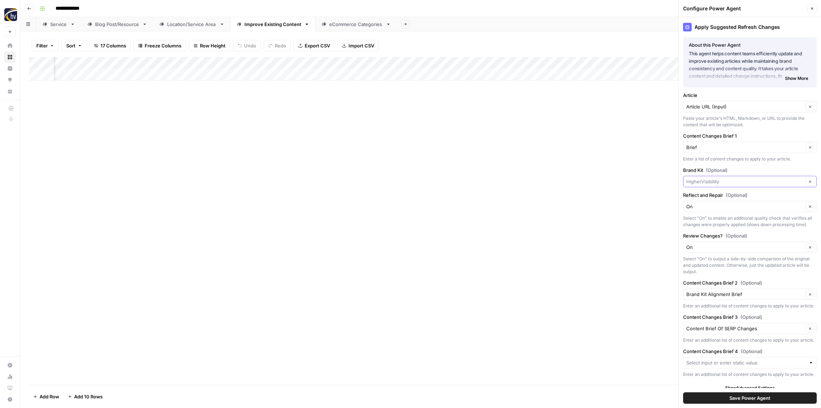
click at [709, 181] on input "Brand Kit (Optional)" at bounding box center [744, 181] width 117 height 7
paste input "Safe Home Pro"
type input "Safe Home Pro"
click at [710, 198] on span "Safe Home Pro" at bounding box center [748, 198] width 119 height 7
click at [744, 395] on span "Save Power Agent" at bounding box center [749, 397] width 41 height 7
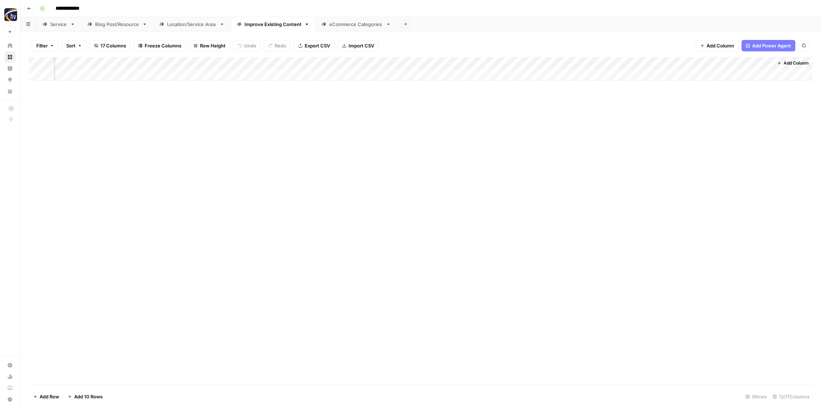
click at [346, 25] on div "eCommerce Categories" at bounding box center [356, 24] width 54 height 7
click at [256, 62] on div "Add Column" at bounding box center [421, 69] width 784 height 24
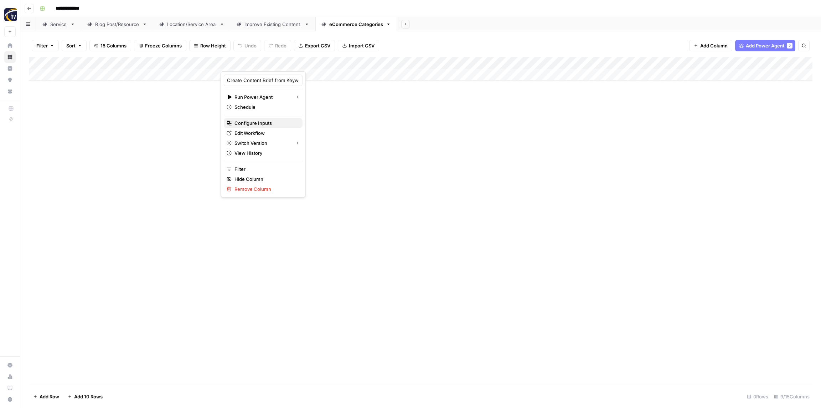
click at [263, 122] on span "Configure Inputs" at bounding box center [265, 122] width 62 height 7
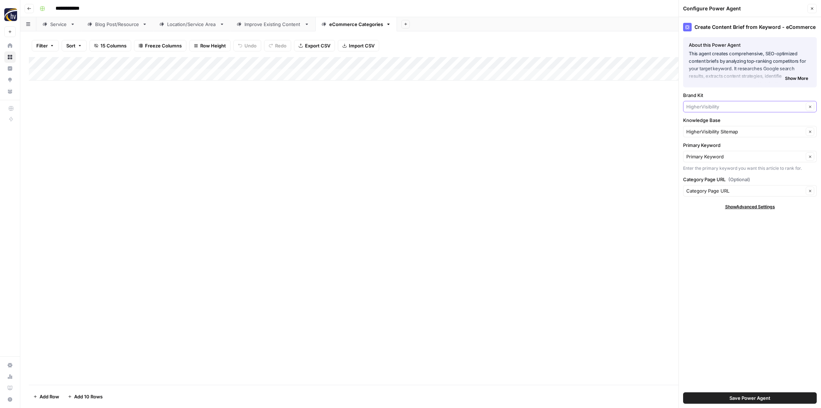
click at [702, 104] on input "Brand Kit" at bounding box center [744, 106] width 117 height 7
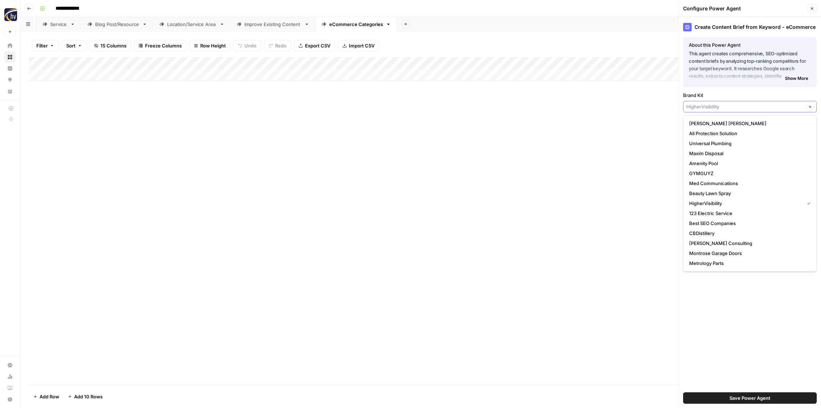
paste input "Safe Home Pro"
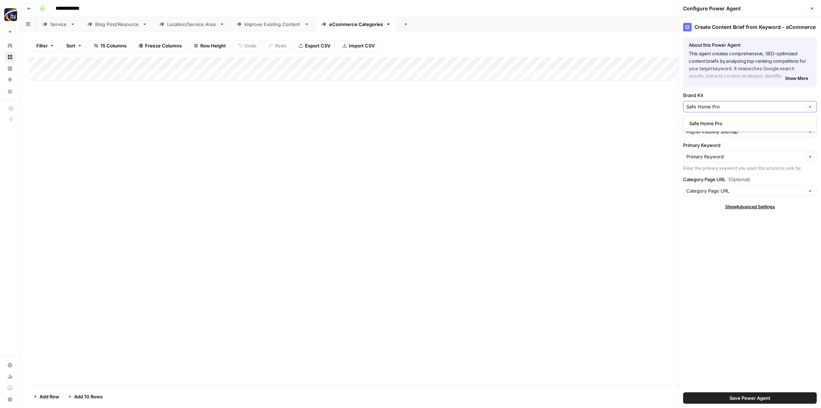
type input "Safe Home Pro"
click at [701, 123] on span "Safe Home Pro" at bounding box center [748, 123] width 119 height 7
click at [701, 132] on input "Knowledge Base" at bounding box center [744, 131] width 117 height 7
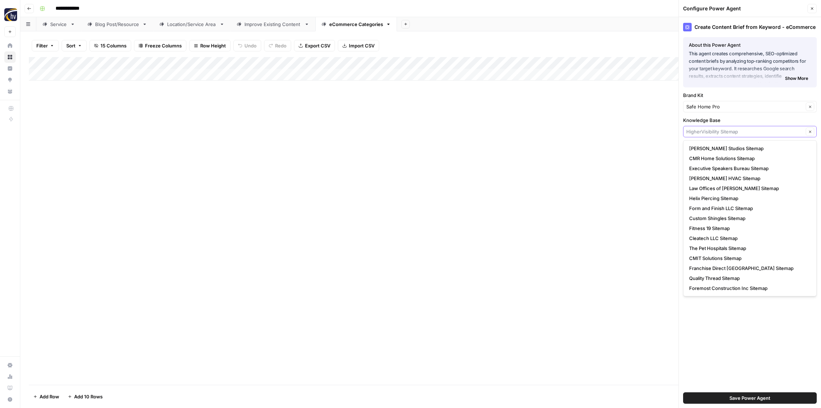
paste input "Safe Home Pro"
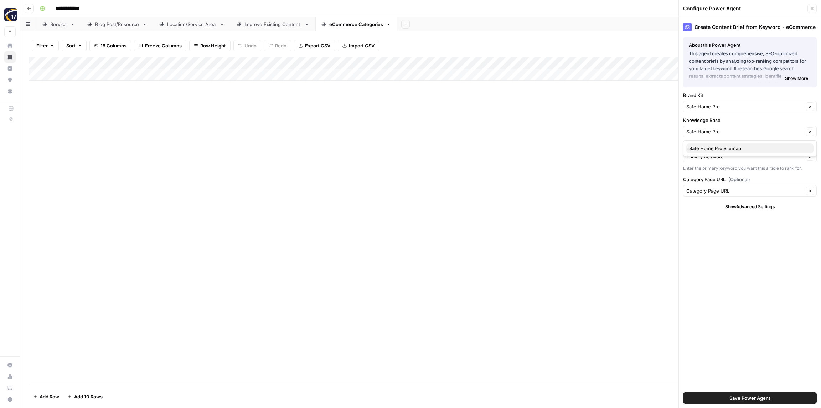
click at [704, 151] on span "Safe Home Pro Sitemap" at bounding box center [748, 148] width 119 height 7
type input "Safe Home Pro Sitemap"
click at [732, 399] on span "Save Power Agent" at bounding box center [749, 397] width 41 height 7
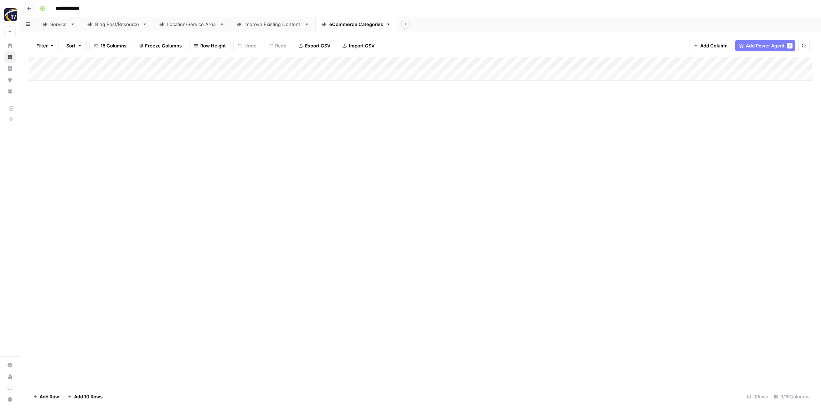
click at [670, 63] on div "Add Column" at bounding box center [421, 69] width 784 height 24
drag, startPoint x: 659, startPoint y: 117, endPoint x: 657, endPoint y: 122, distance: 5.6
click at [657, 122] on div "[eCommerce Category] Content Brief to Category Page Run Workflow Schedule Confi…" at bounding box center [662, 134] width 85 height 126
click at [658, 122] on span "Configure Inputs" at bounding box center [665, 122] width 62 height 7
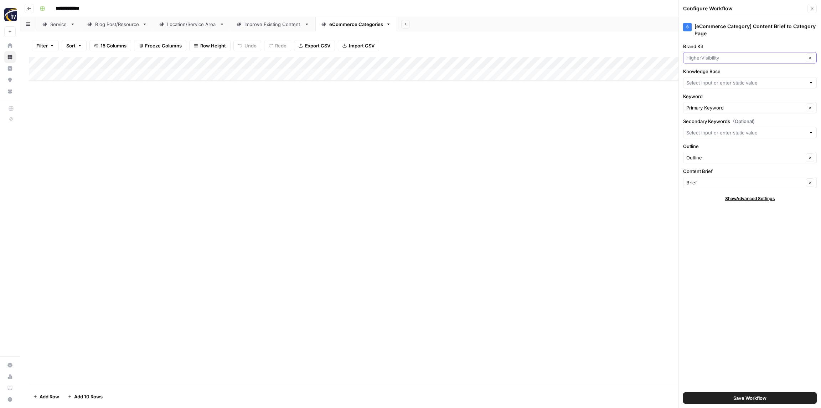
click at [711, 56] on input "Brand Kit" at bounding box center [744, 57] width 117 height 7
paste input "Safe Home Pro"
type input "Safe Home Pro"
click at [711, 71] on span "Safe Home Pro" at bounding box center [748, 74] width 119 height 7
click at [706, 82] on input "Knowledge Base" at bounding box center [745, 82] width 119 height 7
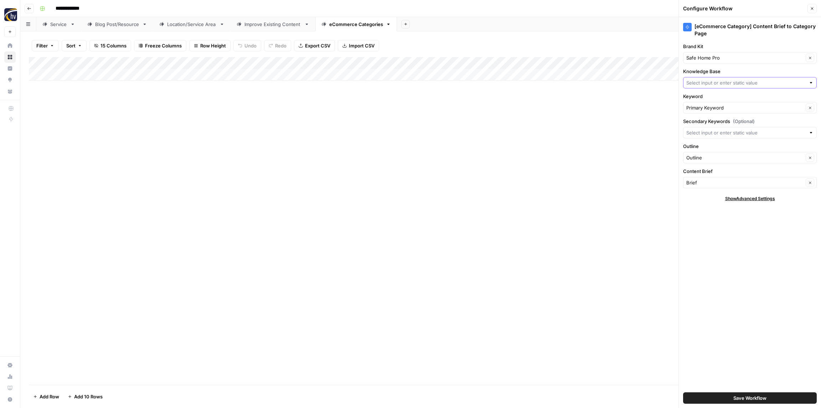
paste input "Safe Home Pro"
click at [704, 100] on span "Safe Home Pro Sitemap" at bounding box center [748, 99] width 119 height 7
type input "Safe Home Pro Sitemap"
click at [751, 395] on span "Save Workflow" at bounding box center [749, 397] width 33 height 7
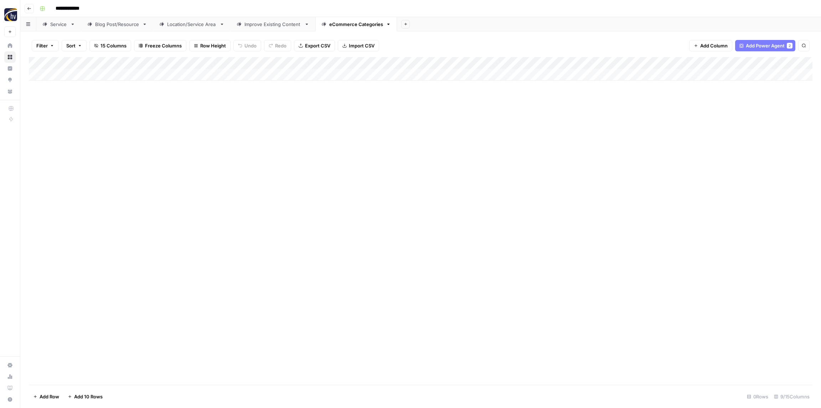
click at [31, 7] on icon "button" at bounding box center [29, 8] width 4 height 4
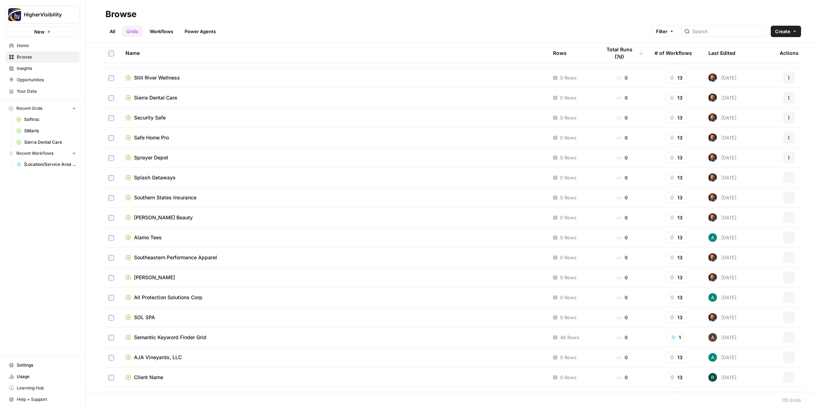
scroll to position [1966, 0]
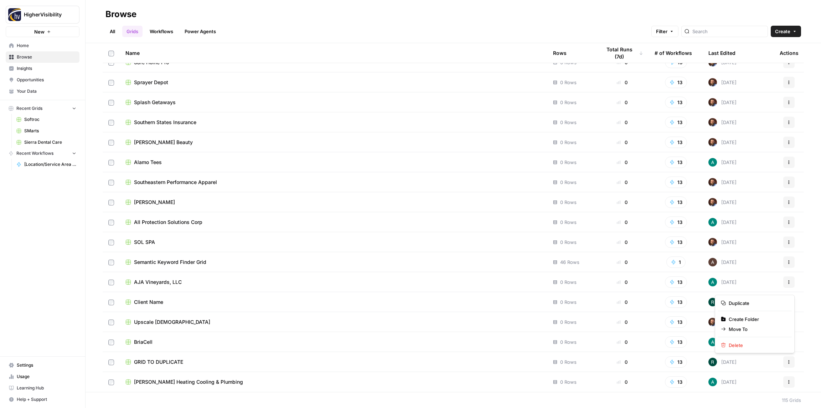
click at [789, 363] on icon "button" at bounding box center [789, 362] width 4 height 4
click at [731, 300] on span "Duplicate" at bounding box center [757, 302] width 57 height 7
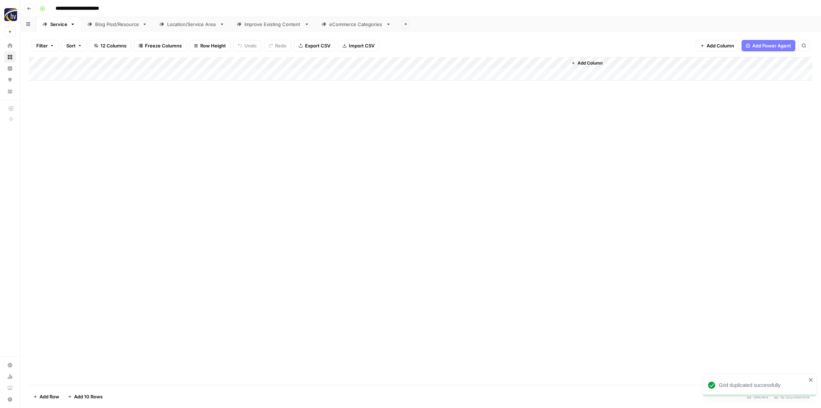
click at [106, 11] on input "**********" at bounding box center [88, 8] width 73 height 11
paste input "*******"
click at [96, 6] on input "**********" at bounding box center [90, 8] width 77 height 11
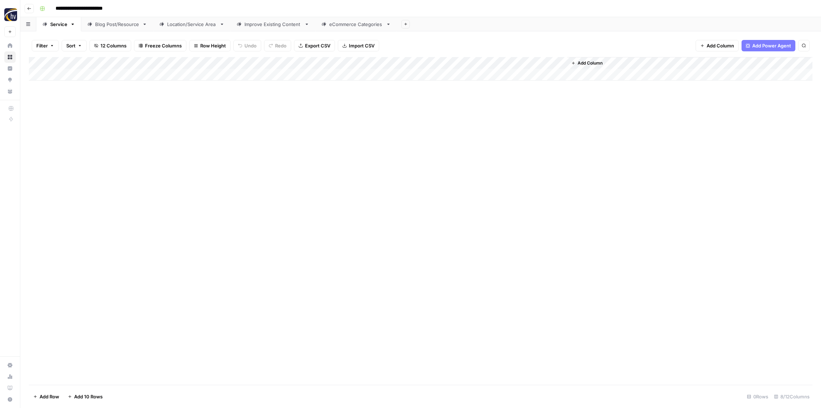
drag, startPoint x: 89, startPoint y: 8, endPoint x: 57, endPoint y: 9, distance: 32.1
click at [55, 9] on input "**********" at bounding box center [90, 8] width 77 height 11
type input "**********"
click at [147, 8] on div "**********" at bounding box center [425, 8] width 777 height 11
click at [138, 64] on div "Add Column" at bounding box center [421, 69] width 784 height 24
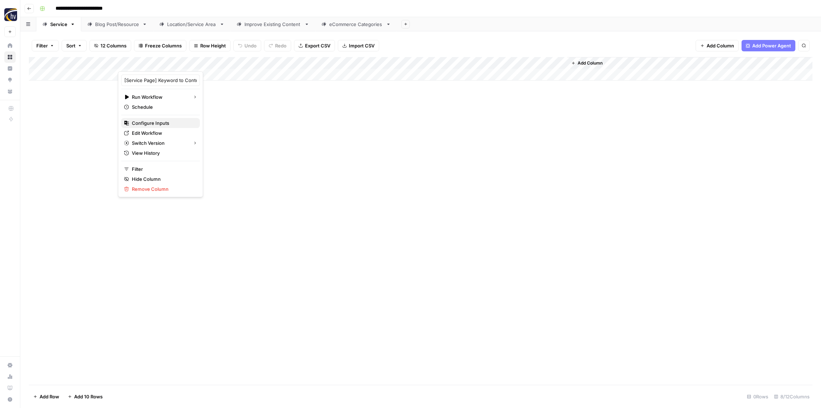
click at [146, 119] on span "Configure Inputs" at bounding box center [163, 122] width 62 height 7
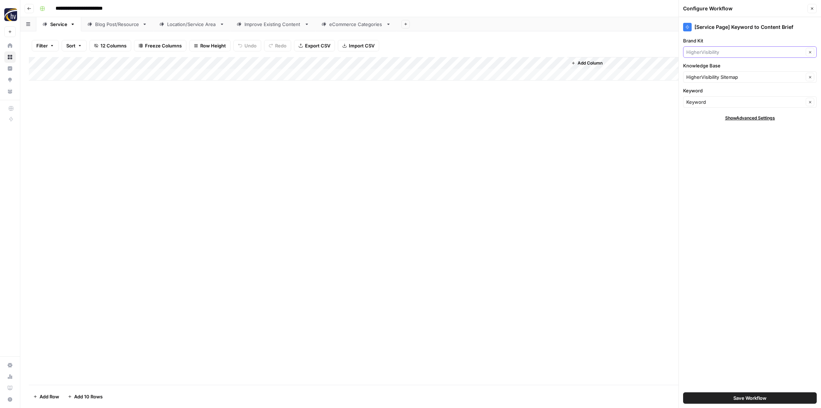
click at [731, 54] on input "Brand Kit" at bounding box center [744, 51] width 117 height 7
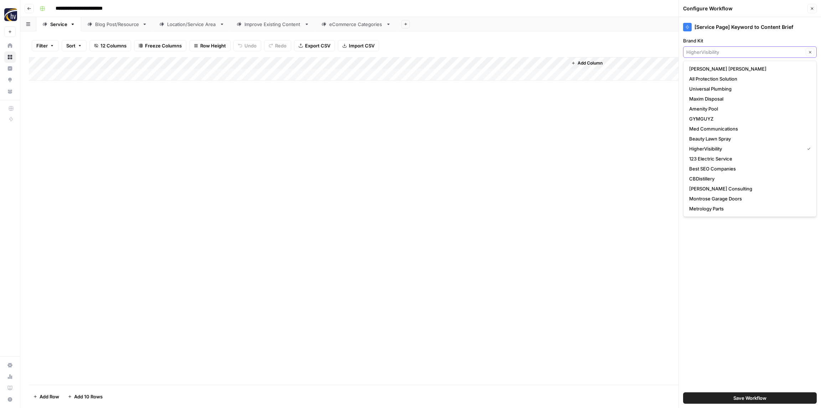
paste input "Safe & Sound"
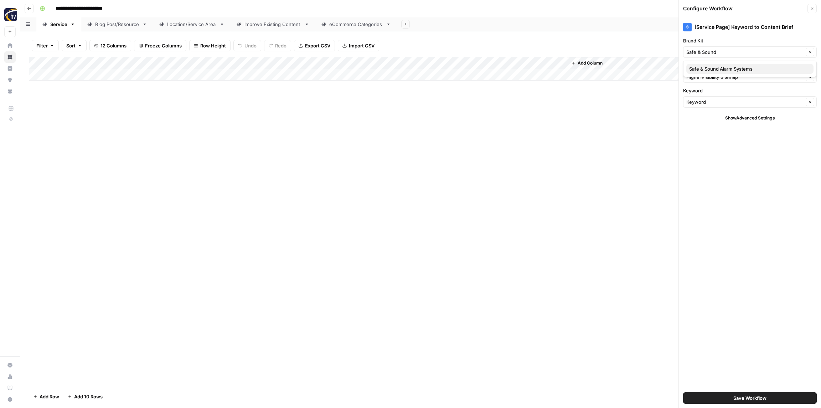
click at [723, 69] on span "Safe & Sound Alarm Systems" at bounding box center [748, 68] width 119 height 7
type input "Safe & Sound Alarm Systems"
click at [718, 77] on input "Knowledge Base" at bounding box center [744, 76] width 117 height 7
paste input "Safe & Sound"
click at [710, 92] on span "Safe & Sound Alarm Systems Sitemap" at bounding box center [748, 93] width 119 height 7
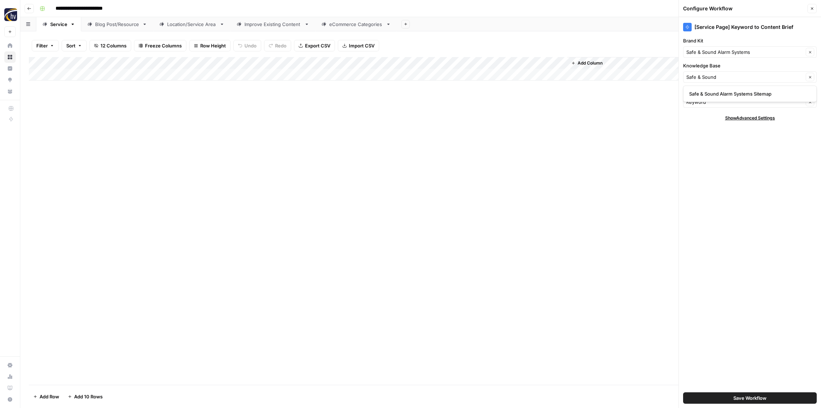
type input "Safe & Sound Alarm Systems Sitemap"
click at [742, 394] on button "Save Workflow" at bounding box center [750, 397] width 134 height 11
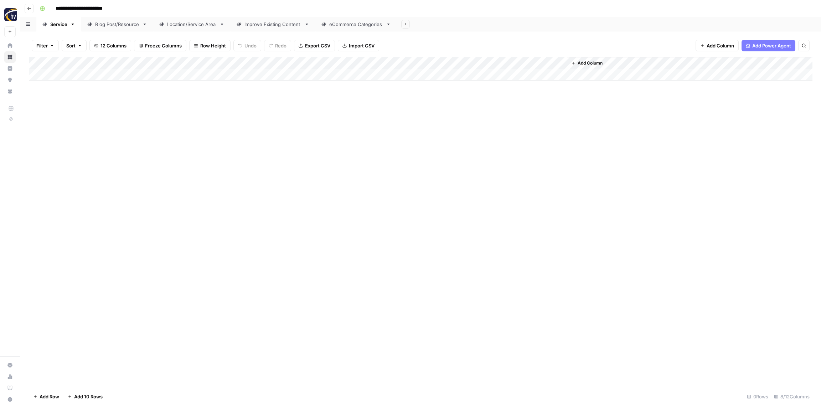
click at [465, 62] on div "Add Column" at bounding box center [421, 69] width 784 height 24
click at [463, 121] on span "Configure Inputs" at bounding box center [484, 122] width 62 height 7
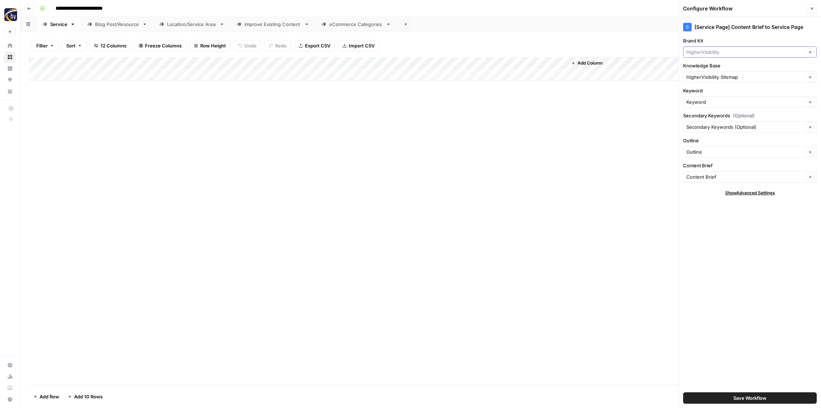
click at [700, 53] on input "Brand Kit" at bounding box center [744, 51] width 117 height 7
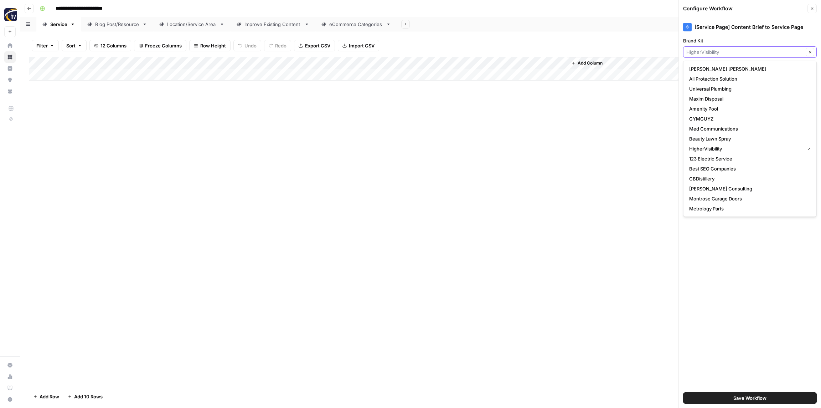
paste input "Safe & Sound"
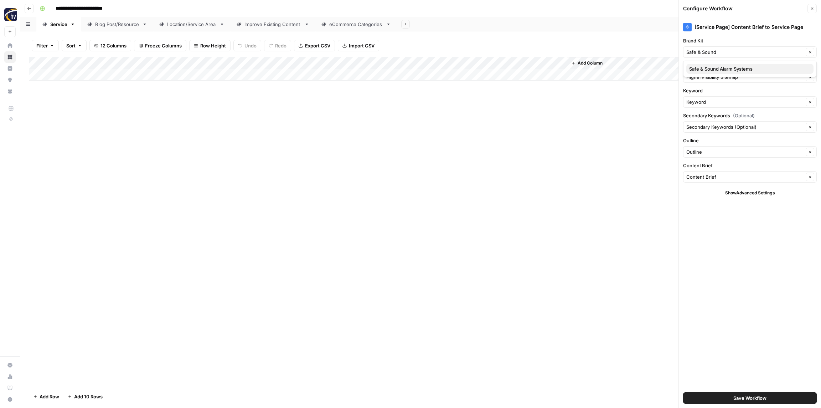
click at [704, 71] on span "Safe & Sound Alarm Systems" at bounding box center [748, 68] width 119 height 7
type input "Safe & Sound Alarm Systems"
drag, startPoint x: 702, startPoint y: 77, endPoint x: 697, endPoint y: 75, distance: 5.6
click at [702, 77] on input "Knowledge Base" at bounding box center [744, 76] width 117 height 7
paste input "Safe & Sound"
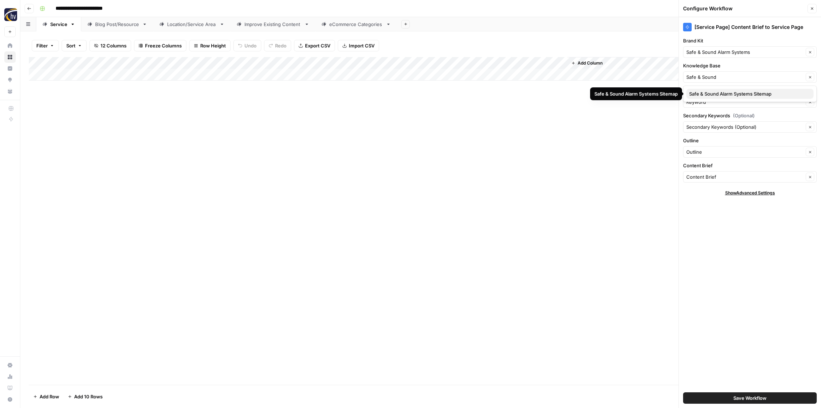
click at [696, 96] on span "Safe & Sound Alarm Systems Sitemap" at bounding box center [748, 93] width 119 height 7
type input "Safe & Sound Alarm Systems Sitemap"
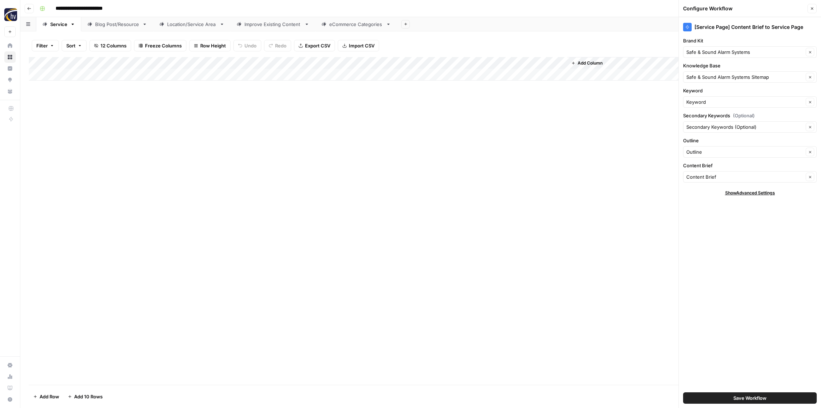
click at [733, 395] on span "Save Workflow" at bounding box center [749, 397] width 33 height 7
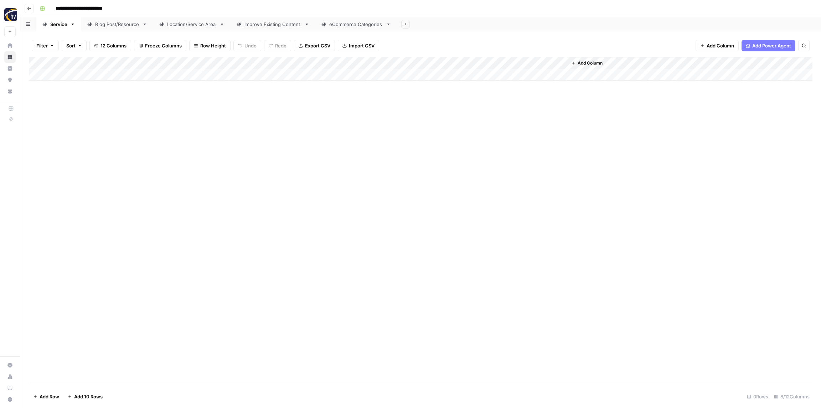
click at [106, 27] on div "Blog Post/Resource" at bounding box center [117, 24] width 44 height 7
click at [144, 63] on div "Add Column" at bounding box center [421, 69] width 784 height 24
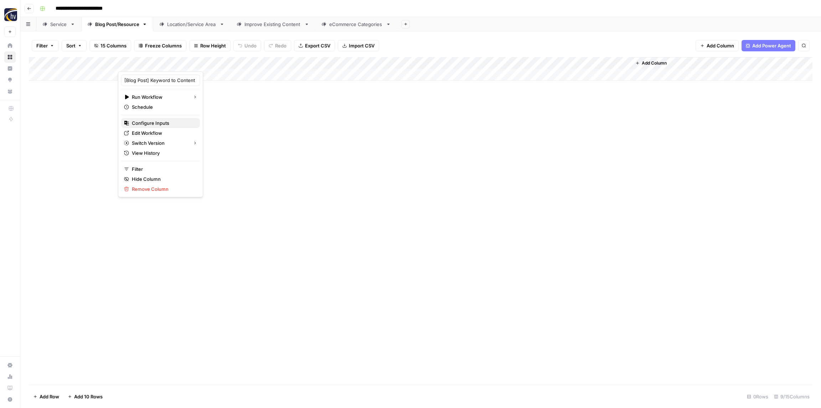
click at [162, 125] on span "Configure Inputs" at bounding box center [163, 122] width 62 height 7
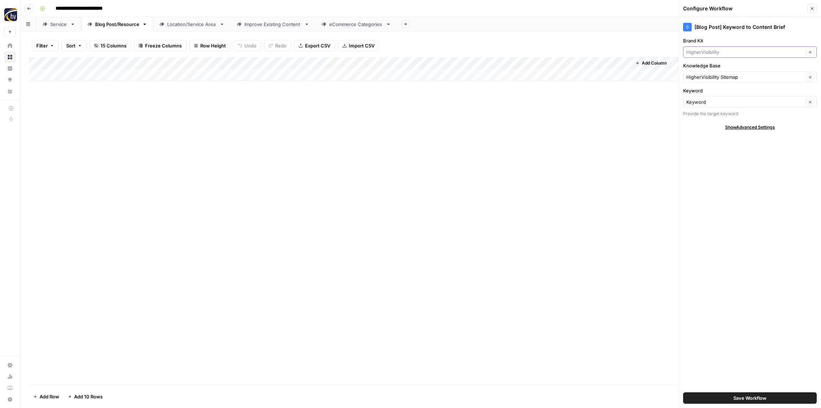
click at [705, 50] on input "Brand Kit" at bounding box center [744, 51] width 117 height 7
paste input "Safe & Sound"
click at [706, 71] on span "Safe & Sound Alarm Systems" at bounding box center [748, 68] width 119 height 7
type input "Safe & Sound Alarm Systems"
drag, startPoint x: 703, startPoint y: 78, endPoint x: 701, endPoint y: 71, distance: 7.3
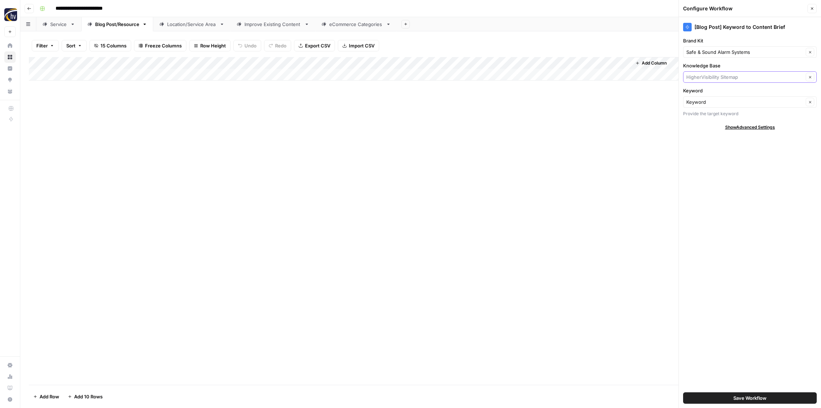
click at [703, 78] on input "Knowledge Base" at bounding box center [744, 76] width 117 height 7
paste input "Safe & Sound"
click at [701, 90] on span "Safe & Sound Alarm Systems Sitemap" at bounding box center [748, 93] width 119 height 7
type input "Safe & Sound Alarm Systems Sitemap"
click at [745, 397] on span "Save Workflow" at bounding box center [749, 397] width 33 height 7
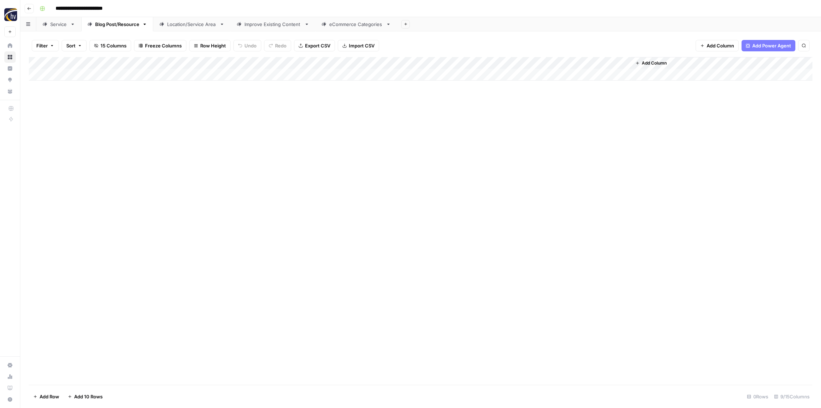
click at [532, 63] on div "Add Column" at bounding box center [421, 69] width 784 height 24
click at [539, 122] on span "Configure Inputs" at bounding box center [548, 122] width 62 height 7
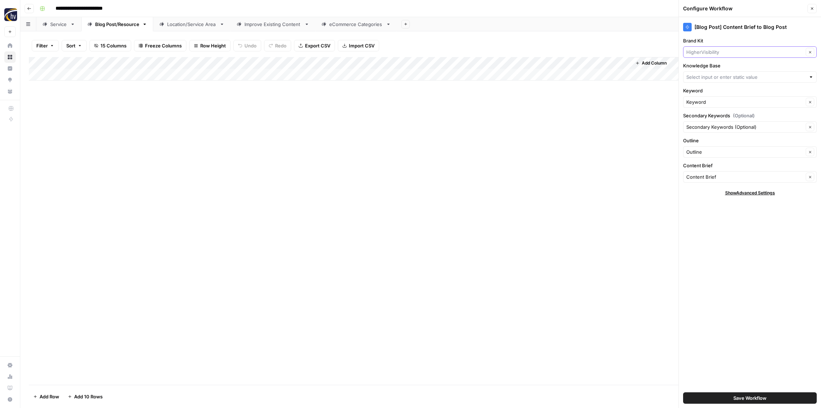
click at [728, 55] on input "Brand Kit" at bounding box center [744, 51] width 117 height 7
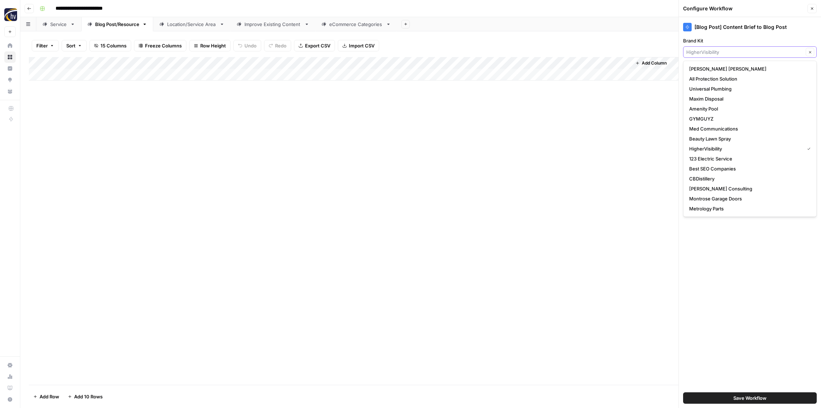
paste input "Safe & Sound"
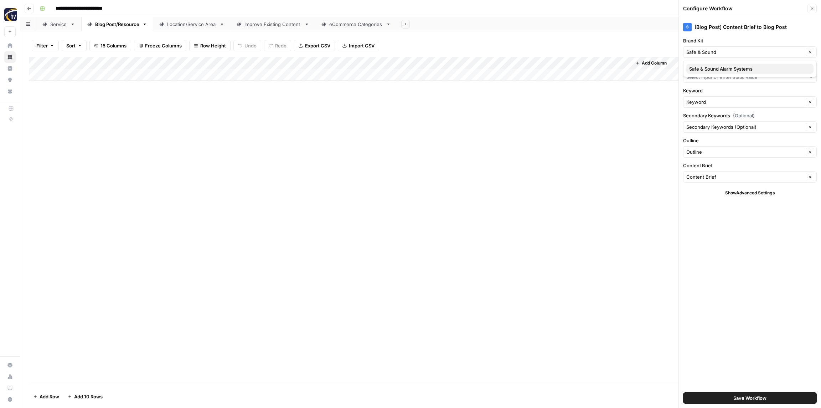
click at [715, 69] on span "Safe & Sound Alarm Systems" at bounding box center [748, 68] width 119 height 7
type input "Safe & Sound Alarm Systems"
click at [711, 74] on input "Knowledge Base" at bounding box center [745, 76] width 119 height 7
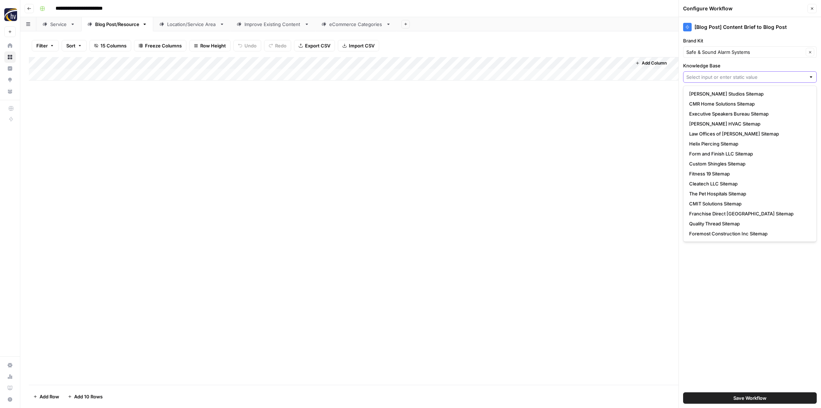
paste input "Safe & Sound"
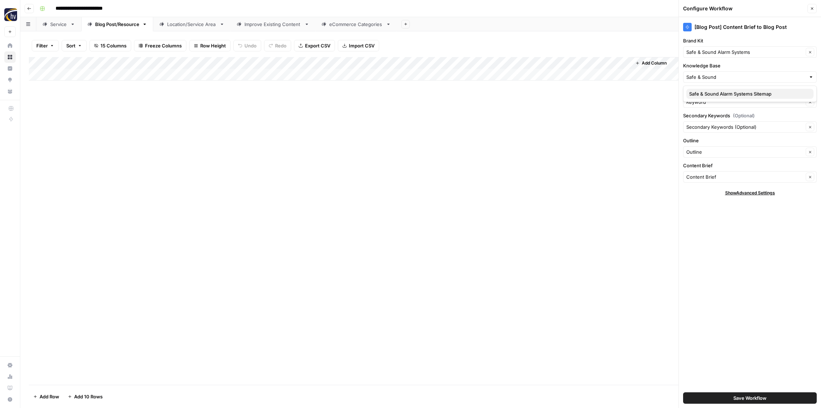
click at [711, 92] on span "Safe & Sound Alarm Systems Sitemap" at bounding box center [748, 93] width 119 height 7
type input "Safe & Sound Alarm Systems Sitemap"
click at [749, 397] on span "Save Workflow" at bounding box center [749, 397] width 33 height 7
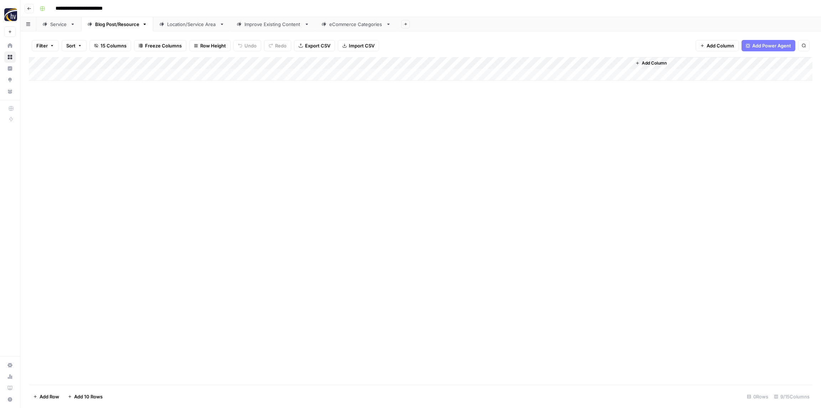
click at [185, 22] on div "Location/Service Area" at bounding box center [192, 24] width 50 height 7
click at [273, 61] on div "Add Column" at bounding box center [421, 69] width 784 height 24
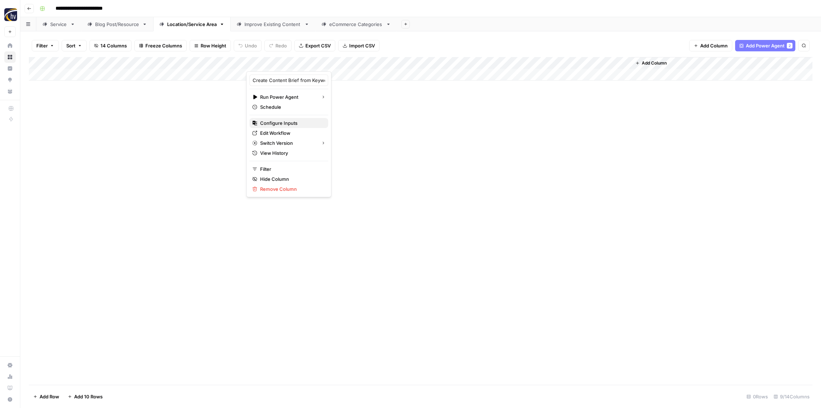
click at [284, 120] on span "Configure Inputs" at bounding box center [291, 122] width 62 height 7
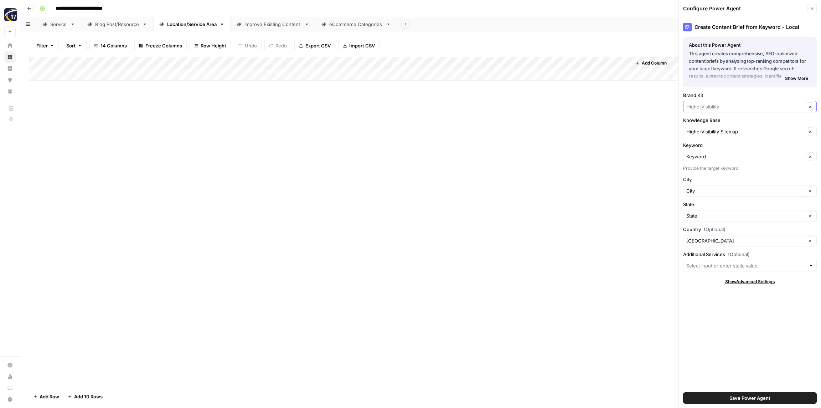
click at [733, 103] on input "Brand Kit" at bounding box center [744, 106] width 117 height 7
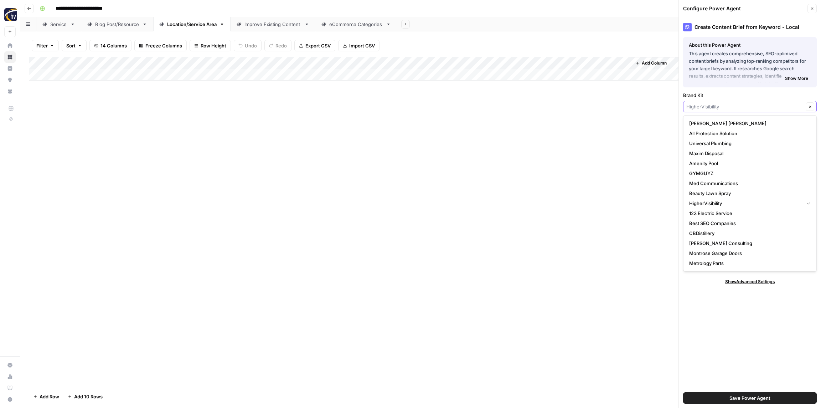
paste input "Safe & Sound"
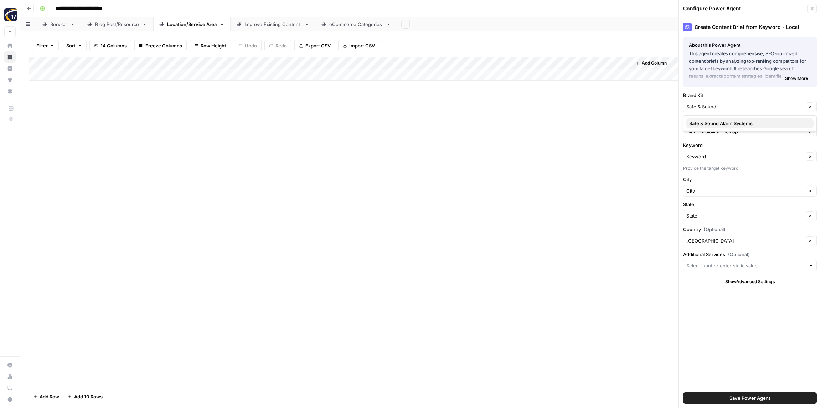
click at [724, 121] on span "Safe & Sound Alarm Systems" at bounding box center [748, 123] width 119 height 7
type input "Safe & Sound Alarm Systems"
click at [725, 130] on input "Knowledge Base" at bounding box center [744, 131] width 117 height 7
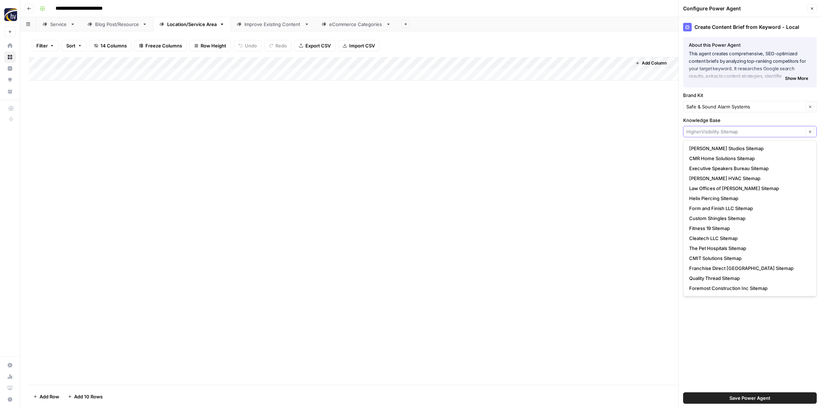
paste input "Safe & Sound"
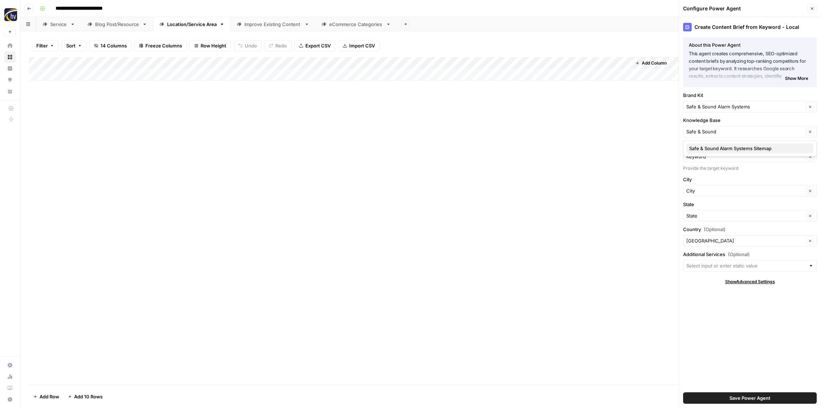
click at [722, 148] on span "Safe & Sound Alarm Systems Sitemap" at bounding box center [748, 148] width 119 height 7
type input "Safe & Sound Alarm Systems Sitemap"
click at [755, 399] on span "Save Power Agent" at bounding box center [749, 397] width 41 height 7
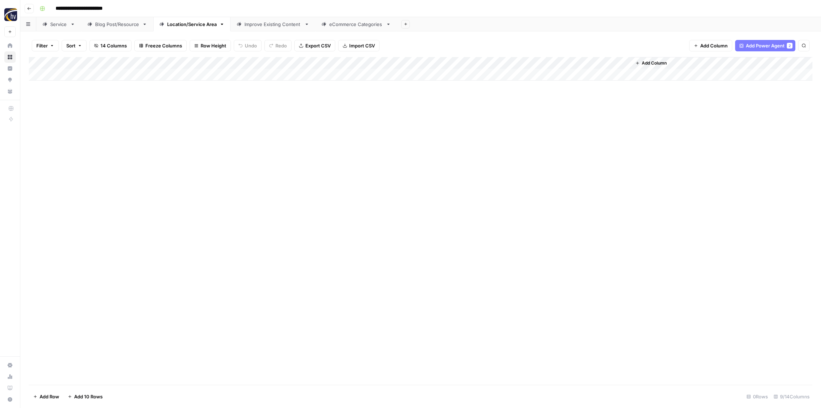
click at [524, 66] on div "Add Column" at bounding box center [421, 69] width 784 height 24
click at [530, 126] on span "Configure Inputs" at bounding box center [548, 122] width 62 height 7
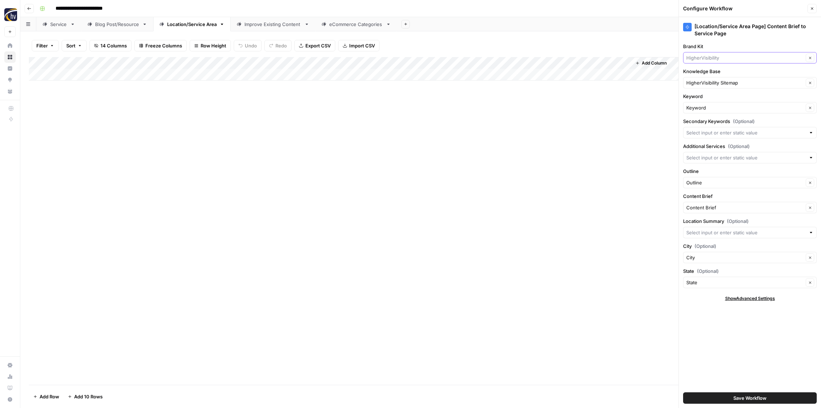
click at [709, 57] on input "Brand Kit" at bounding box center [744, 57] width 117 height 7
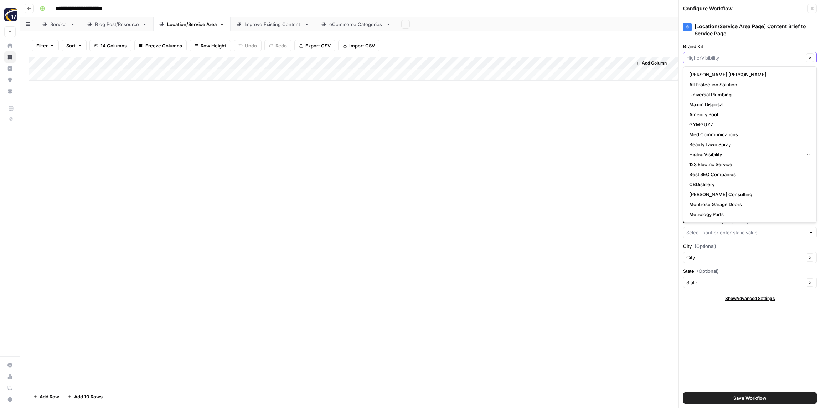
paste input "Safe & Sound"
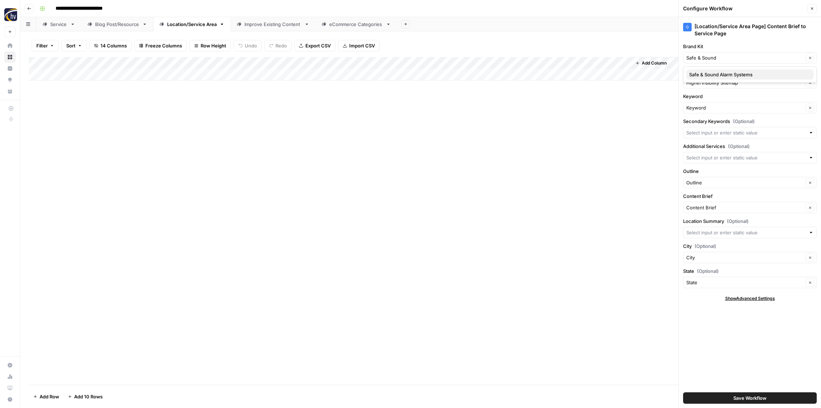
click at [707, 69] on button "Safe & Sound Alarm Systems" at bounding box center [749, 74] width 127 height 10
type input "Safe & Sound Alarm Systems"
click at [709, 84] on input "Knowledge Base" at bounding box center [744, 82] width 117 height 7
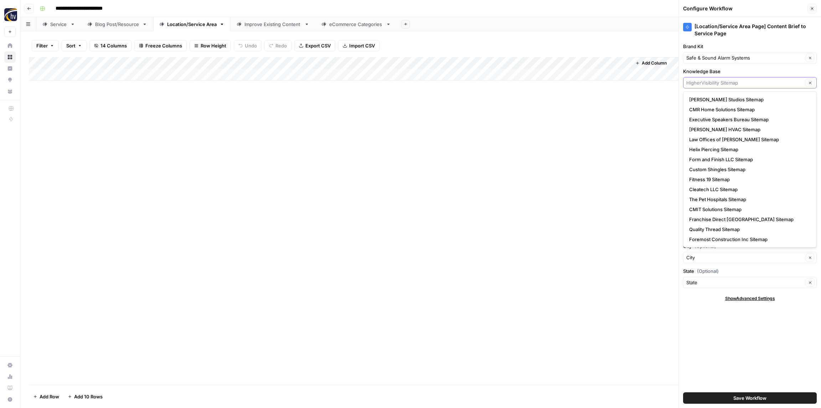
paste input "Safe & Sound"
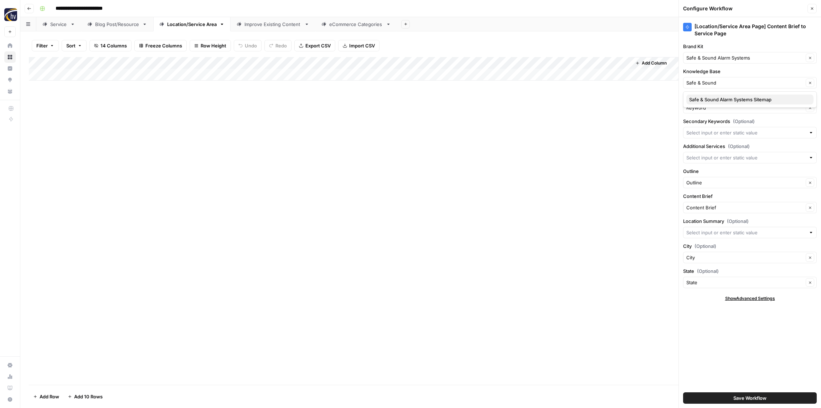
click at [707, 100] on span "Safe & Sound Alarm Systems Sitemap" at bounding box center [748, 99] width 119 height 7
type input "Safe & Sound Alarm Systems Sitemap"
click at [745, 400] on span "Save Workflow" at bounding box center [749, 397] width 33 height 7
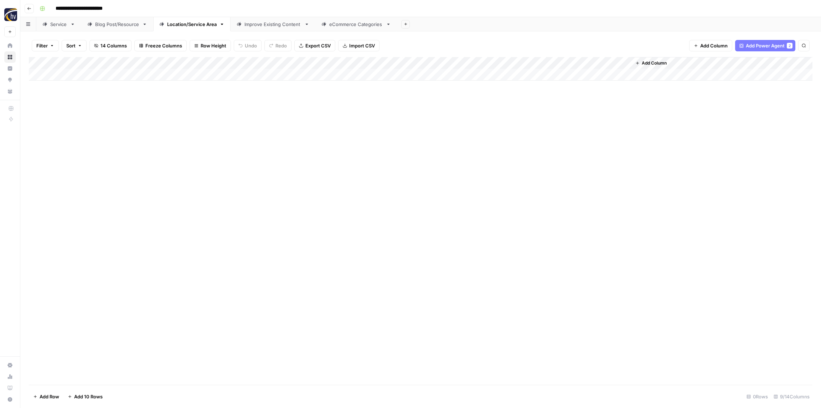
click at [260, 21] on div "Improve Existing Content" at bounding box center [272, 24] width 57 height 7
click at [416, 62] on div "Add Column" at bounding box center [421, 69] width 784 height 24
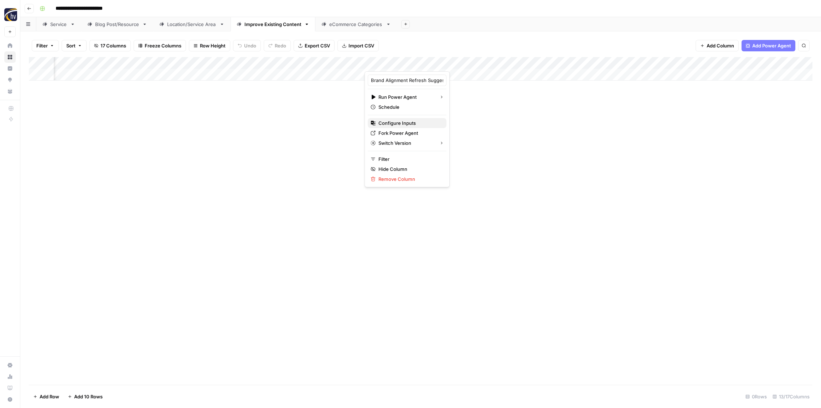
click at [397, 122] on span "Configure Inputs" at bounding box center [409, 122] width 62 height 7
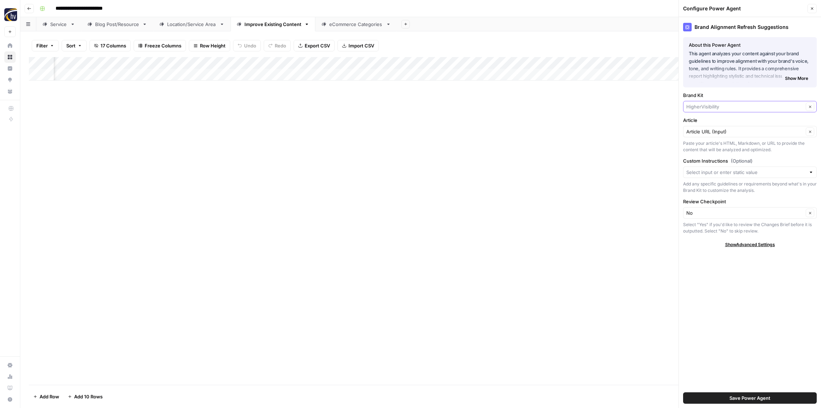
click at [724, 108] on input "Brand Kit" at bounding box center [744, 106] width 117 height 7
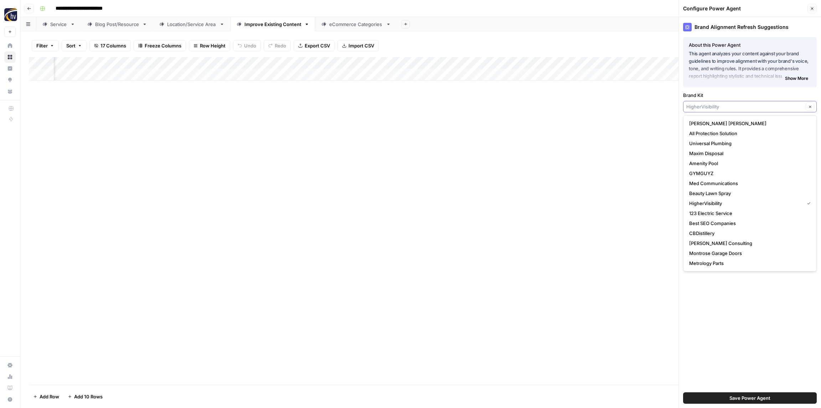
paste input "Safe & Sound"
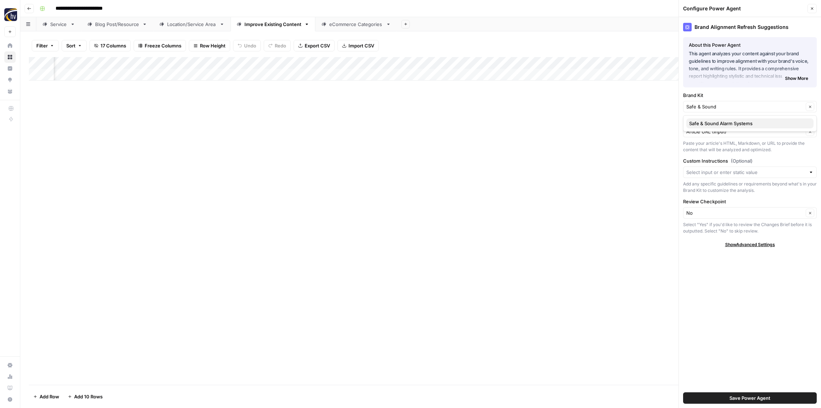
click at [718, 124] on span "Safe & Sound Alarm Systems" at bounding box center [748, 123] width 119 height 7
type input "Safe & Sound Alarm Systems"
click at [716, 130] on input "Article" at bounding box center [744, 131] width 117 height 7
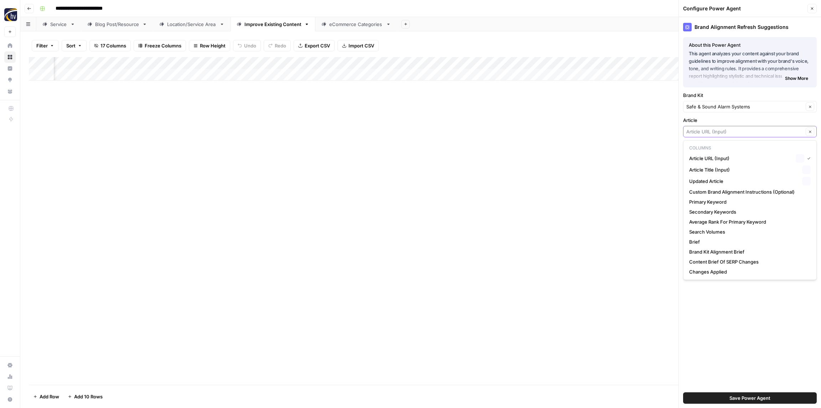
paste input "Safe & Sound"
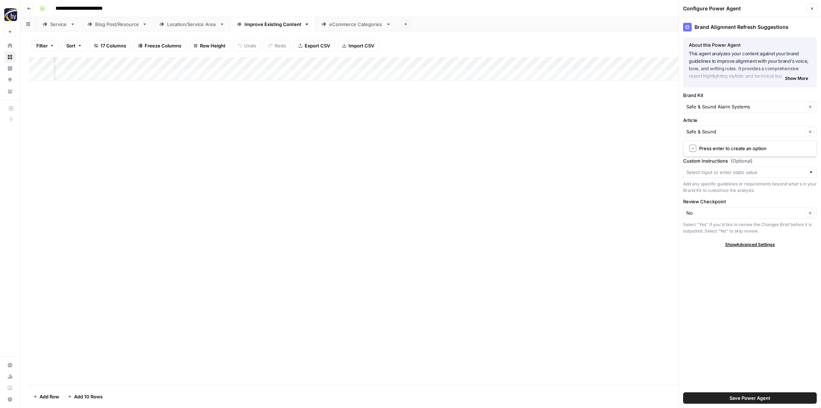
type input "Article URL (Input)"
click at [724, 125] on div "Article Article URL (Input) Clear Paste your article's HTML, Markdown, or URL t…" at bounding box center [750, 135] width 134 height 36
click at [725, 125] on div "Article Article URL (Input) Clear Paste your article's HTML, Markdown, or URL t…" at bounding box center [750, 135] width 134 height 36
click at [724, 125] on div "Article Article URL (Input) Clear Paste your article's HTML, Markdown, or URL t…" at bounding box center [750, 135] width 134 height 36
click at [739, 131] on input "Article" at bounding box center [744, 131] width 117 height 7
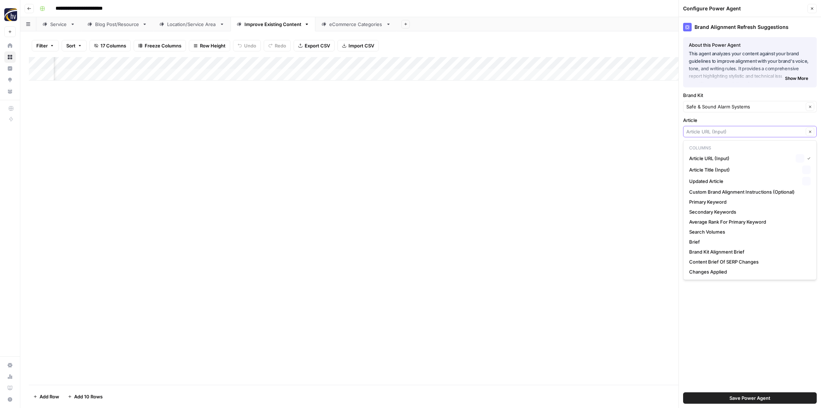
click at [739, 131] on input "Article" at bounding box center [744, 131] width 117 height 7
type input "Article URL (Input)"
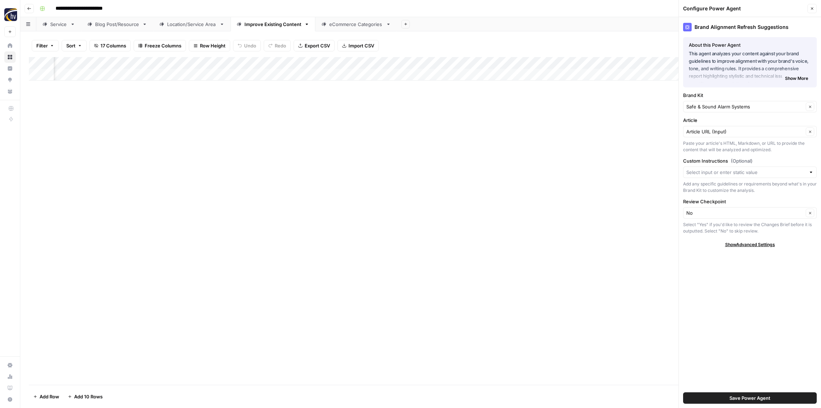
click at [635, 144] on div "Add Column" at bounding box center [421, 220] width 784 height 327
click at [732, 396] on span "Save Power Agent" at bounding box center [749, 397] width 41 height 7
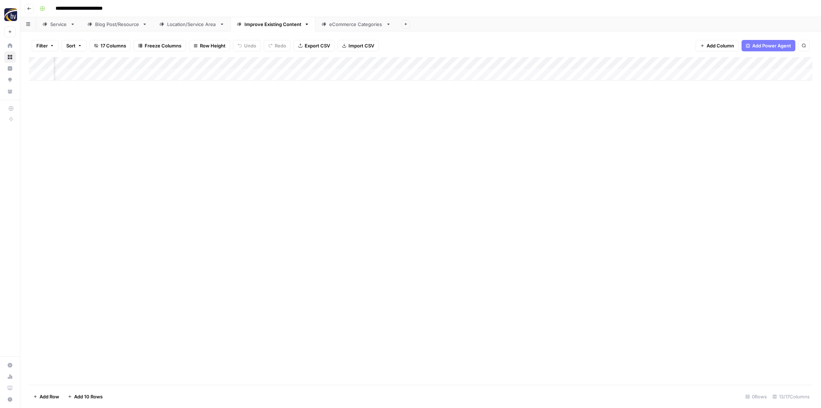
click at [602, 63] on div "Add Column" at bounding box center [421, 69] width 784 height 24
click at [584, 124] on span "Configure Inputs" at bounding box center [591, 122] width 62 height 7
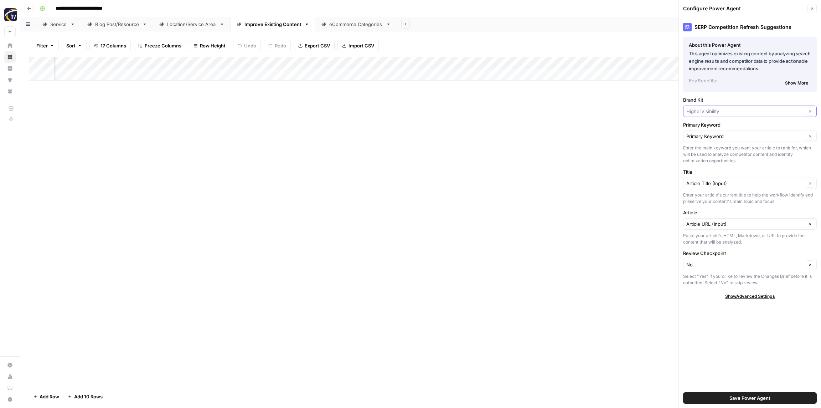
click at [720, 112] on input "Brand Kit" at bounding box center [744, 111] width 117 height 7
paste input "Safe & Sound"
drag, startPoint x: 714, startPoint y: 128, endPoint x: 672, endPoint y: 130, distance: 42.8
click at [714, 128] on span "Safe & Sound Alarm Systems" at bounding box center [748, 127] width 119 height 7
type input "Safe & Sound Alarm Systems"
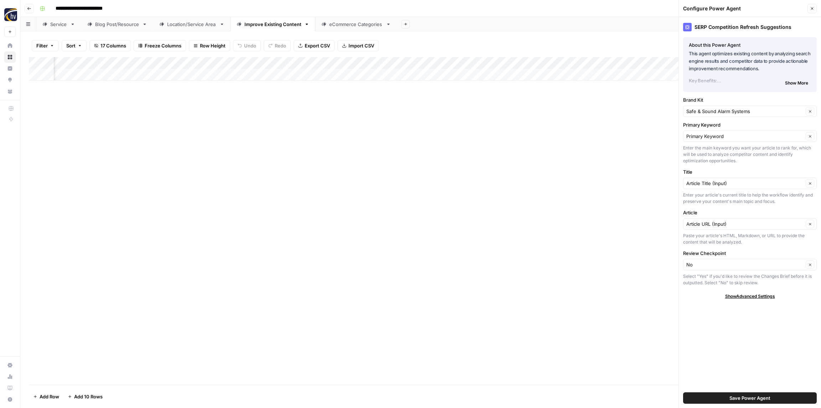
click at [623, 132] on div "Add Column" at bounding box center [421, 220] width 784 height 327
click at [740, 399] on span "Save Power Agent" at bounding box center [749, 397] width 41 height 7
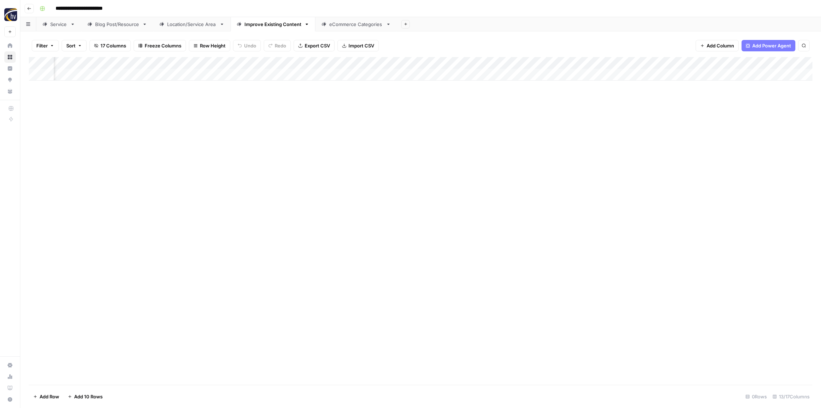
click at [752, 67] on div "Add Column" at bounding box center [421, 69] width 784 height 24
click at [750, 126] on span "Configure Inputs" at bounding box center [775, 122] width 62 height 7
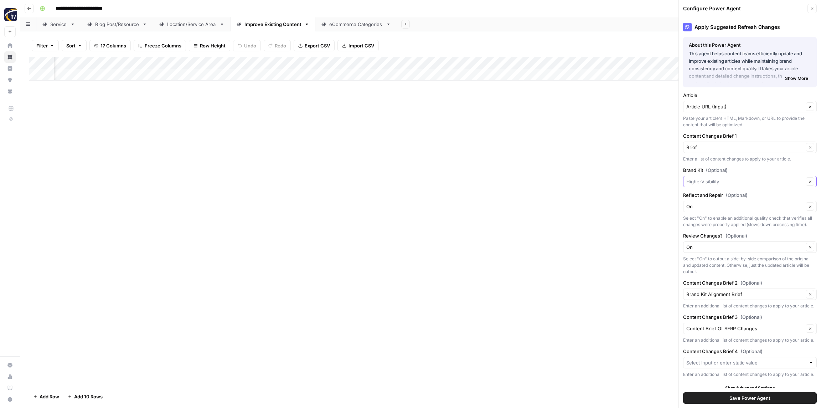
click at [709, 179] on input "Brand Kit (Optional)" at bounding box center [744, 181] width 117 height 7
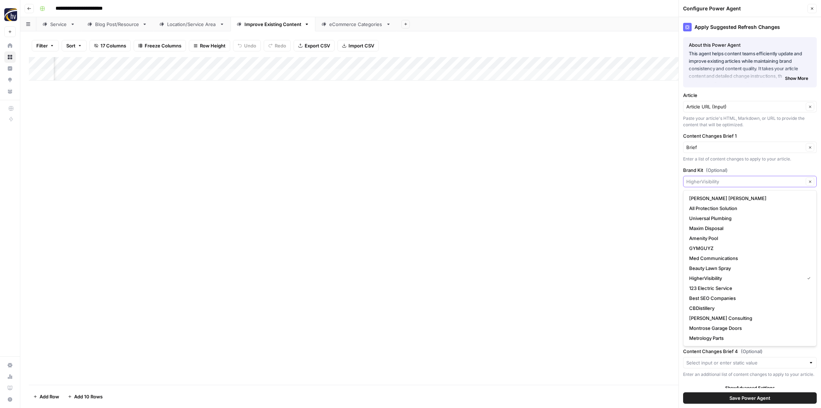
paste input "Safe & Sound"
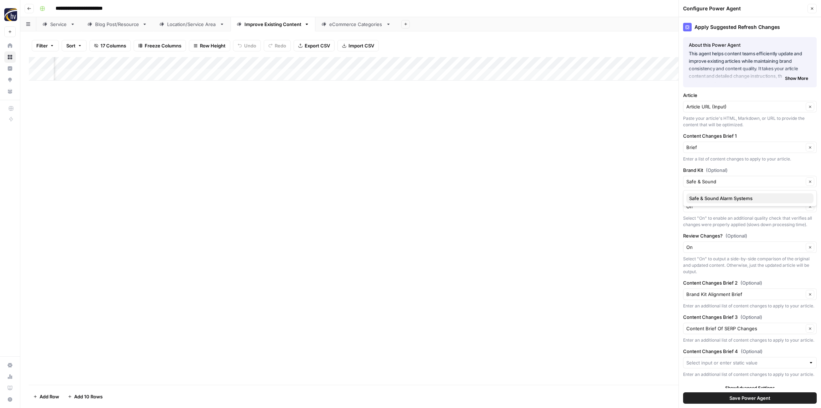
click at [709, 197] on span "Safe & Sound Alarm Systems" at bounding box center [748, 198] width 119 height 7
type input "Safe & Sound Alarm Systems"
click at [729, 396] on span "Save Power Agent" at bounding box center [749, 397] width 41 height 7
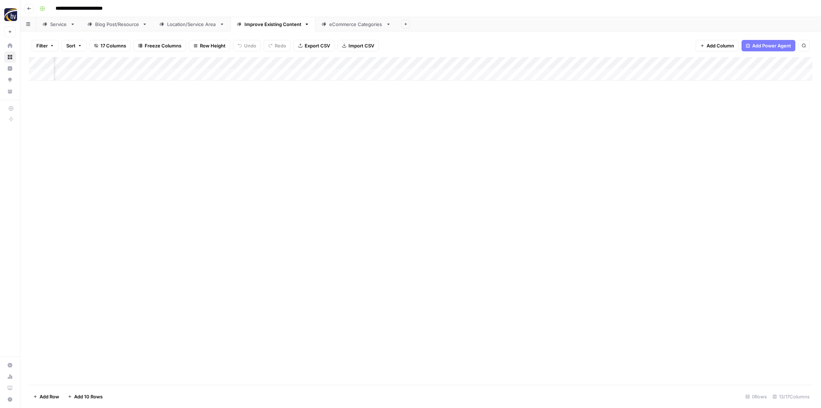
click at [554, 216] on div "Add Column" at bounding box center [421, 220] width 784 height 327
click at [359, 24] on div "eCommerce Categories" at bounding box center [356, 24] width 54 height 7
click at [280, 63] on div "Add Column" at bounding box center [421, 69] width 784 height 24
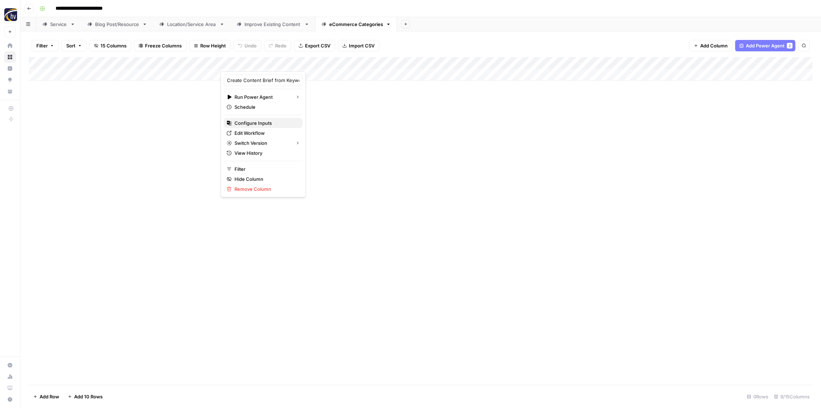
click at [275, 124] on span "Configure Inputs" at bounding box center [265, 122] width 62 height 7
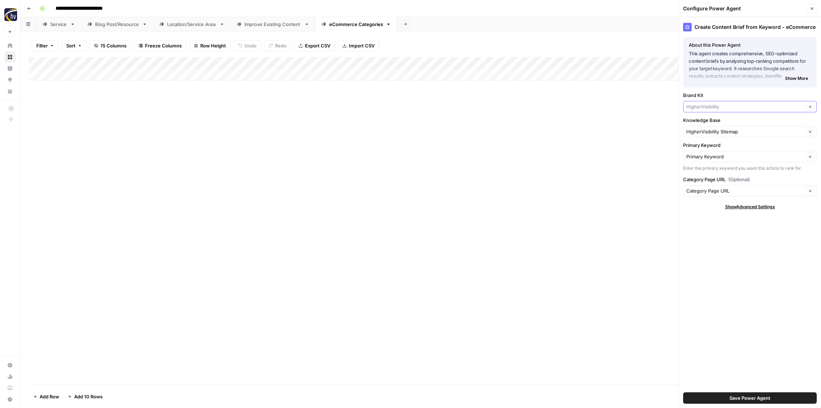
click at [698, 107] on input "Brand Kit" at bounding box center [744, 106] width 117 height 7
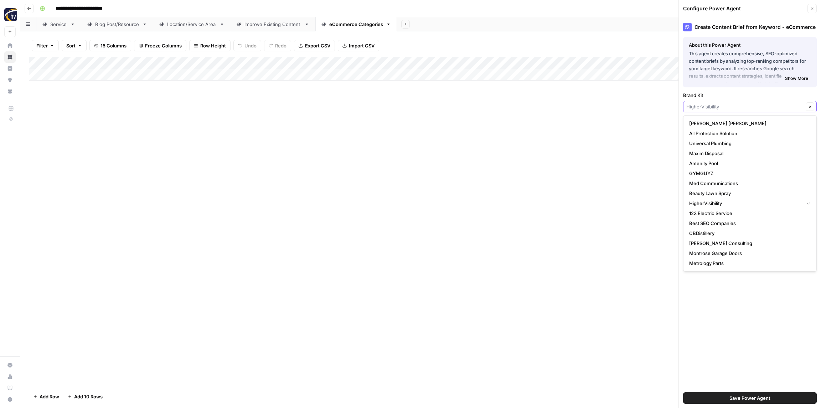
paste input "Safe & Sound"
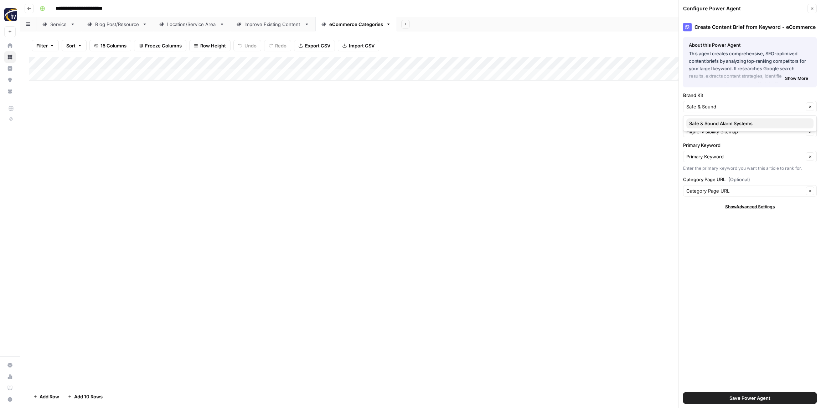
click at [700, 122] on span "Safe & Sound Alarm Systems" at bounding box center [748, 123] width 119 height 7
type input "Safe & Sound Alarm Systems"
click at [698, 133] on input "Knowledge Base" at bounding box center [744, 131] width 117 height 7
paste input "Safe & Sound"
click at [705, 147] on span "Safe & Sound Alarm Systems Sitemap" at bounding box center [748, 148] width 119 height 7
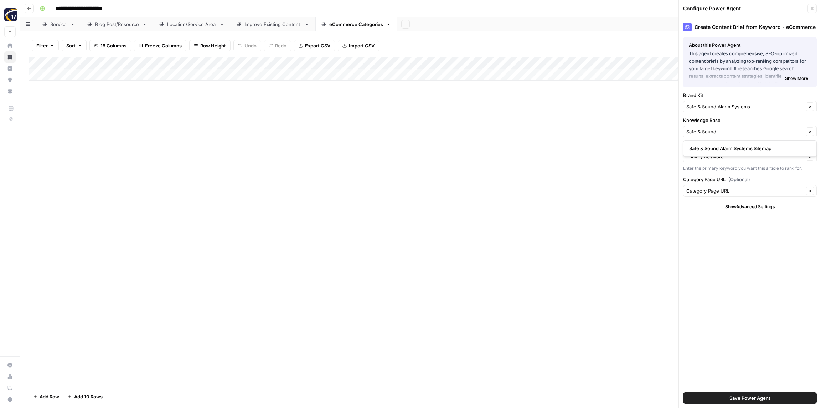
type input "Safe & Sound Alarm Systems Sitemap"
click at [732, 400] on span "Save Power Agent" at bounding box center [749, 397] width 41 height 7
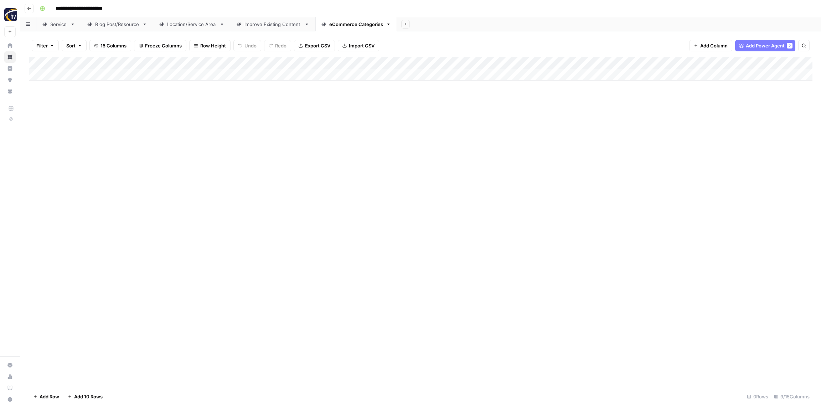
click at [659, 60] on div "Add Column" at bounding box center [421, 69] width 784 height 24
click at [648, 124] on span "Configure Inputs" at bounding box center [665, 122] width 62 height 7
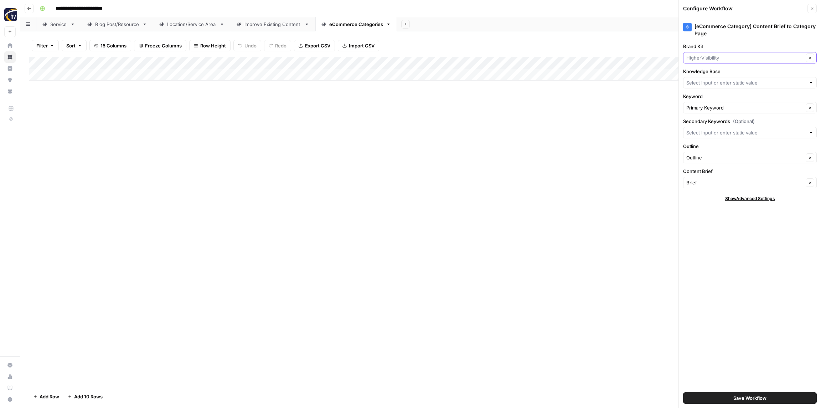
click at [716, 57] on input "Brand Kit" at bounding box center [744, 57] width 117 height 7
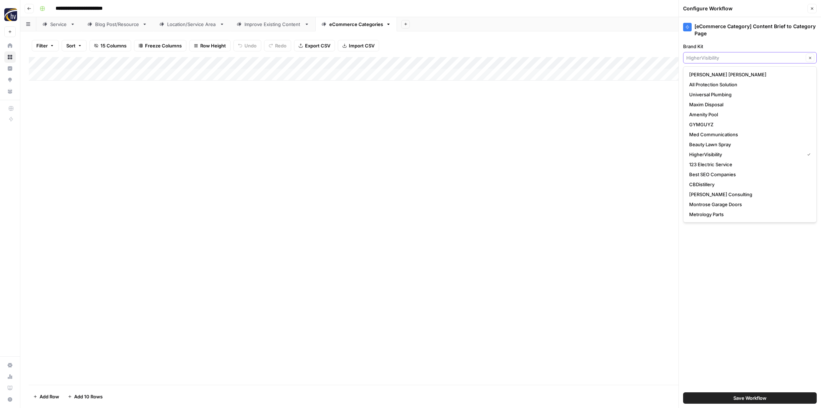
paste input "Safe & Sound"
type input "Safe & Sound"
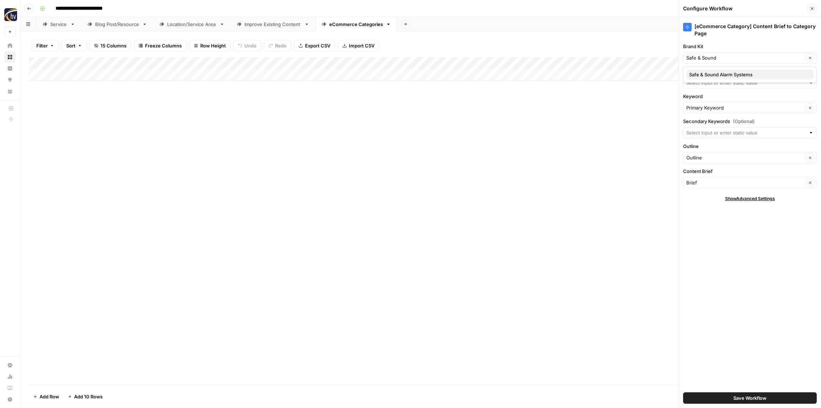
drag, startPoint x: 719, startPoint y: 74, endPoint x: 718, endPoint y: 78, distance: 4.0
click at [719, 74] on span "Safe & Sound Alarm Systems" at bounding box center [748, 74] width 119 height 7
type input "Safe & Sound Alarm Systems"
click at [714, 85] on input "Knowledge Base" at bounding box center [745, 82] width 119 height 7
paste input "Safe & Sound"
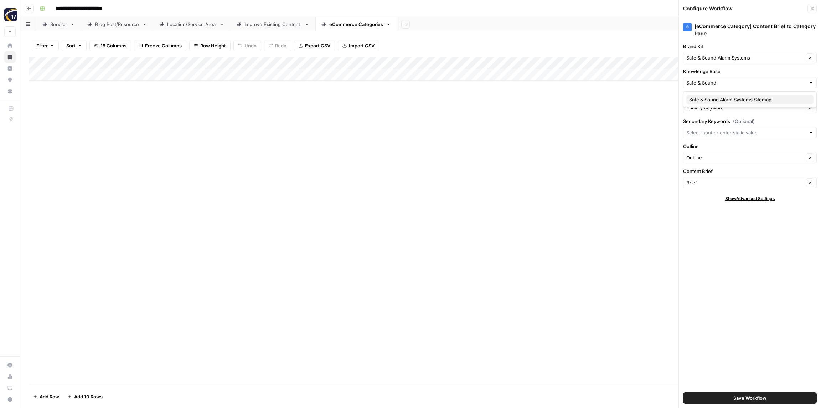
click at [708, 98] on span "Safe & Sound Alarm Systems Sitemap" at bounding box center [748, 99] width 119 height 7
type input "Safe & Sound Alarm Systems Sitemap"
click at [752, 399] on span "Save Workflow" at bounding box center [749, 397] width 33 height 7
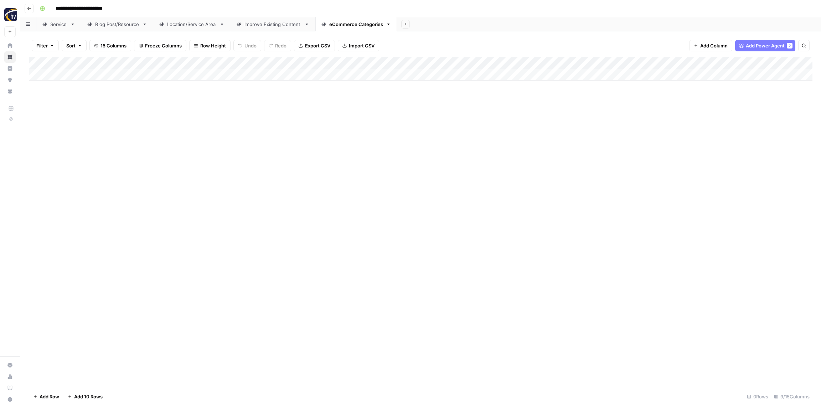
click at [33, 9] on button "Go back" at bounding box center [29, 8] width 9 height 9
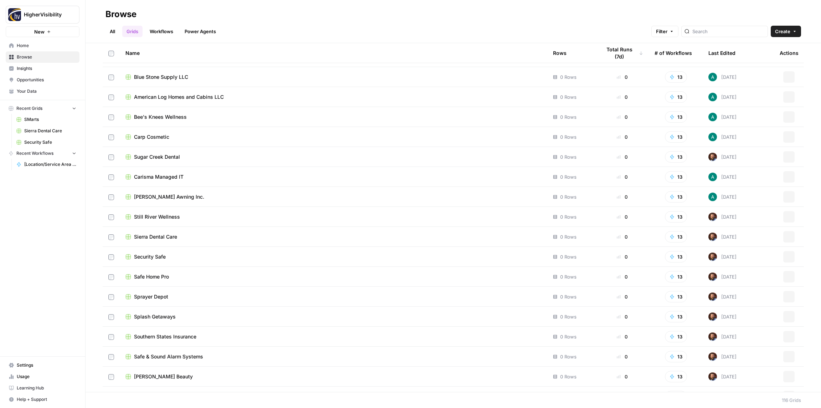
scroll to position [1986, 0]
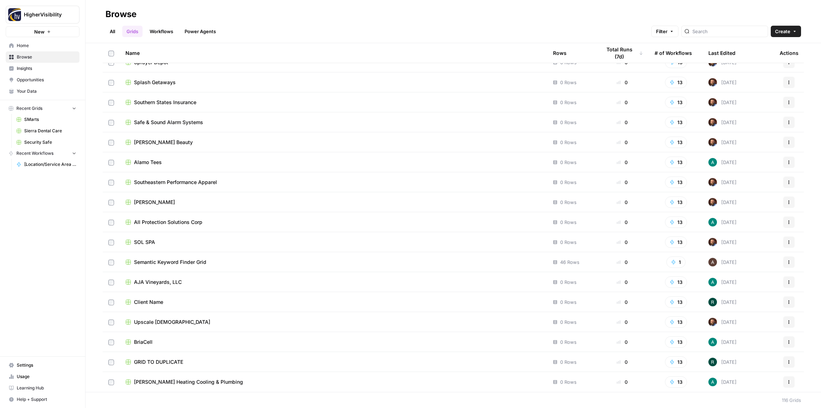
click at [788, 360] on icon "button" at bounding box center [789, 362] width 4 height 4
click at [738, 303] on span "Duplicate" at bounding box center [757, 302] width 57 height 7
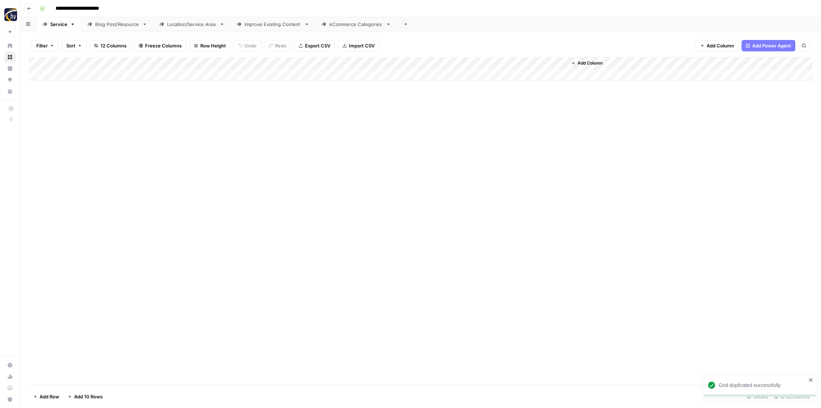
click at [117, 9] on input "**********" at bounding box center [88, 8] width 73 height 11
paste input
type input "**********"
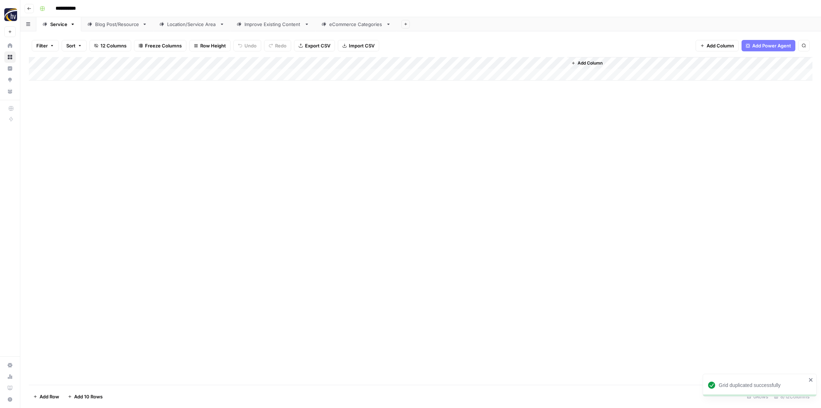
click at [134, 7] on div "**********" at bounding box center [425, 8] width 777 height 11
click at [142, 61] on div "Add Column" at bounding box center [421, 69] width 784 height 24
click at [154, 122] on span "Configure Inputs" at bounding box center [163, 122] width 62 height 7
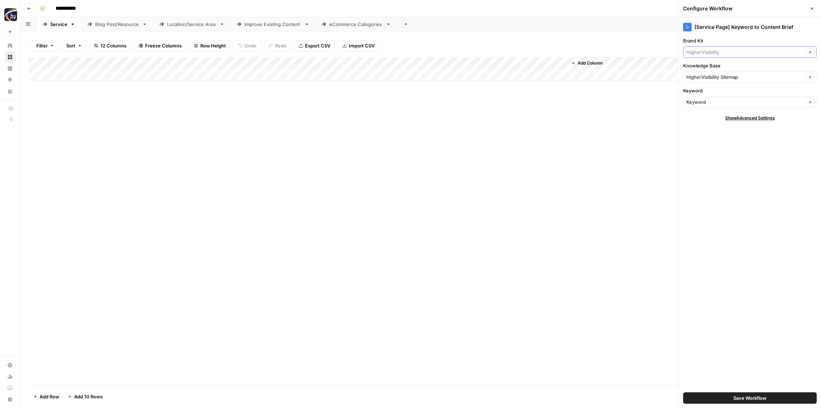
click at [750, 53] on input "Brand Kit" at bounding box center [744, 51] width 117 height 7
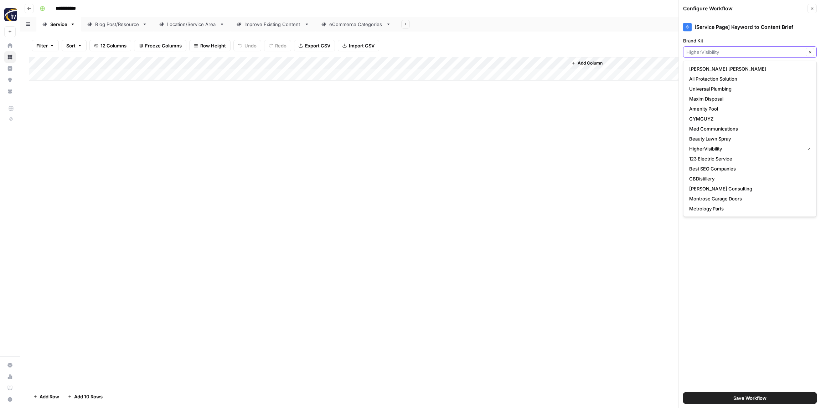
paste input "Roya Beauty"
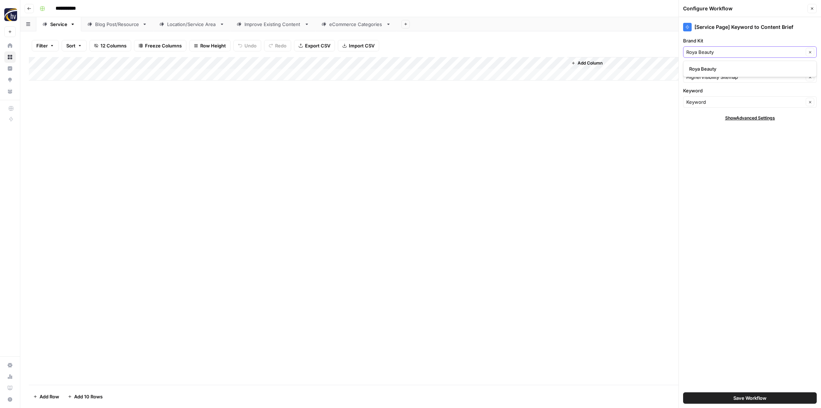
type input "Roya Beauty"
click at [738, 68] on span "Roya Beauty" at bounding box center [748, 68] width 119 height 7
click at [736, 74] on input "Knowledge Base" at bounding box center [744, 76] width 117 height 7
paste input "Roya Beauty"
click at [727, 90] on span "Roya Beauty Sitemap" at bounding box center [748, 93] width 119 height 7
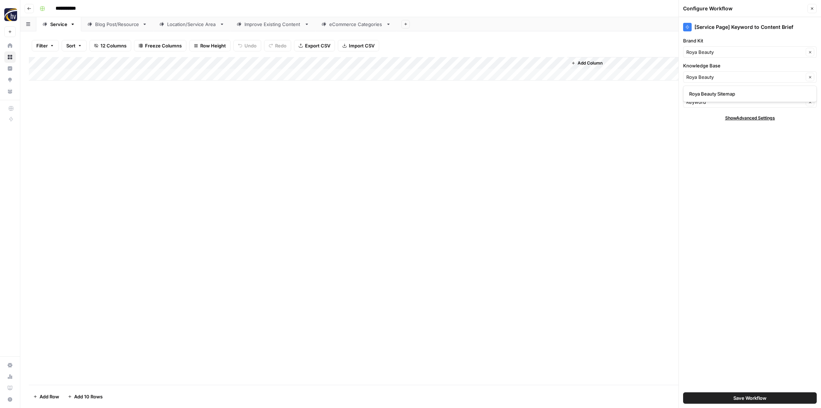
type input "Roya Beauty Sitemap"
click at [747, 395] on span "Save Workflow" at bounding box center [749, 397] width 33 height 7
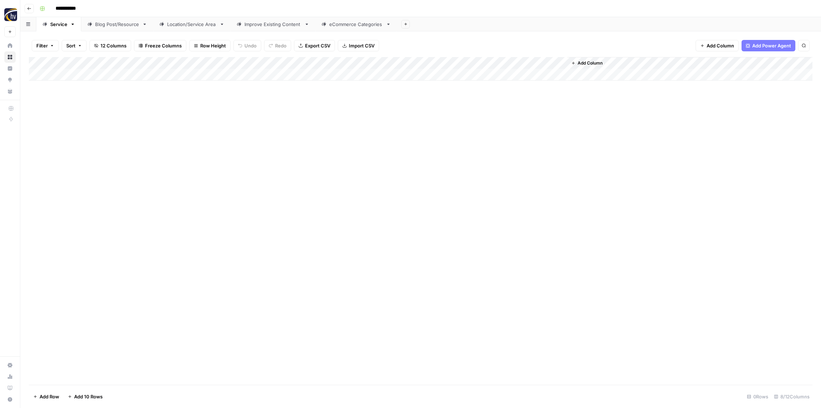
click at [475, 64] on div "Add Column" at bounding box center [421, 69] width 784 height 24
click at [464, 125] on span "Configure Inputs" at bounding box center [484, 122] width 62 height 7
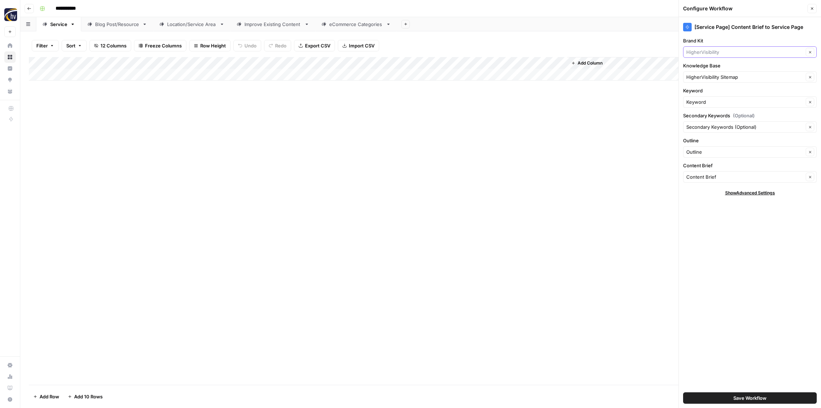
click at [697, 55] on input "Brand Kit" at bounding box center [744, 51] width 117 height 7
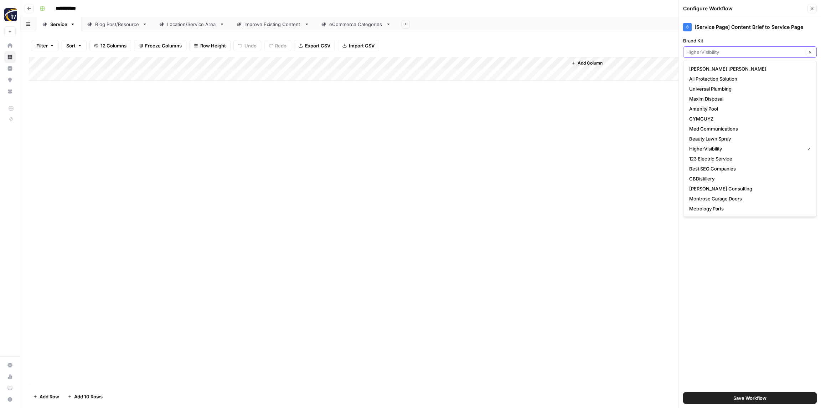
paste input "Roya Beauty"
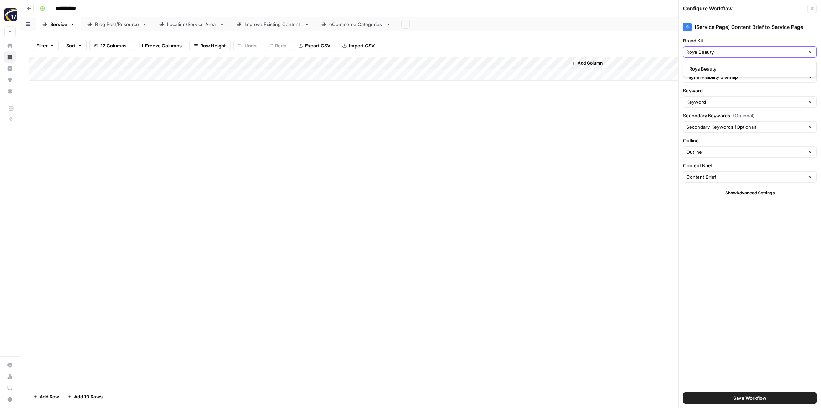
type input "Roya Beauty"
click at [704, 68] on span "Roya Beauty" at bounding box center [748, 68] width 119 height 7
click at [703, 76] on input "Knowledge Base" at bounding box center [744, 76] width 117 height 7
paste input "Roya Beauty"
click at [707, 92] on span "Roya Beauty Sitemap" at bounding box center [748, 93] width 119 height 7
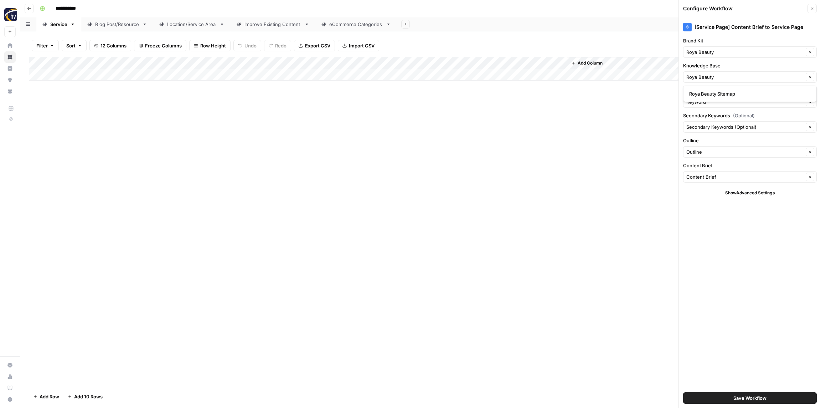
type input "Roya Beauty Sitemap"
click at [742, 395] on span "Save Workflow" at bounding box center [749, 397] width 33 height 7
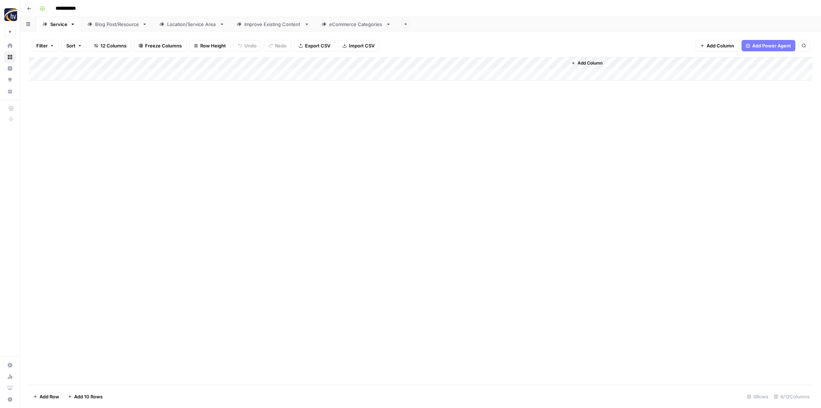
click at [104, 26] on div "Blog Post/Resource" at bounding box center [117, 24] width 44 height 7
click at [141, 64] on div "Add Column" at bounding box center [421, 69] width 784 height 24
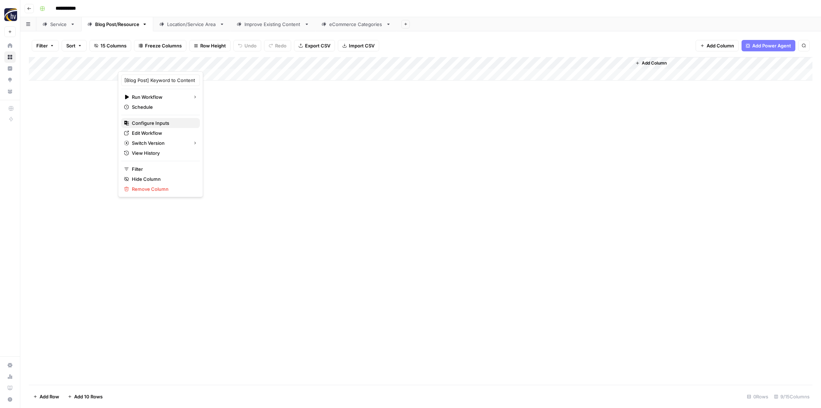
click at [157, 119] on span "Configure Inputs" at bounding box center [163, 122] width 62 height 7
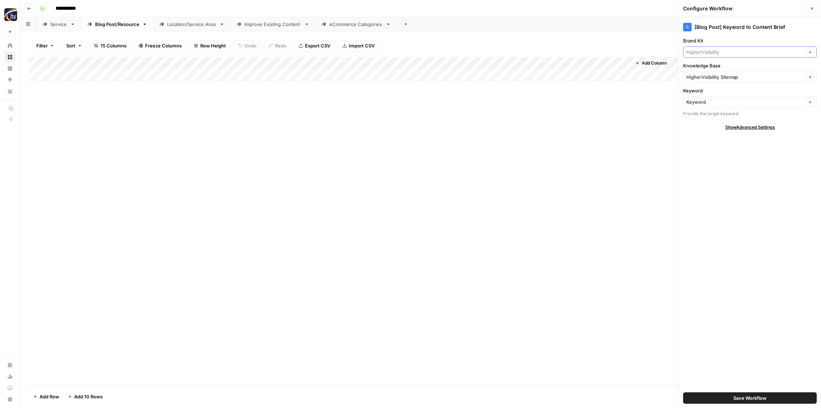
click at [699, 49] on input "Brand Kit" at bounding box center [744, 51] width 117 height 7
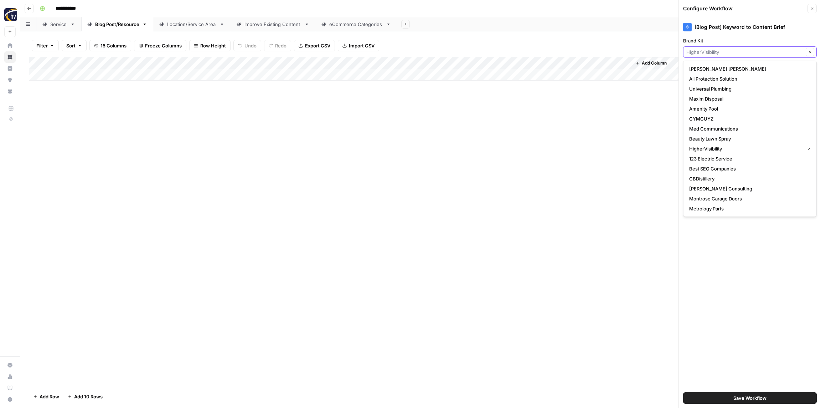
paste input "Roya Beauty"
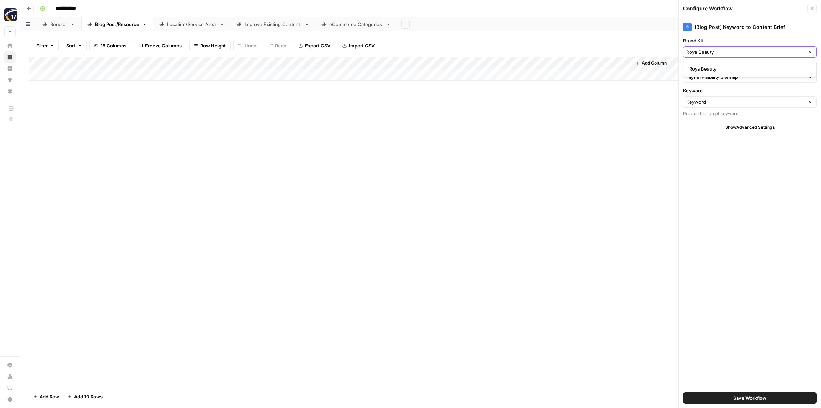
type input "Roya Beauty"
click at [704, 71] on span "Roya Beauty" at bounding box center [748, 68] width 119 height 7
click at [706, 78] on input "Knowledge Base" at bounding box center [744, 76] width 117 height 7
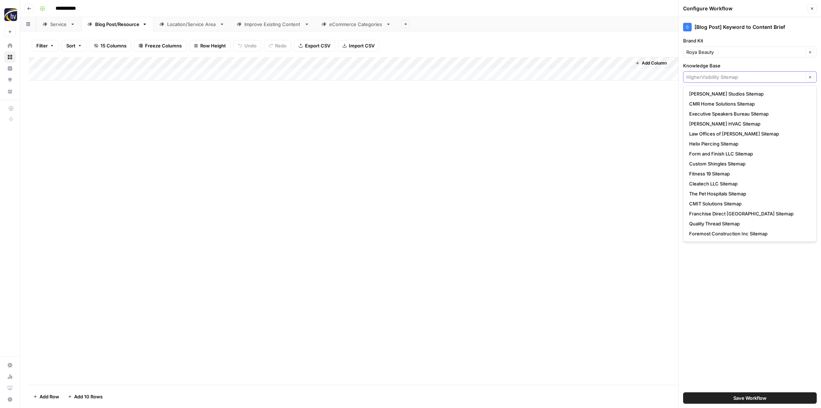
paste input "Roya Beauty"
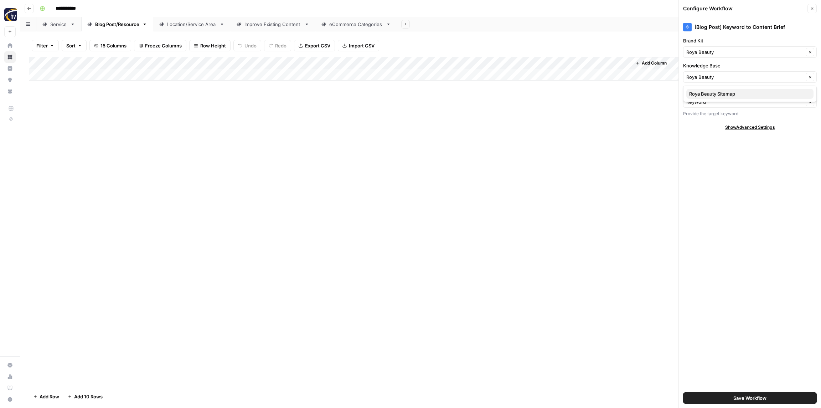
click at [705, 91] on span "Roya Beauty Sitemap" at bounding box center [748, 93] width 119 height 7
type input "Roya Beauty Sitemap"
click at [739, 399] on span "Save Workflow" at bounding box center [749, 397] width 33 height 7
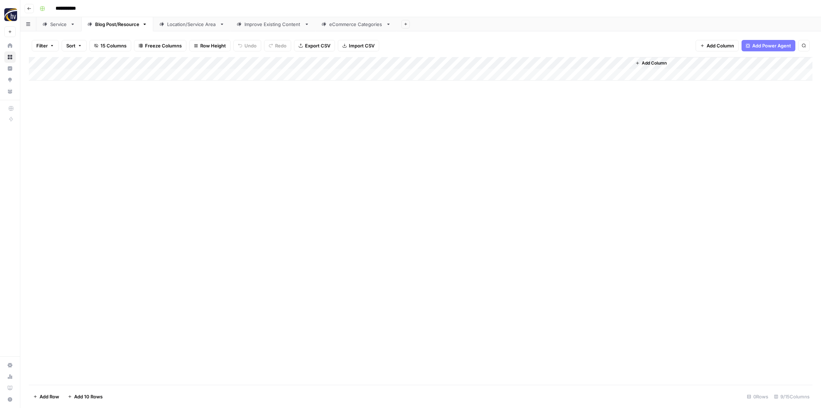
click at [524, 63] on div "Add Column" at bounding box center [421, 69] width 784 height 24
click at [531, 124] on span "Configure Inputs" at bounding box center [548, 122] width 62 height 7
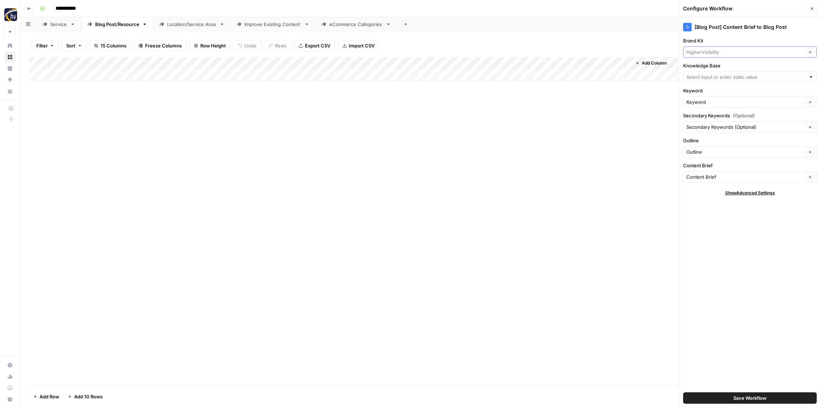
click at [719, 54] on input "Brand Kit" at bounding box center [744, 51] width 117 height 7
paste input "Roya Beauty"
type input "Roya Beauty"
click at [715, 68] on span "Roya Beauty" at bounding box center [748, 68] width 119 height 7
click at [714, 77] on input "Knowledge Base" at bounding box center [745, 76] width 119 height 7
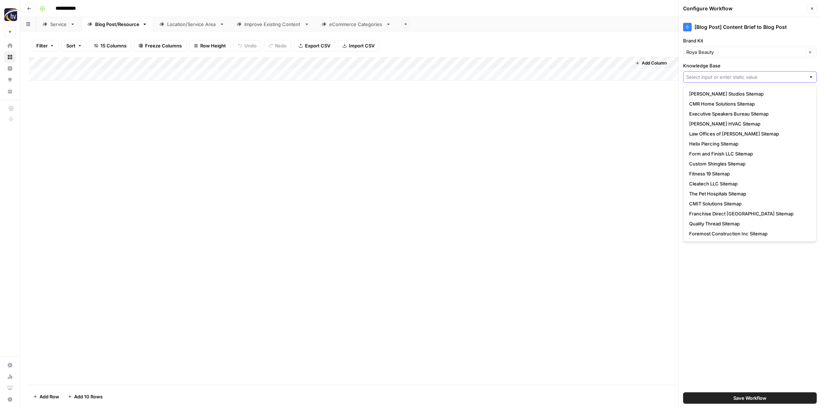
paste input "Roya Beauty"
type input "Roya Beauty"
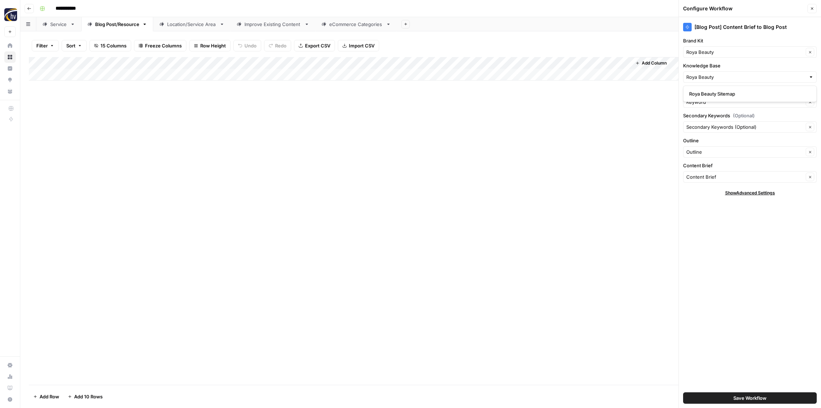
click at [706, 92] on span "Roya Beauty Sitemap" at bounding box center [748, 93] width 119 height 7
type input "Roya Beauty Sitemap"
click at [729, 393] on button "Save Workflow" at bounding box center [750, 397] width 134 height 11
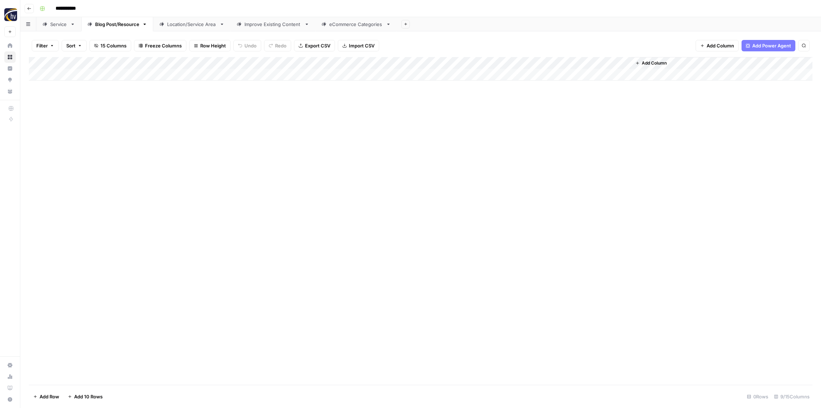
click at [176, 22] on div "Location/Service Area" at bounding box center [192, 24] width 50 height 7
click at [263, 67] on div "Add Column" at bounding box center [421, 69] width 784 height 24
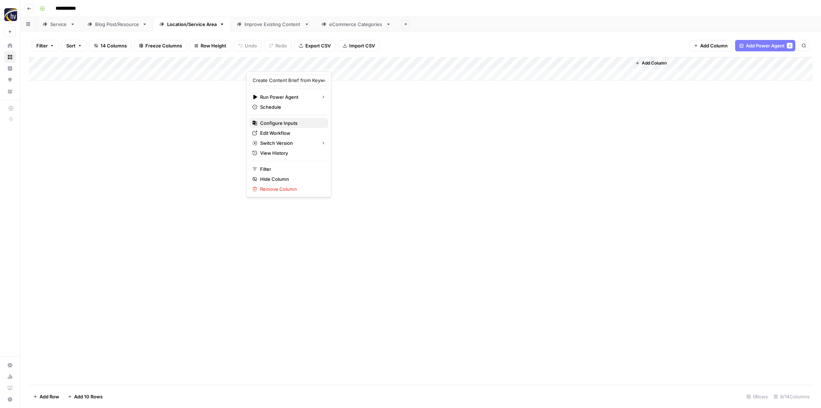
click at [273, 121] on span "Configure Inputs" at bounding box center [291, 122] width 62 height 7
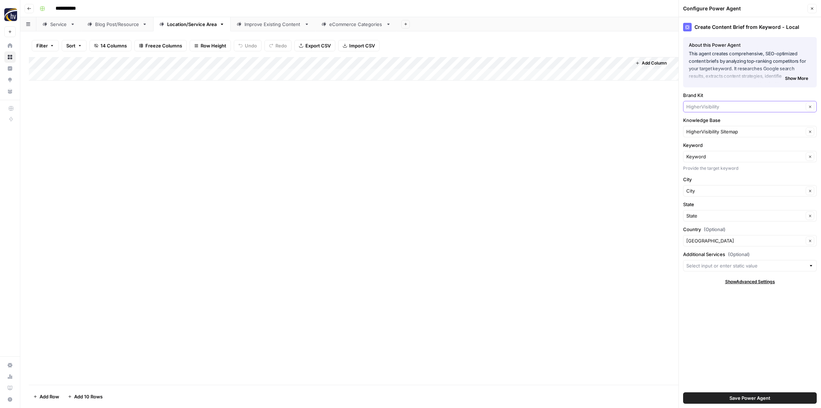
click at [699, 106] on input "Brand Kit" at bounding box center [744, 106] width 117 height 7
paste input "Roya Beauty"
type input "Roya Beauty"
click at [703, 122] on span "Roya Beauty" at bounding box center [748, 123] width 119 height 7
click at [702, 131] on input "Knowledge Base" at bounding box center [744, 131] width 117 height 7
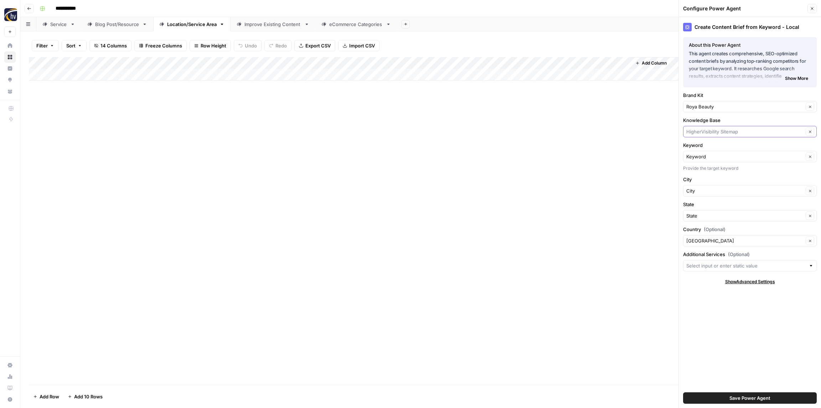
paste input "Roya Beauty"
type input "Roya Beauty"
click at [708, 149] on span "Roya Beauty Sitemap" at bounding box center [748, 148] width 119 height 7
type input "Roya Beauty Sitemap"
click at [739, 397] on span "Save Power Agent" at bounding box center [749, 397] width 41 height 7
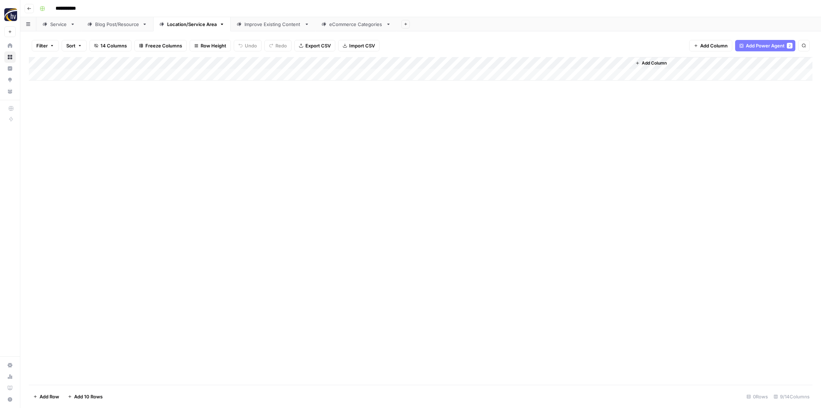
click at [536, 63] on div "Add Column" at bounding box center [421, 69] width 784 height 24
click at [545, 122] on span "Configure Inputs" at bounding box center [548, 122] width 62 height 7
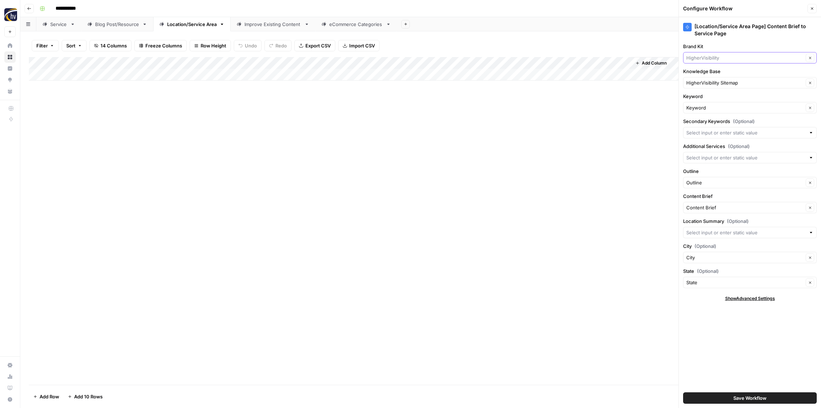
click at [719, 60] on input "Brand Kit" at bounding box center [744, 57] width 117 height 7
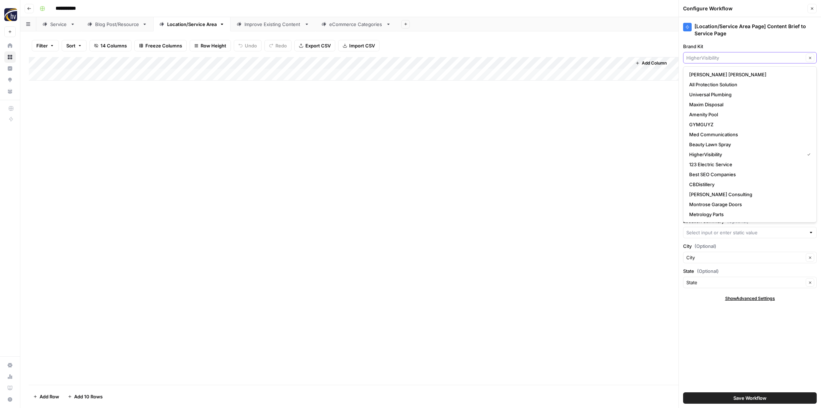
paste input "Roya Beauty"
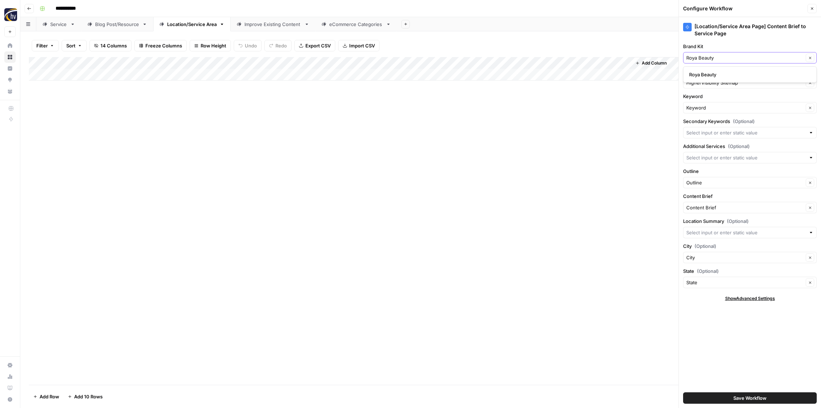
type input "Roya Beauty"
click at [714, 74] on span "Roya Beauty" at bounding box center [748, 74] width 119 height 7
click at [712, 82] on input "Knowledge Base" at bounding box center [744, 82] width 117 height 7
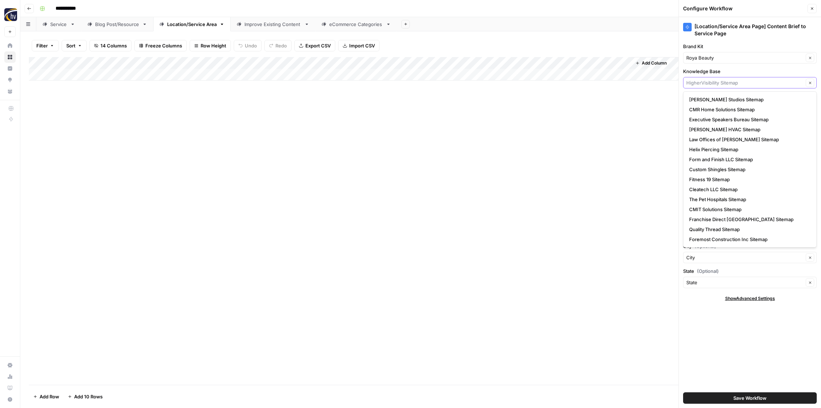
click at [706, 80] on input "Knowledge Base" at bounding box center [744, 82] width 117 height 7
paste input "Roya Beauty"
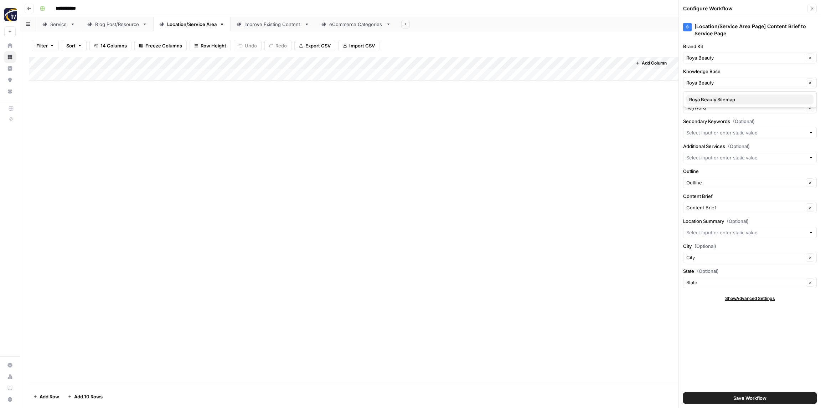
click at [704, 98] on span "Roya Beauty Sitemap" at bounding box center [748, 99] width 119 height 7
type input "Roya Beauty Sitemap"
click at [754, 398] on span "Save Workflow" at bounding box center [749, 397] width 33 height 7
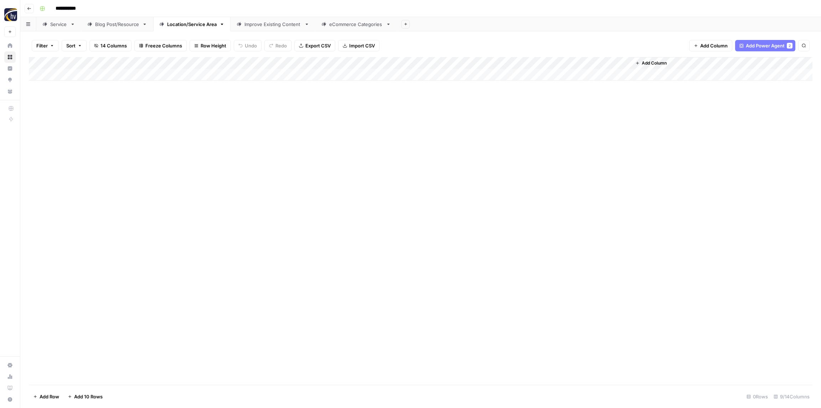
click at [262, 25] on div "Improve Existing Content" at bounding box center [272, 24] width 57 height 7
click at [637, 63] on div "Add Column" at bounding box center [421, 69] width 784 height 24
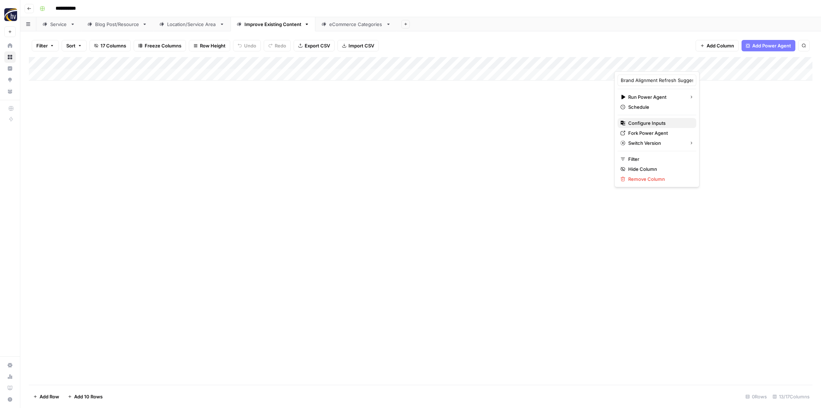
click at [642, 120] on span "Configure Inputs" at bounding box center [659, 122] width 62 height 7
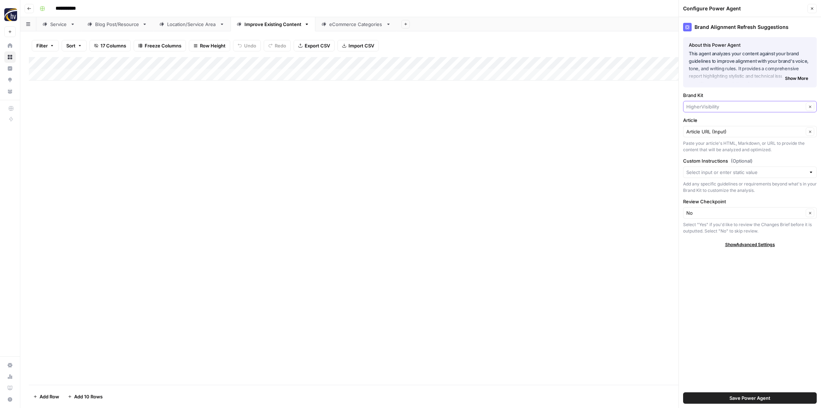
click at [726, 106] on input "Brand Kit" at bounding box center [744, 106] width 117 height 7
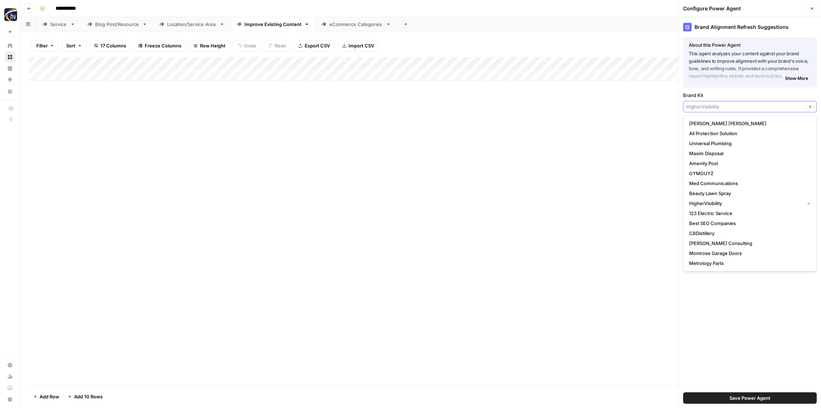
paste input "Roya Beauty"
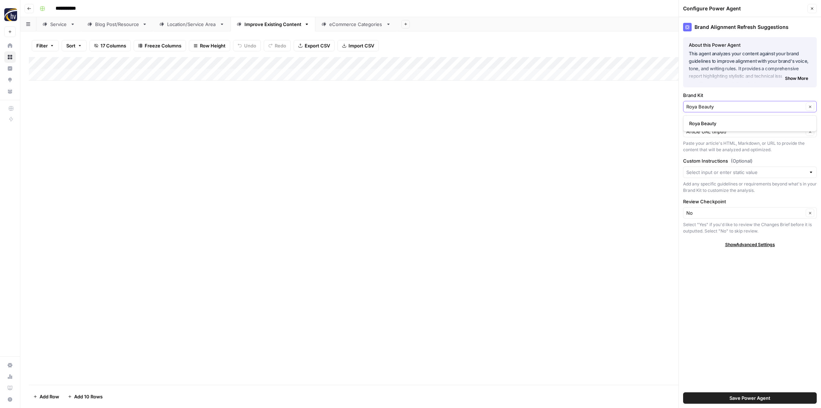
type input "Roya Beauty"
click at [710, 123] on span "Roya Beauty" at bounding box center [748, 123] width 119 height 7
click at [770, 394] on button "Save Power Agent" at bounding box center [750, 397] width 134 height 11
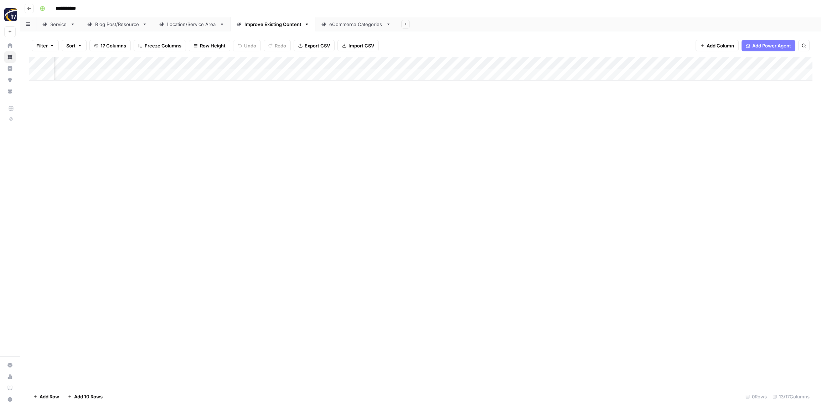
scroll to position [0, 447]
click at [405, 63] on div "Add Column" at bounding box center [421, 69] width 784 height 24
click at [387, 120] on span "Configure Inputs" at bounding box center [394, 122] width 62 height 7
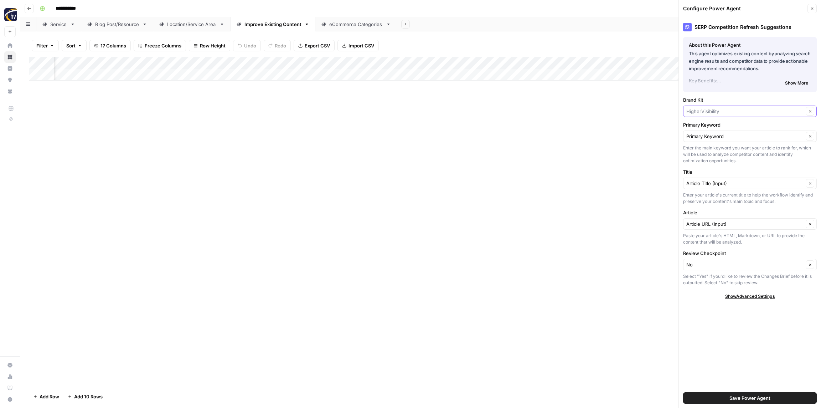
click at [727, 109] on input "Brand Kit" at bounding box center [744, 111] width 117 height 7
paste input "Roya Beauty"
type input "Roya Beauty"
click at [715, 129] on span "Roya Beauty" at bounding box center [748, 127] width 119 height 7
click at [750, 397] on span "Save Power Agent" at bounding box center [749, 397] width 41 height 7
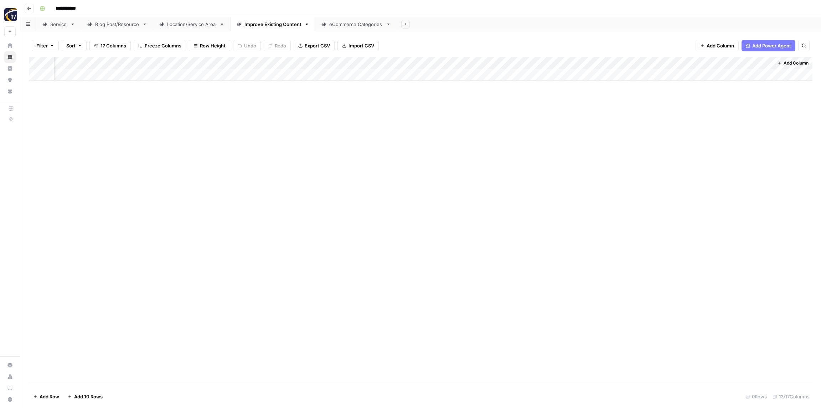
click at [580, 60] on div "Add Column" at bounding box center [421, 69] width 784 height 24
click at [575, 125] on span "Configure Inputs" at bounding box center [578, 122] width 62 height 7
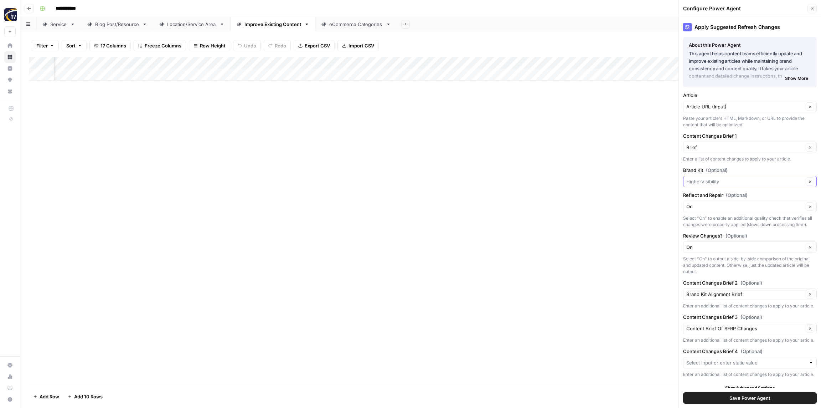
click at [741, 179] on input "Brand Kit (Optional)" at bounding box center [744, 181] width 117 height 7
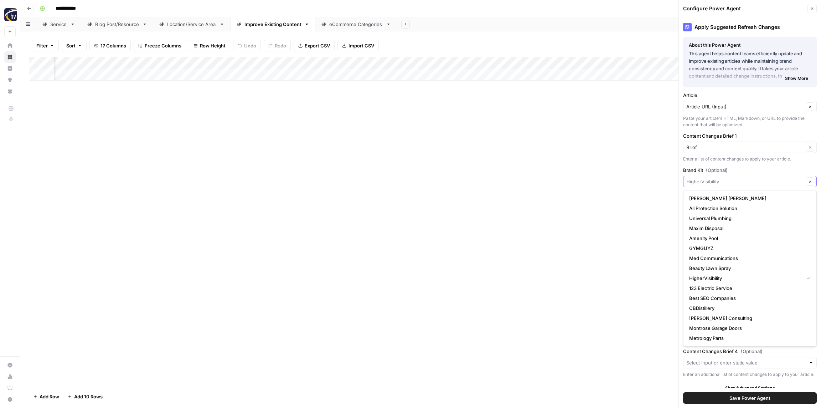
paste input "Roya Beauty"
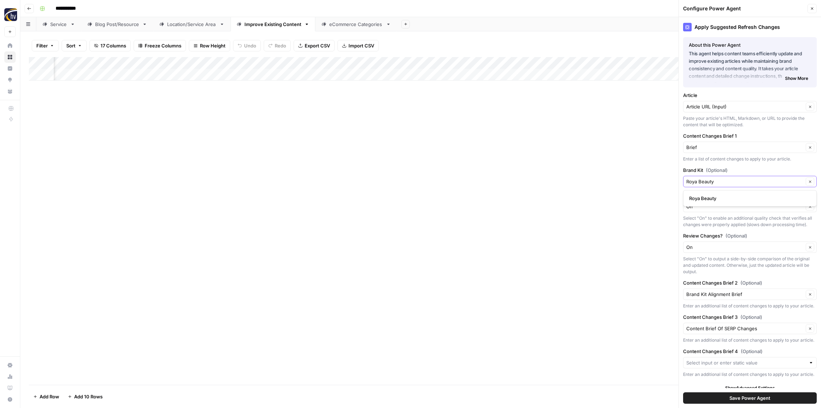
type input "Roya Beauty"
click at [724, 197] on span "Roya Beauty" at bounding box center [748, 198] width 119 height 7
click at [757, 396] on span "Save Power Agent" at bounding box center [749, 397] width 41 height 7
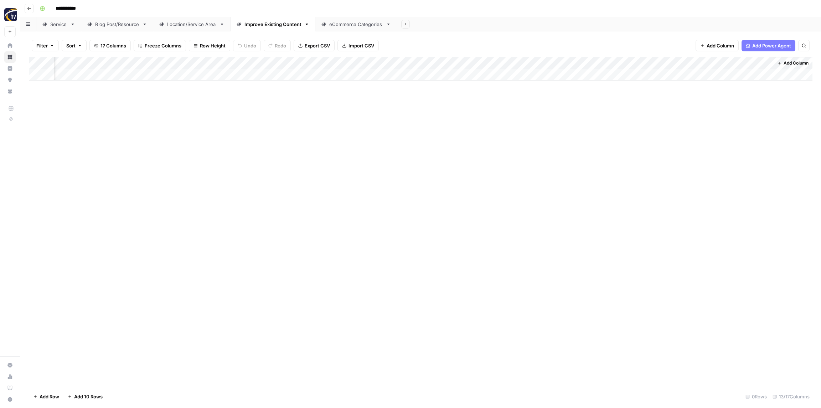
click at [351, 28] on link "eCommerce Categories" at bounding box center [356, 24] width 82 height 14
click at [277, 65] on div "Add Column" at bounding box center [421, 69] width 784 height 24
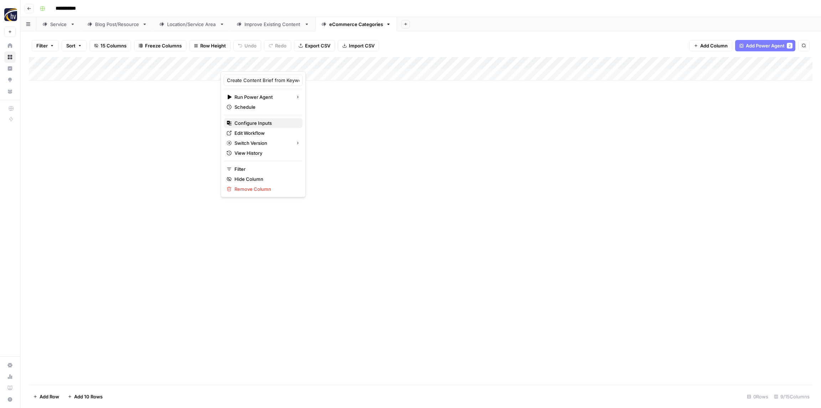
click at [261, 125] on span "Configure Inputs" at bounding box center [265, 122] width 62 height 7
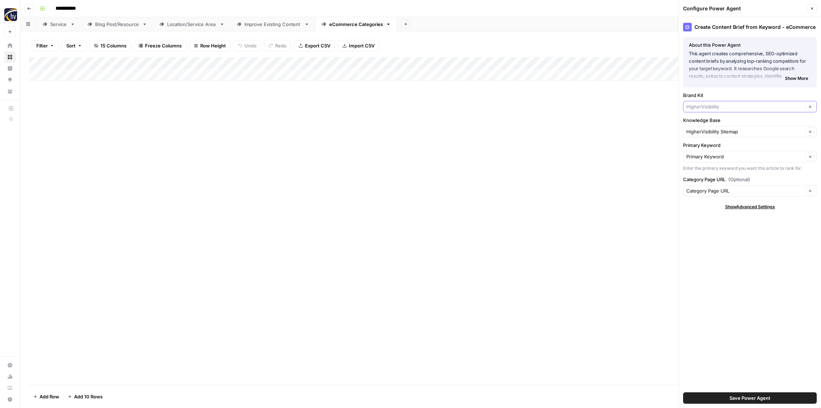
click at [708, 109] on input "Brand Kit" at bounding box center [744, 106] width 117 height 7
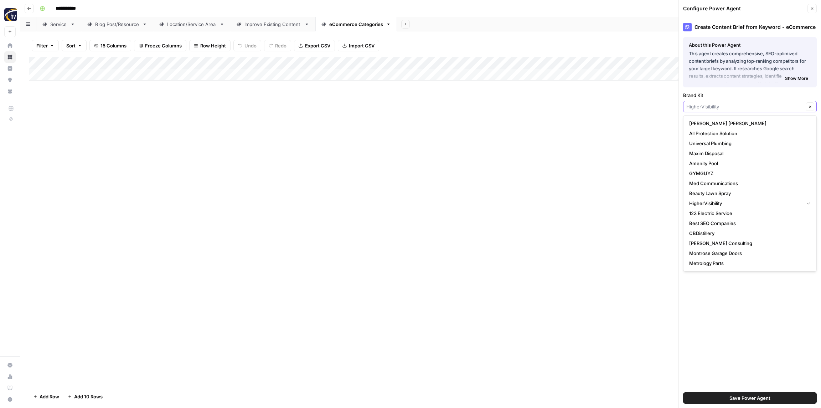
paste input "Roya Beauty"
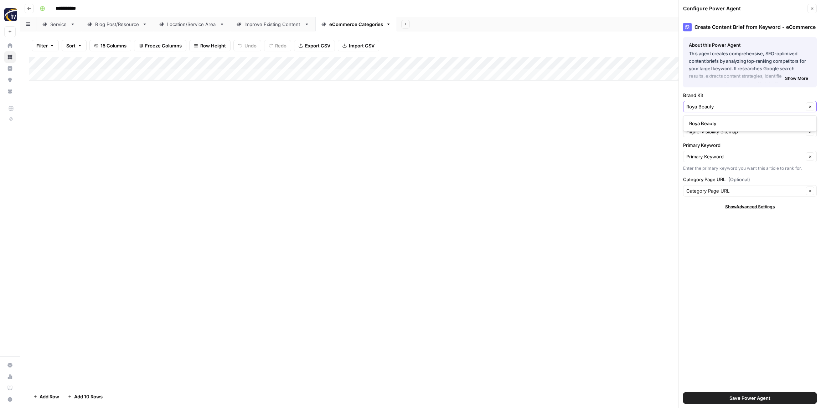
type input "Roya Beauty"
click at [708, 120] on span "Roya Beauty" at bounding box center [748, 123] width 119 height 7
click at [709, 131] on input "Knowledge Base" at bounding box center [744, 131] width 117 height 7
paste input "Roya Beauty"
click at [703, 146] on span "Roya Beauty Sitemap" at bounding box center [748, 148] width 119 height 7
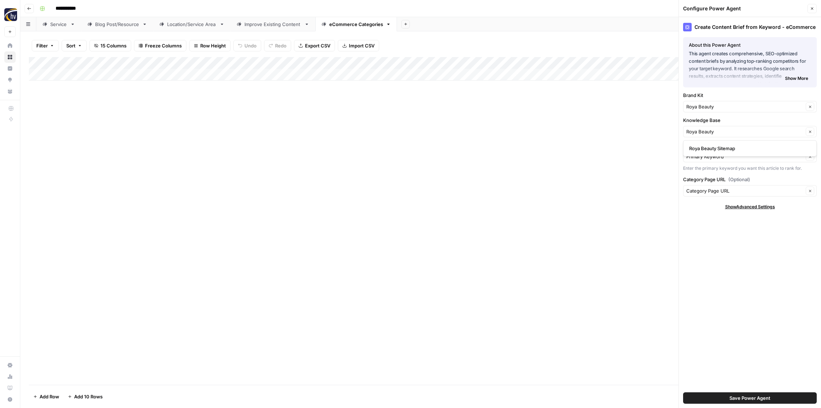
type input "Roya Beauty Sitemap"
click at [750, 395] on span "Save Power Agent" at bounding box center [749, 397] width 41 height 7
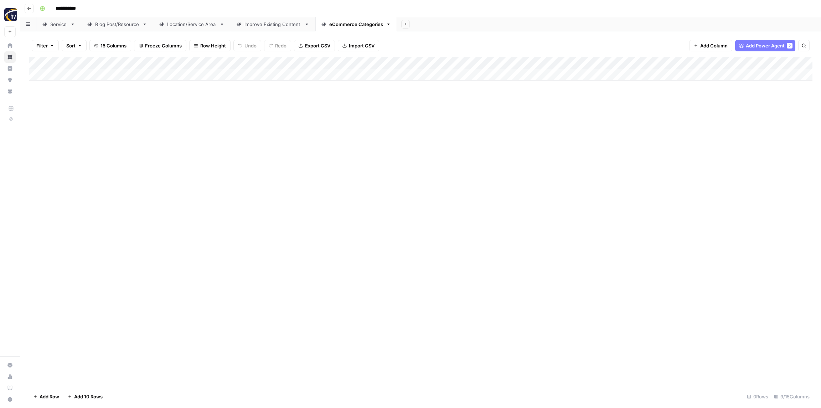
click at [646, 64] on div "Add Column" at bounding box center [421, 69] width 784 height 24
click at [653, 123] on span "Configure Inputs" at bounding box center [665, 122] width 62 height 7
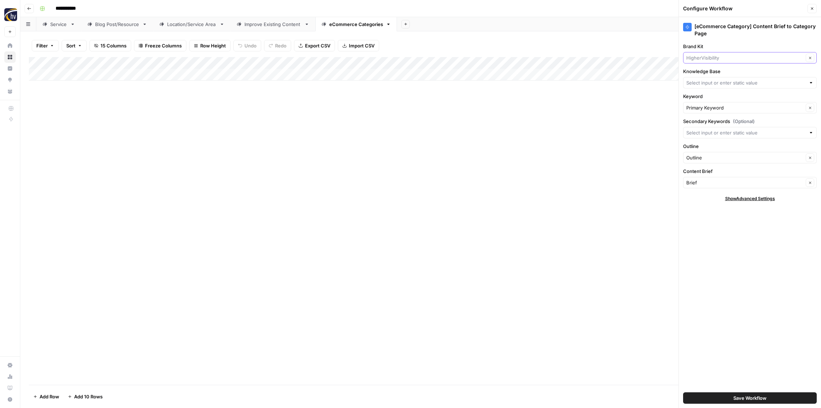
click at [712, 58] on input "Brand Kit" at bounding box center [744, 57] width 117 height 7
paste input "Roya Beauty"
type input "Roya Beauty"
click at [706, 71] on span "Roya Beauty" at bounding box center [748, 74] width 119 height 7
click at [707, 85] on input "Knowledge Base" at bounding box center [745, 82] width 119 height 7
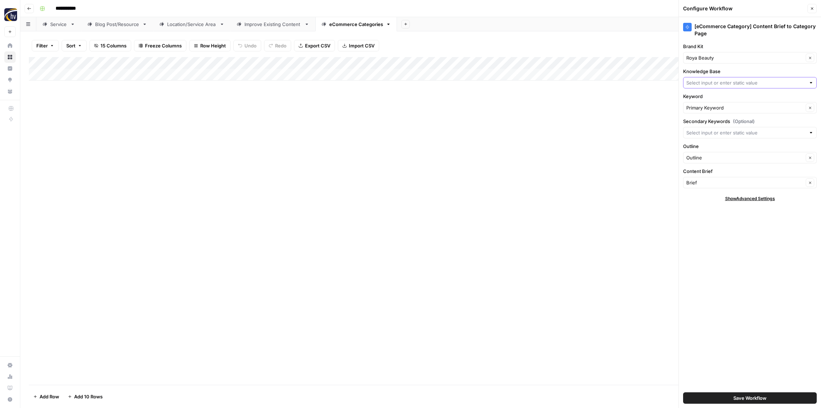
paste input "Roya Beauty"
drag, startPoint x: 697, startPoint y: 97, endPoint x: 694, endPoint y: 92, distance: 5.1
click at [697, 97] on span "Roya Beauty Sitemap" at bounding box center [748, 99] width 119 height 7
type input "Roya Beauty Sitemap"
click at [736, 393] on button "Save Workflow" at bounding box center [750, 397] width 134 height 11
